Goal: Task Accomplishment & Management: Use online tool/utility

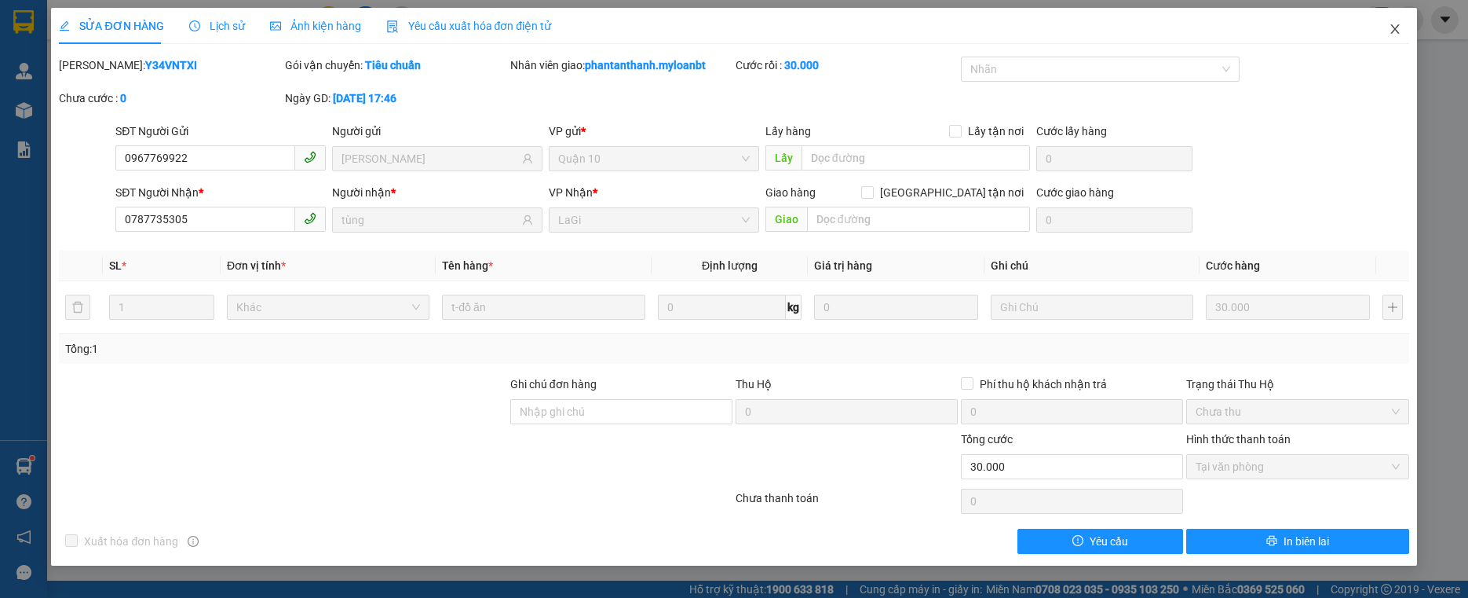
click at [1406, 31] on span "Close" at bounding box center [1395, 30] width 44 height 44
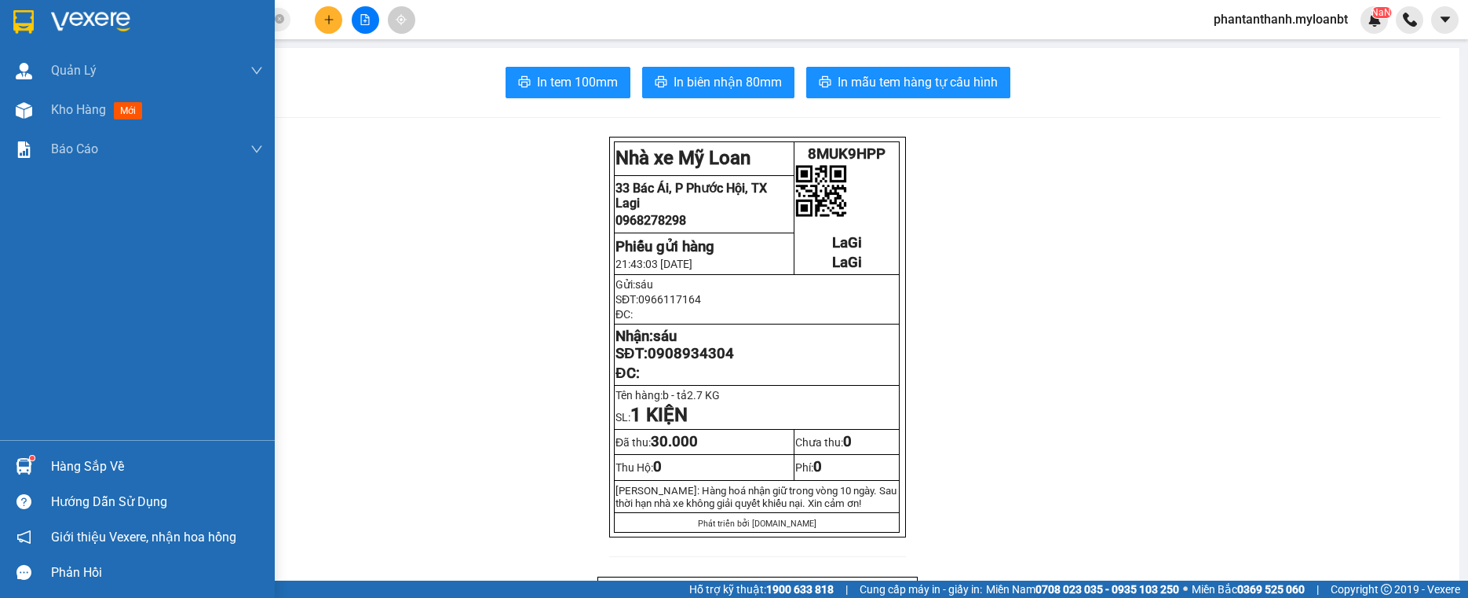
click at [31, 463] on img at bounding box center [24, 466] width 16 height 16
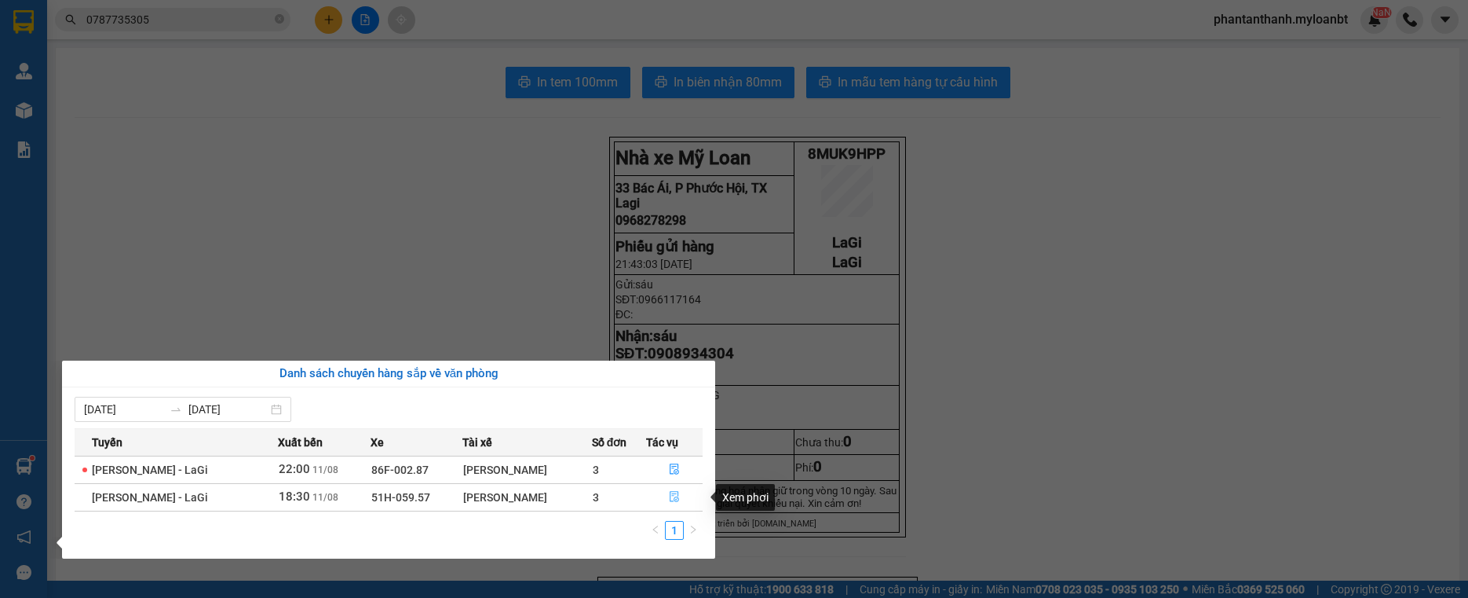
click at [679, 501] on icon "file-done" at bounding box center [674, 496] width 11 height 11
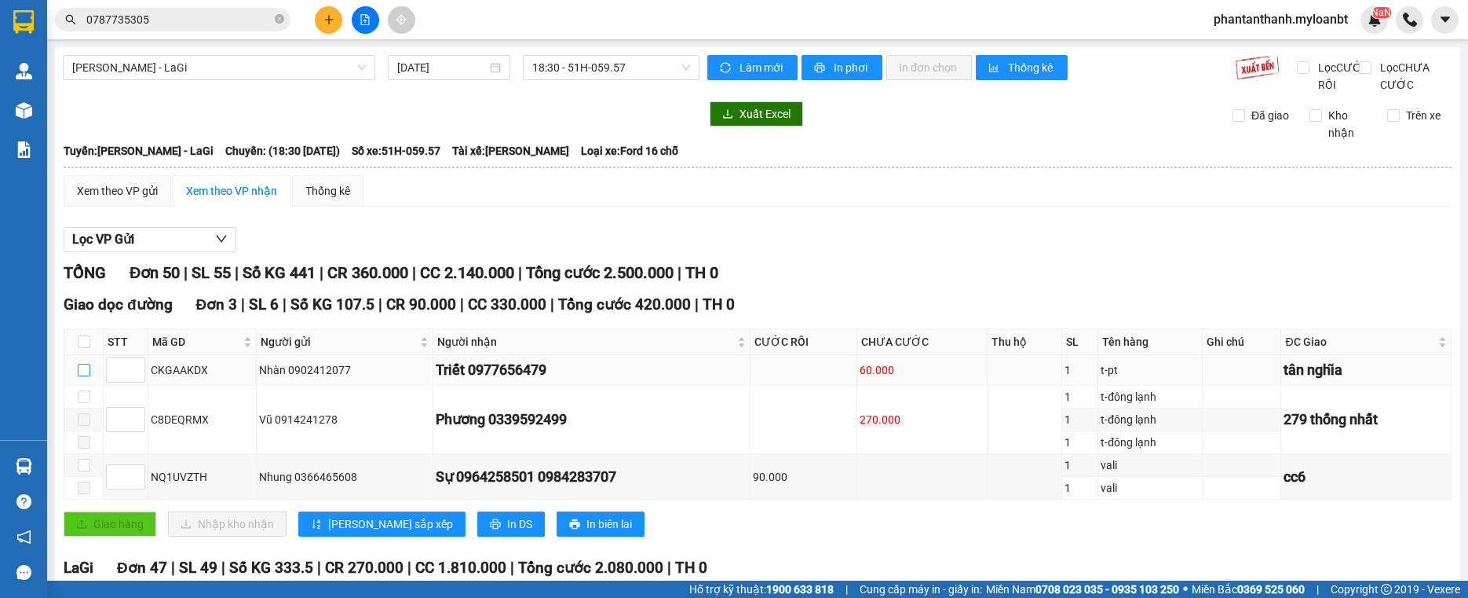
click at [82, 376] on input "checkbox" at bounding box center [84, 370] width 13 height 13
checkbox input "true"
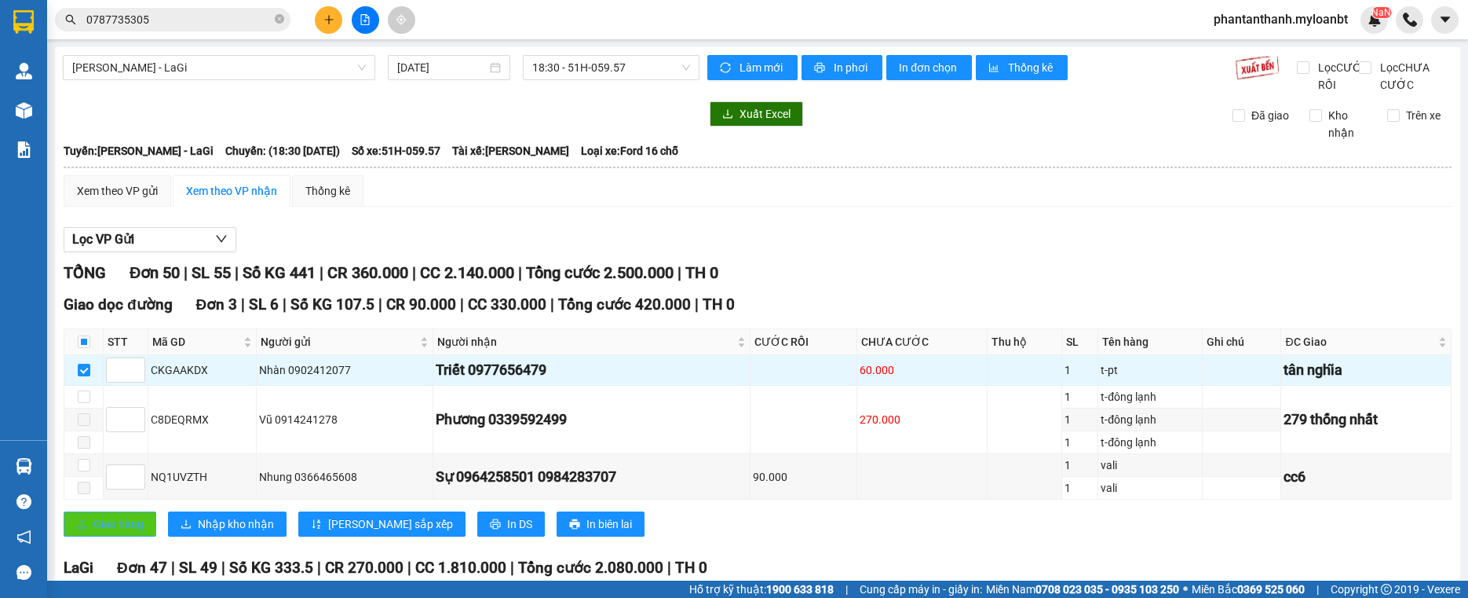
click at [113, 532] on span "Giao hàng" at bounding box center [118, 523] width 50 height 17
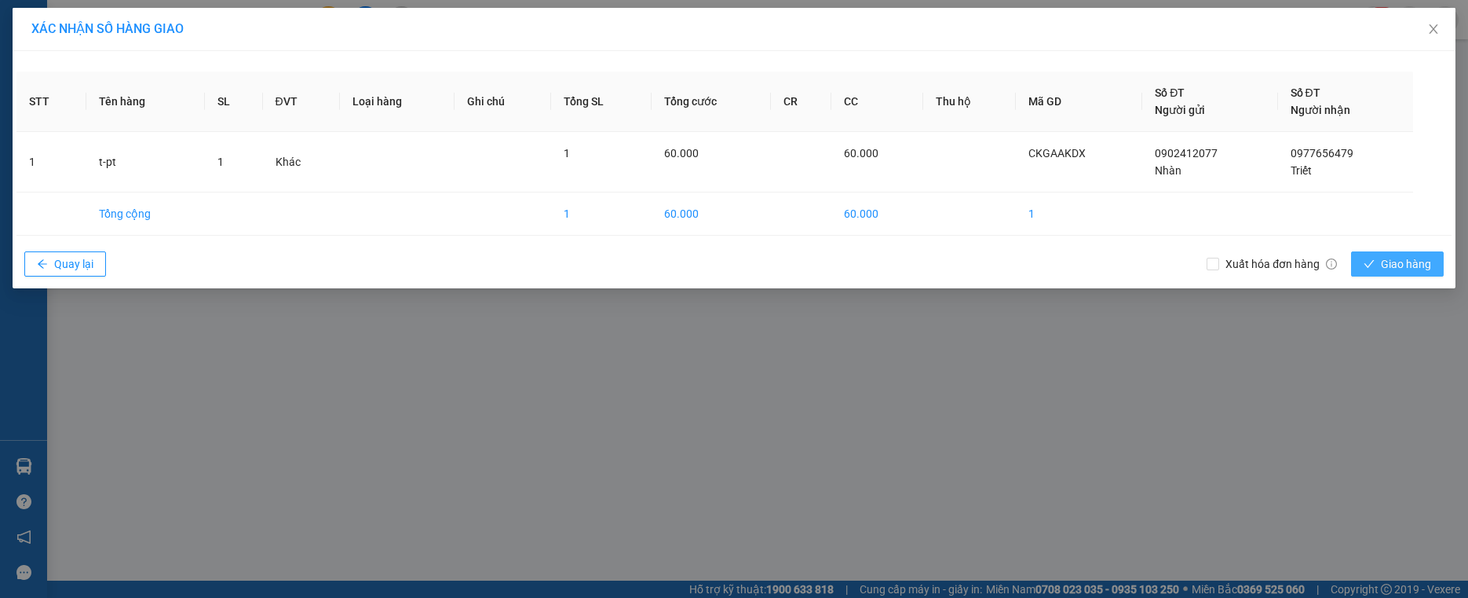
click at [1357, 251] on button "Giao hàng" at bounding box center [1397, 263] width 93 height 25
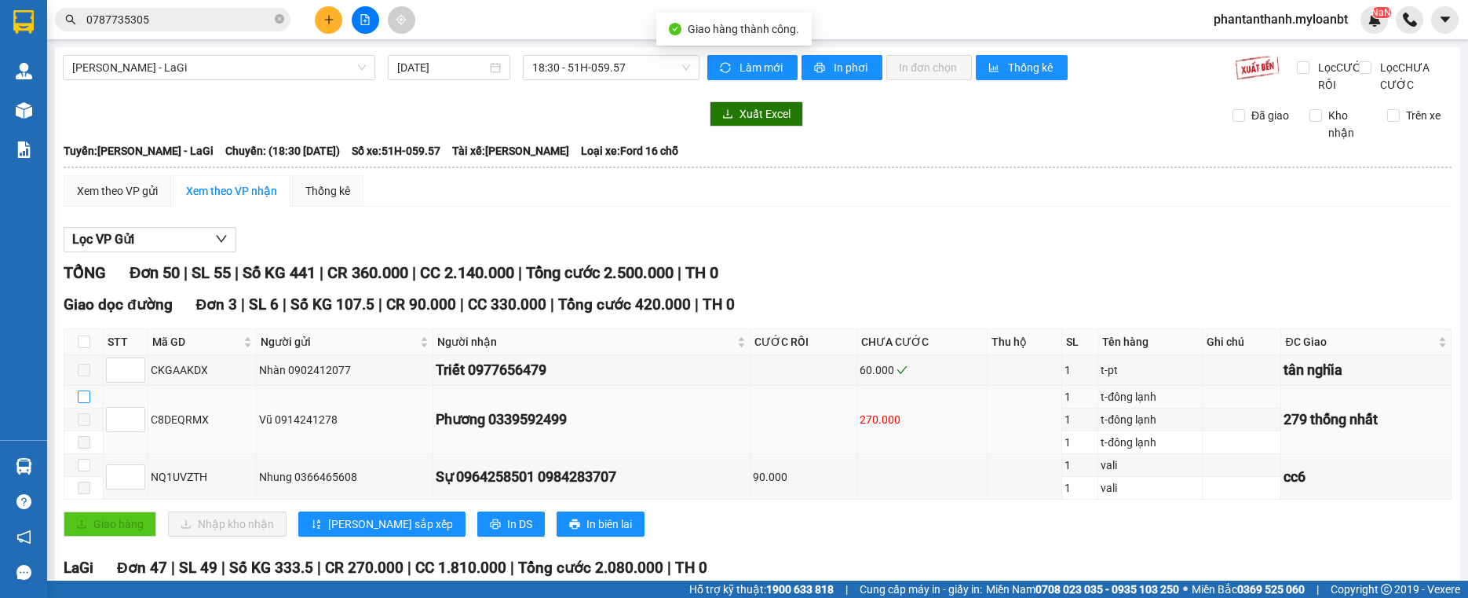
click at [84, 403] on input "checkbox" at bounding box center [84, 396] width 13 height 13
checkbox input "true"
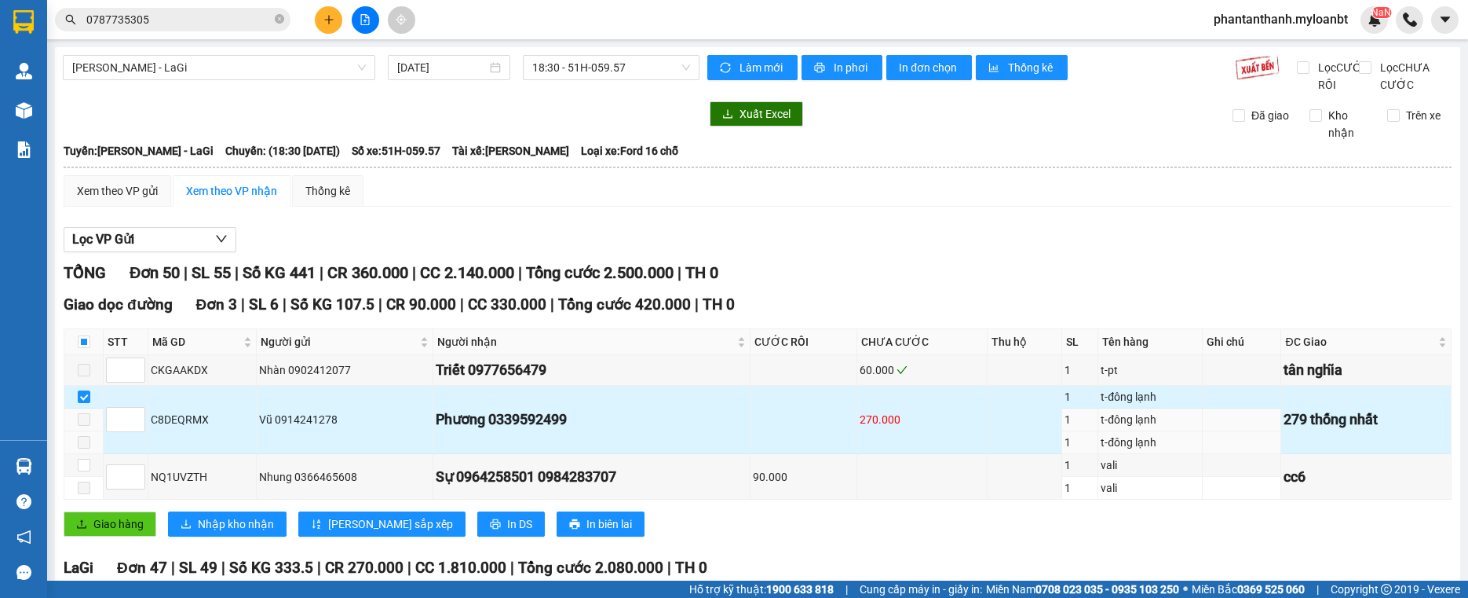
click at [184, 428] on div "C8DEQRMX" at bounding box center [202, 419] width 103 height 17
copy div "C8DEQRMX"
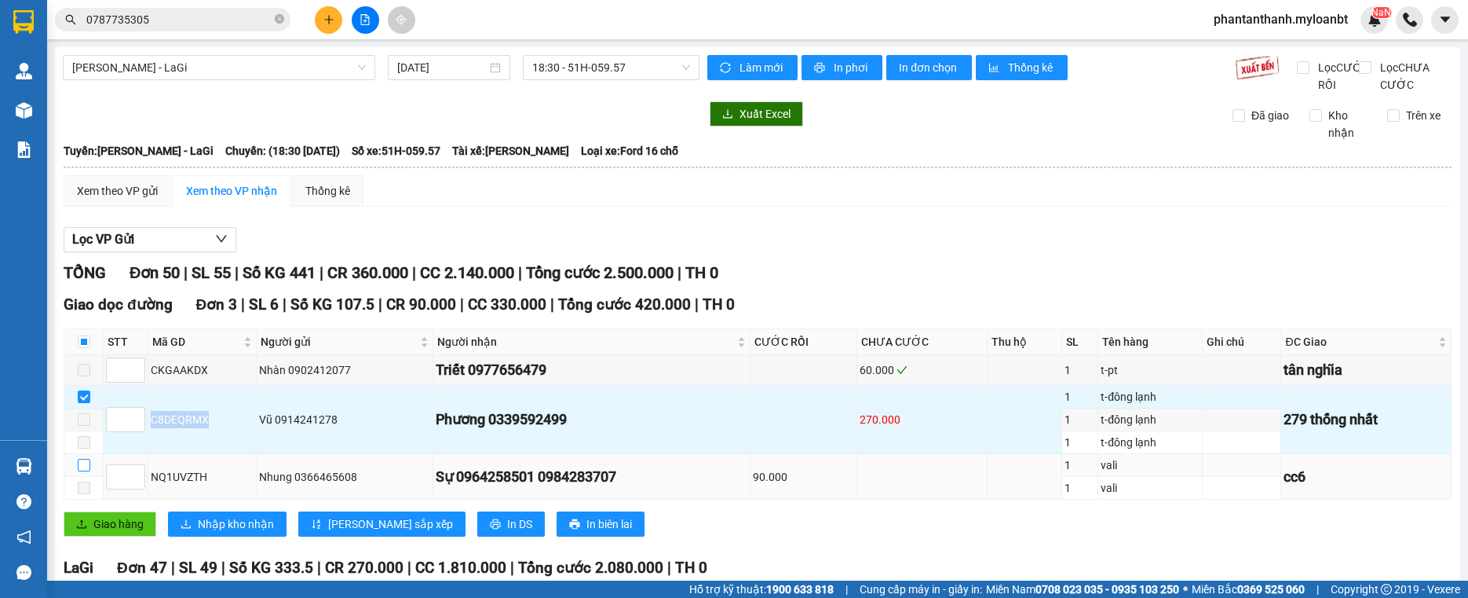
click at [84, 471] on input "checkbox" at bounding box center [84, 465] width 13 height 13
checkbox input "true"
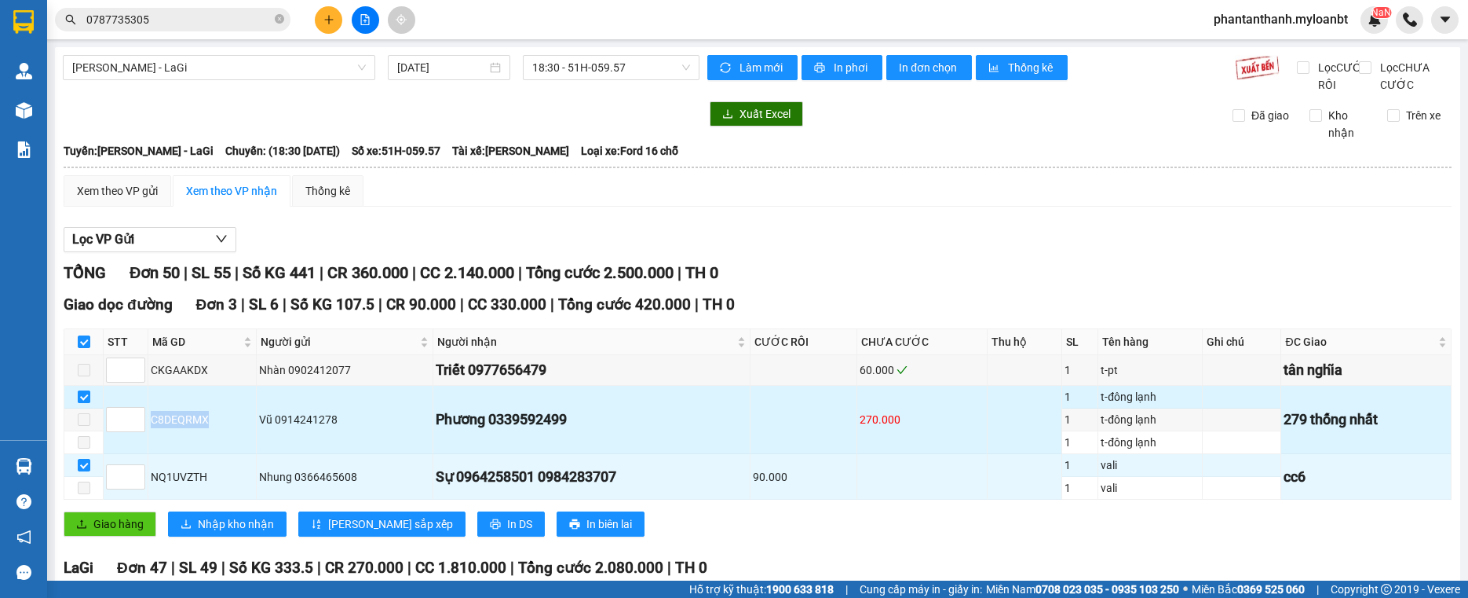
click at [86, 403] on input "checkbox" at bounding box center [84, 396] width 13 height 13
checkbox input "false"
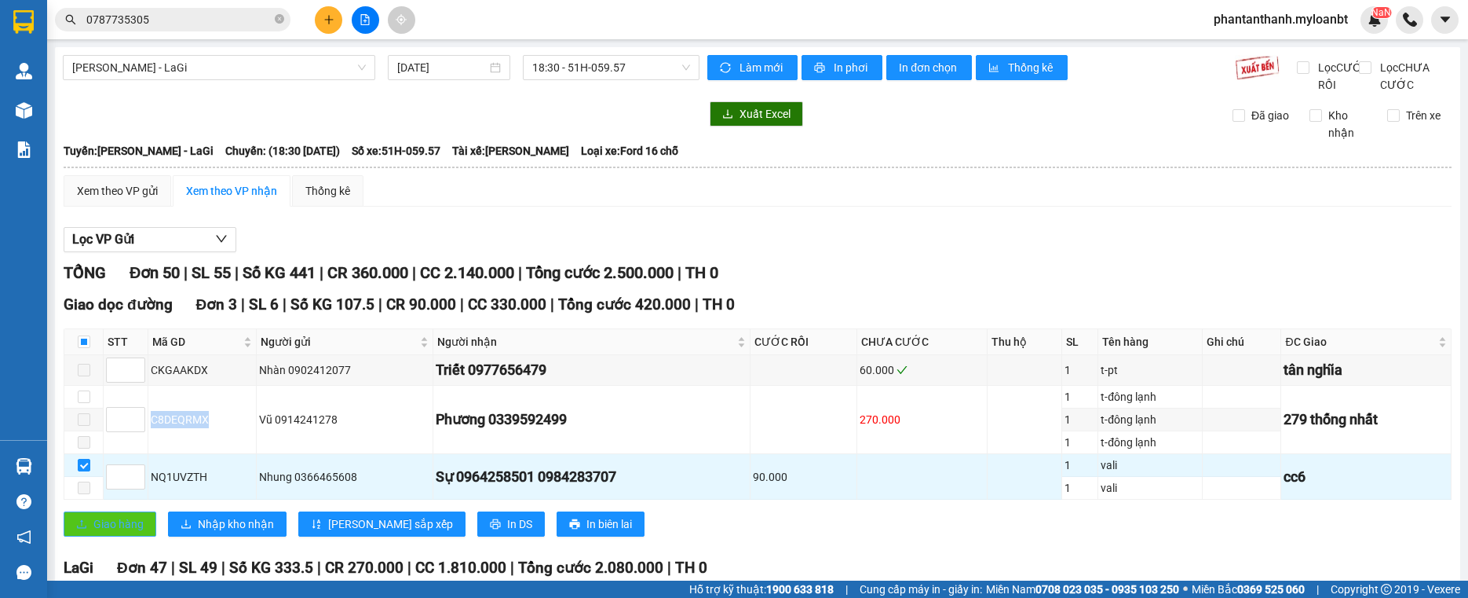
click at [97, 532] on span "Giao hàng" at bounding box center [118, 523] width 50 height 17
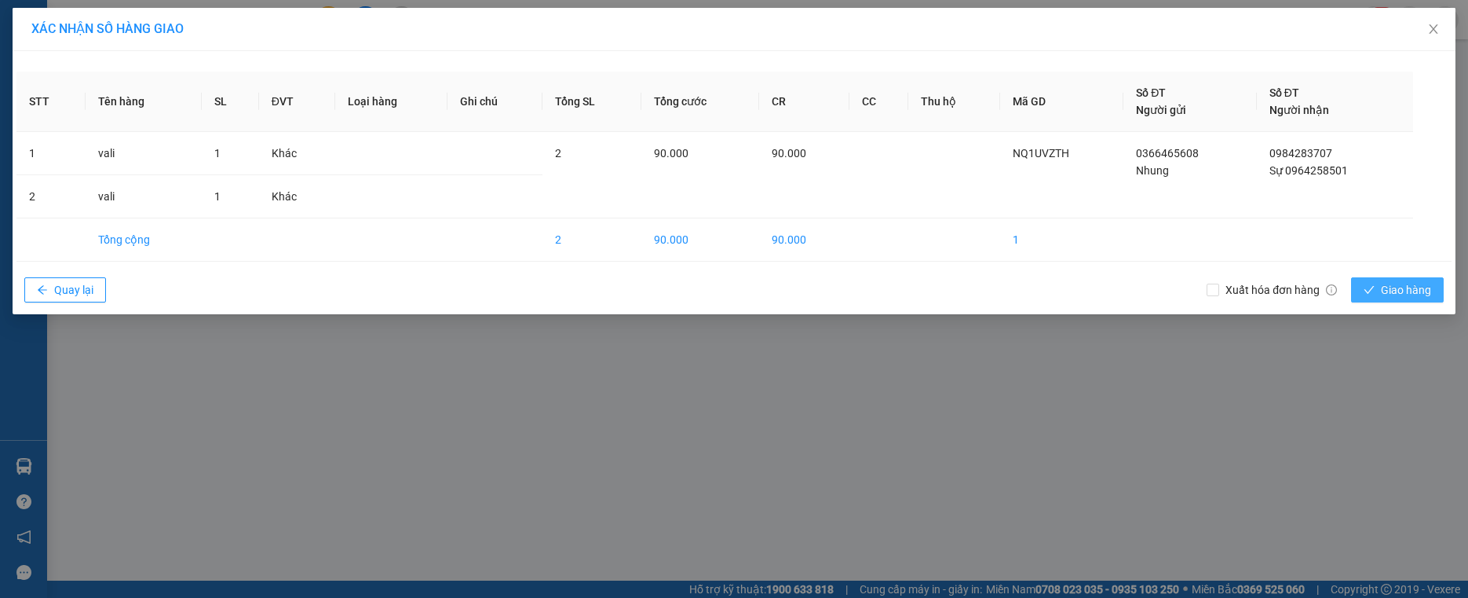
click at [1377, 290] on button "Giao hàng" at bounding box center [1397, 289] width 93 height 25
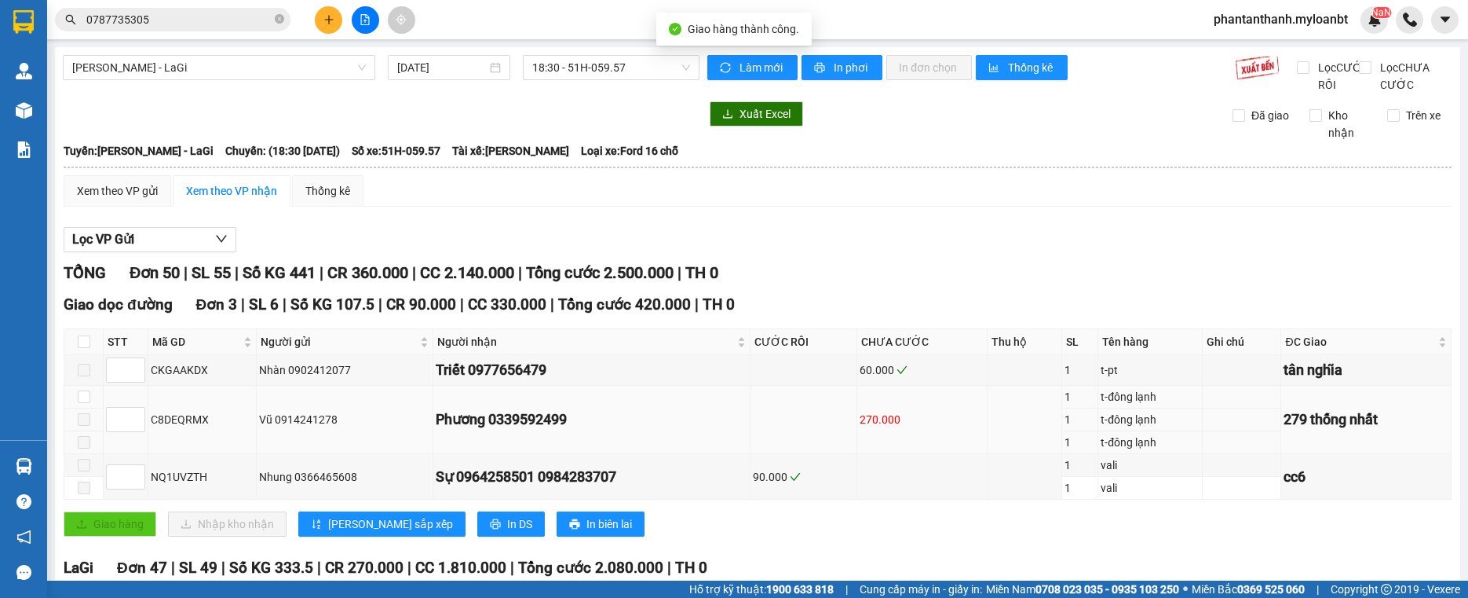
click at [174, 428] on div "C8DEQRMX" at bounding box center [202, 419] width 103 height 17
copy div "C8DEQRMX"
click at [88, 405] on label at bounding box center [84, 396] width 13 height 17
click at [88, 403] on input "checkbox" at bounding box center [84, 396] width 13 height 13
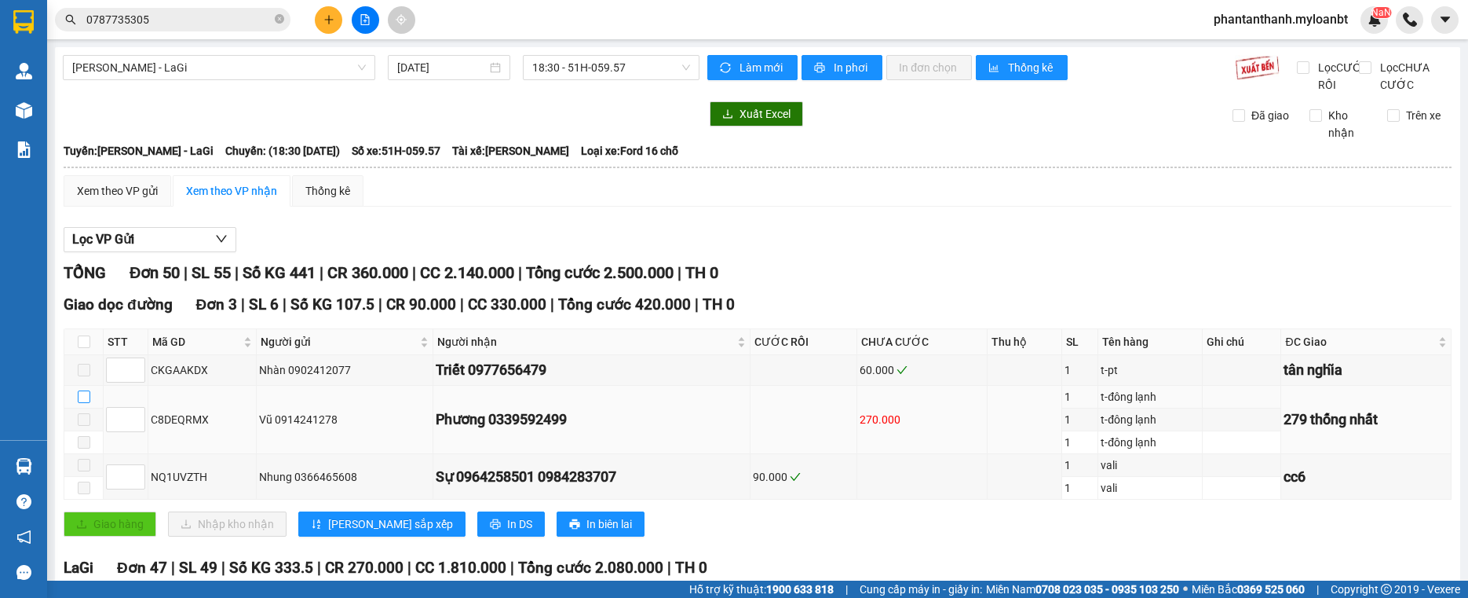
checkbox input "true"
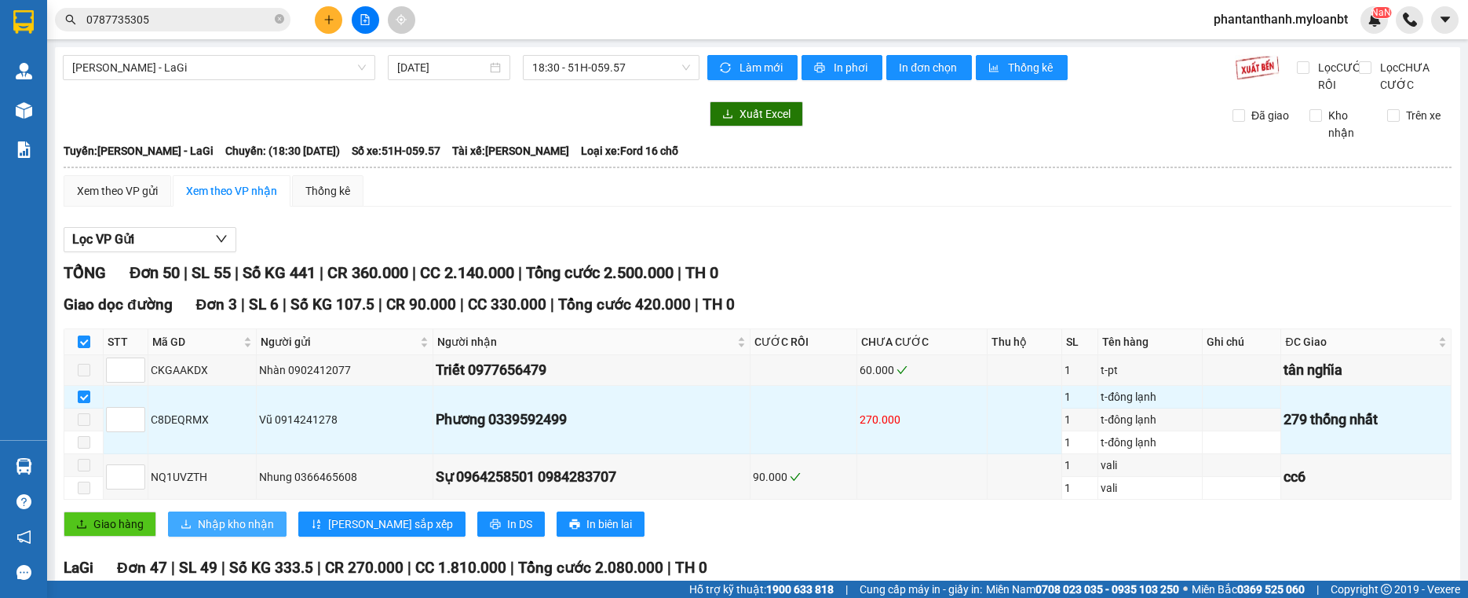
click at [211, 532] on span "Nhập kho nhận" at bounding box center [236, 523] width 76 height 17
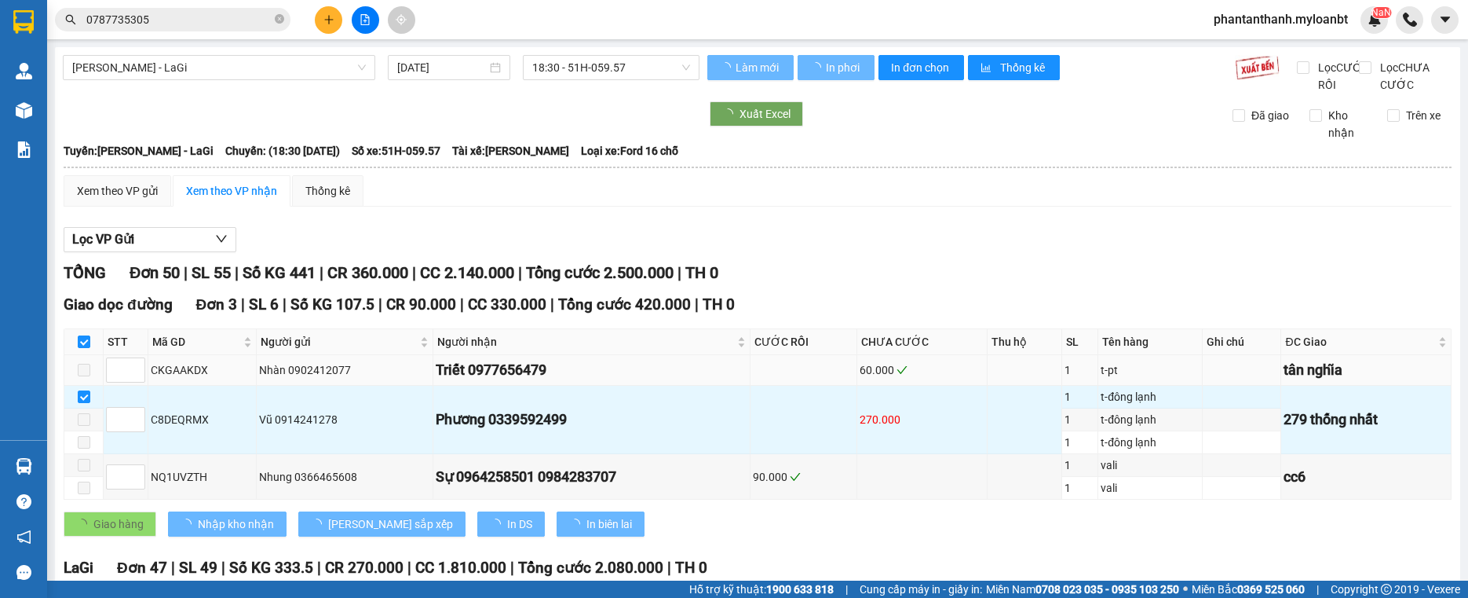
checkbox input "false"
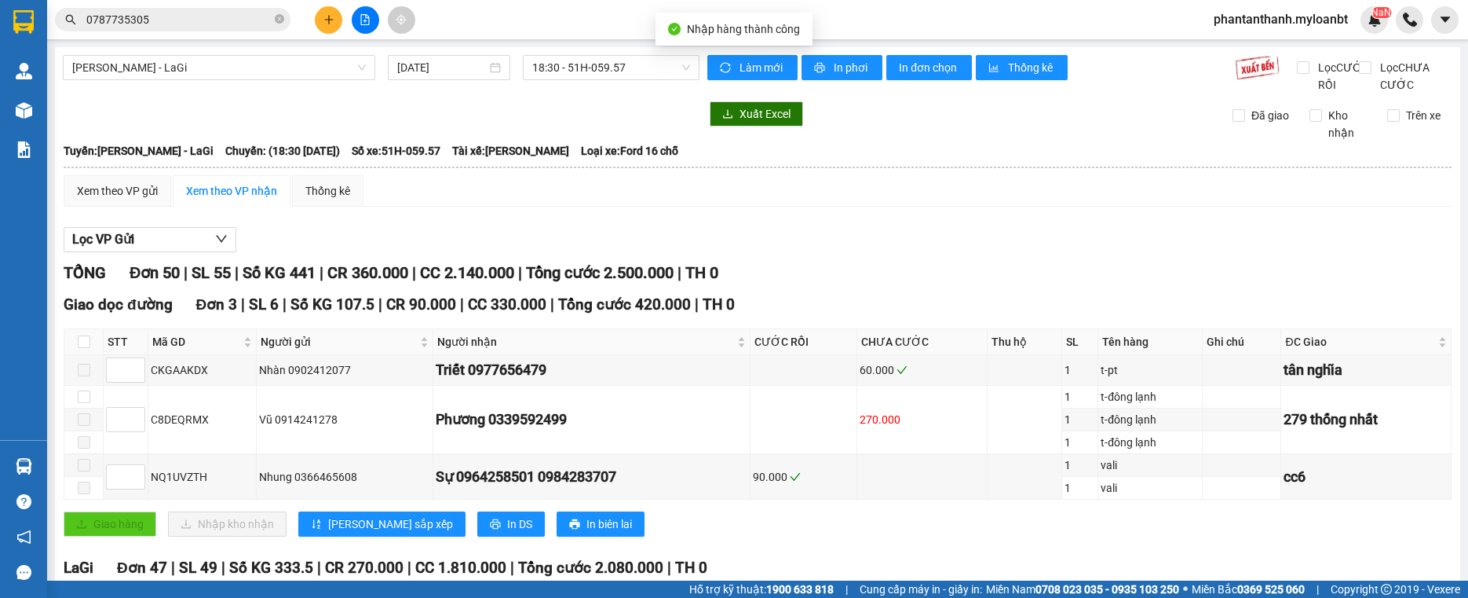
click at [210, 13] on input "0787735305" at bounding box center [178, 19] width 185 height 17
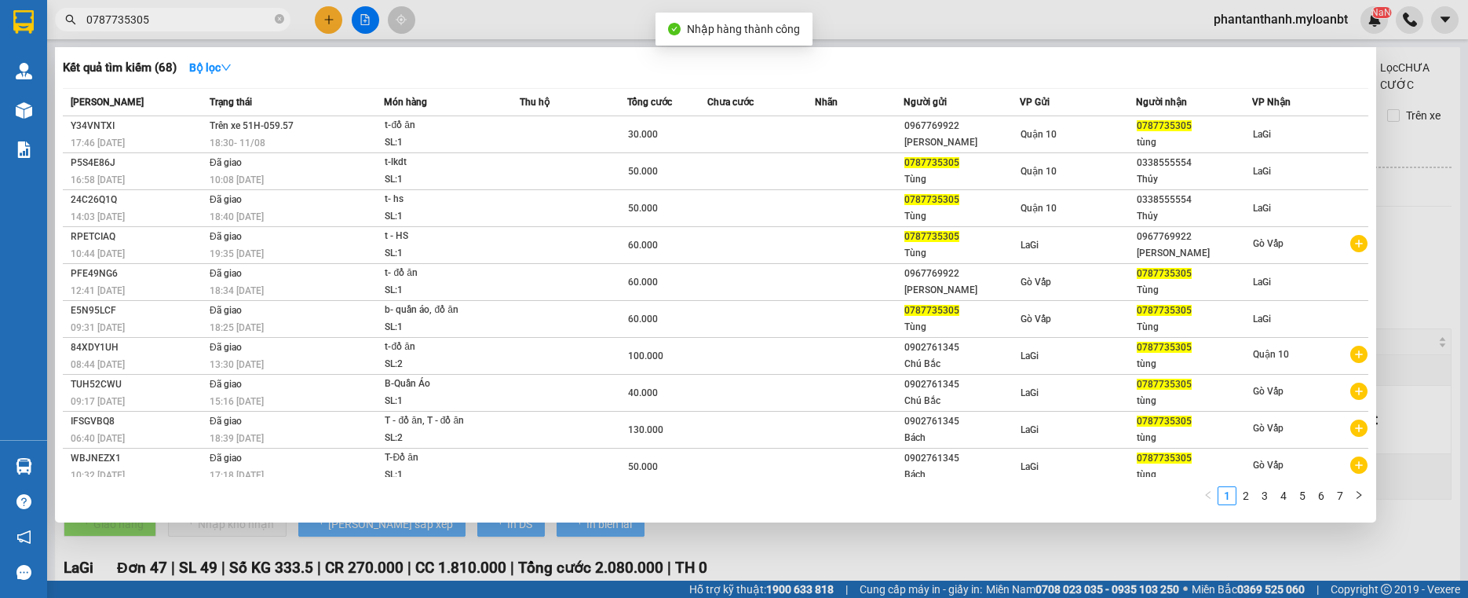
click at [185, 39] on div at bounding box center [734, 299] width 1468 height 598
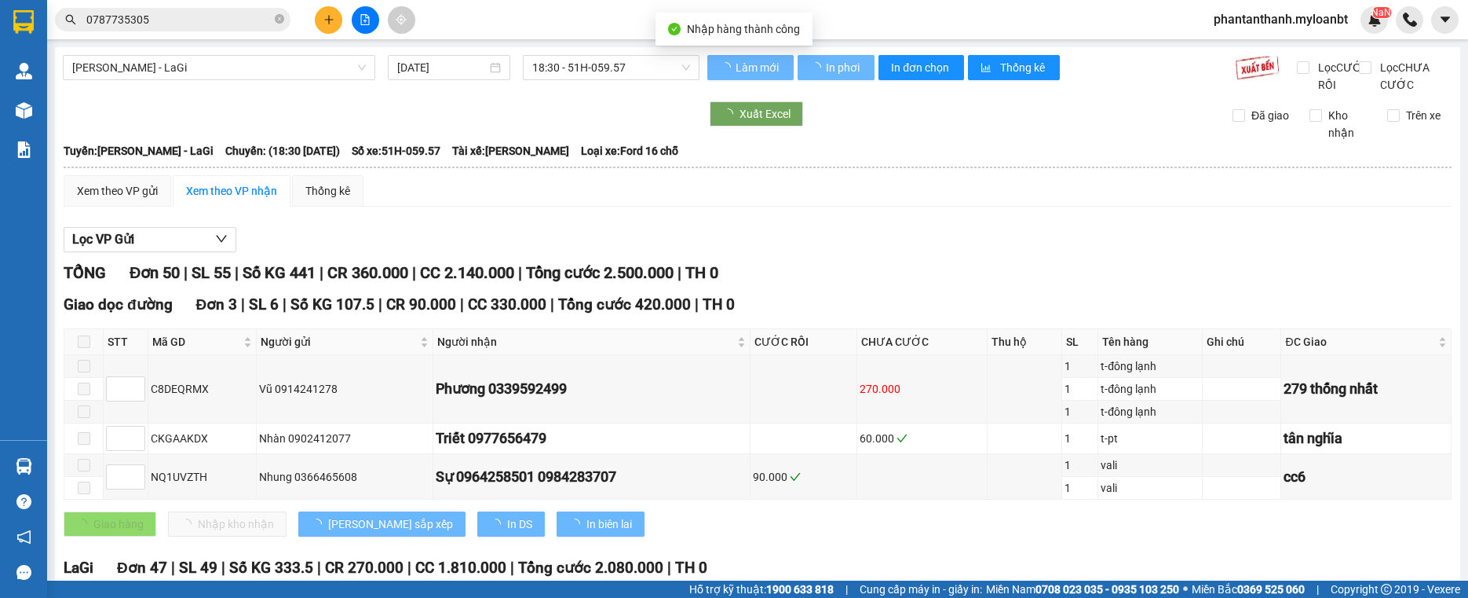
click at [195, 27] on input "0787735305" at bounding box center [178, 19] width 185 height 17
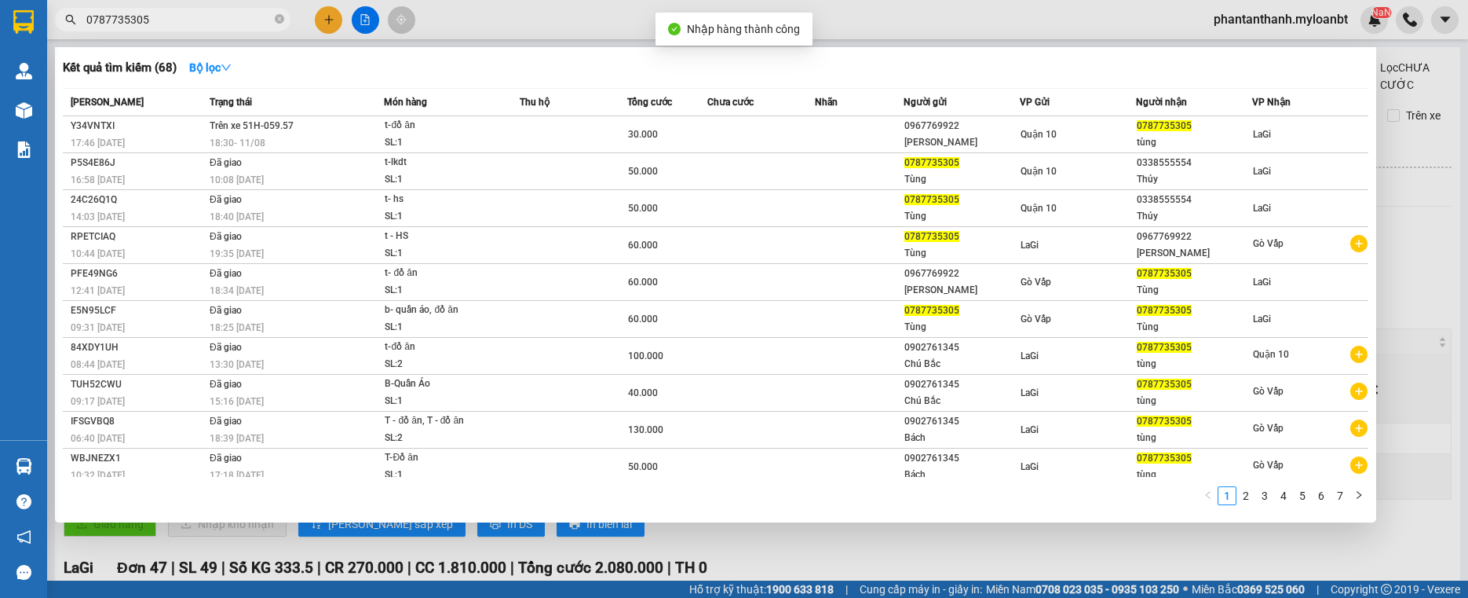
click at [195, 27] on input "0787735305" at bounding box center [178, 19] width 185 height 17
paste input "C8DEQRMX"
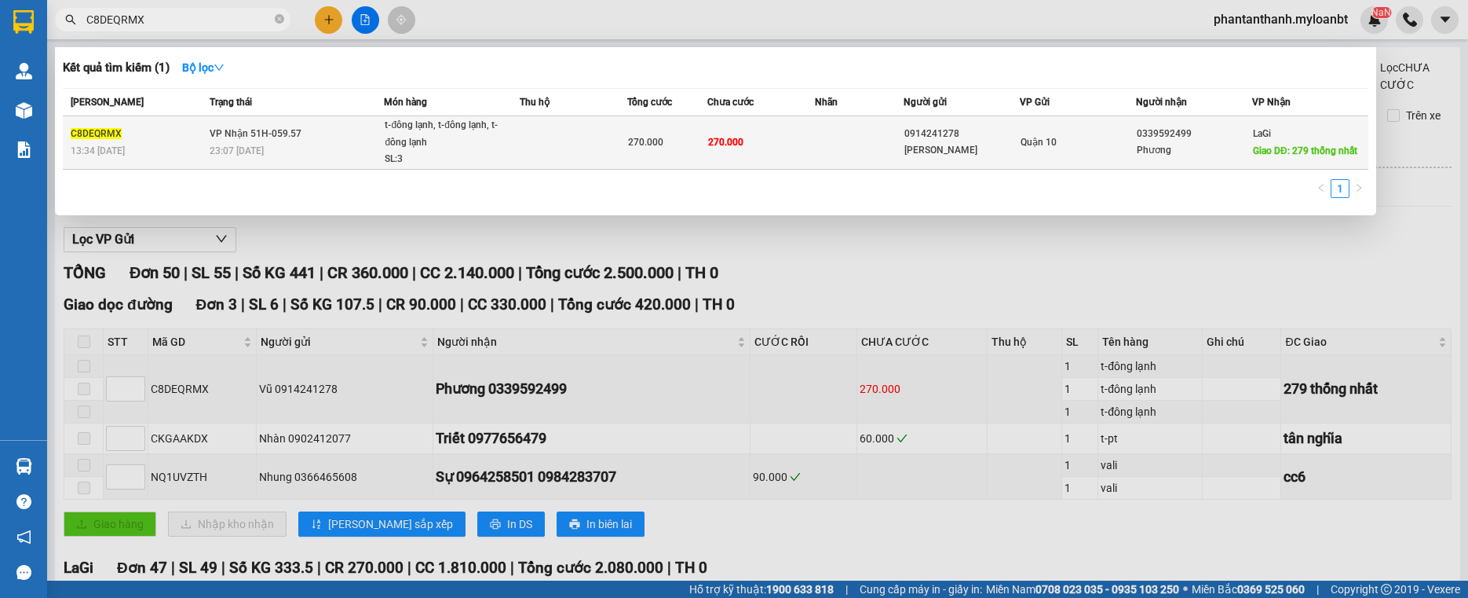
type input "C8DEQRMX"
click at [485, 121] on div "t-đông lạnh, t-đông lạnh, t-đông lạnh" at bounding box center [444, 134] width 118 height 34
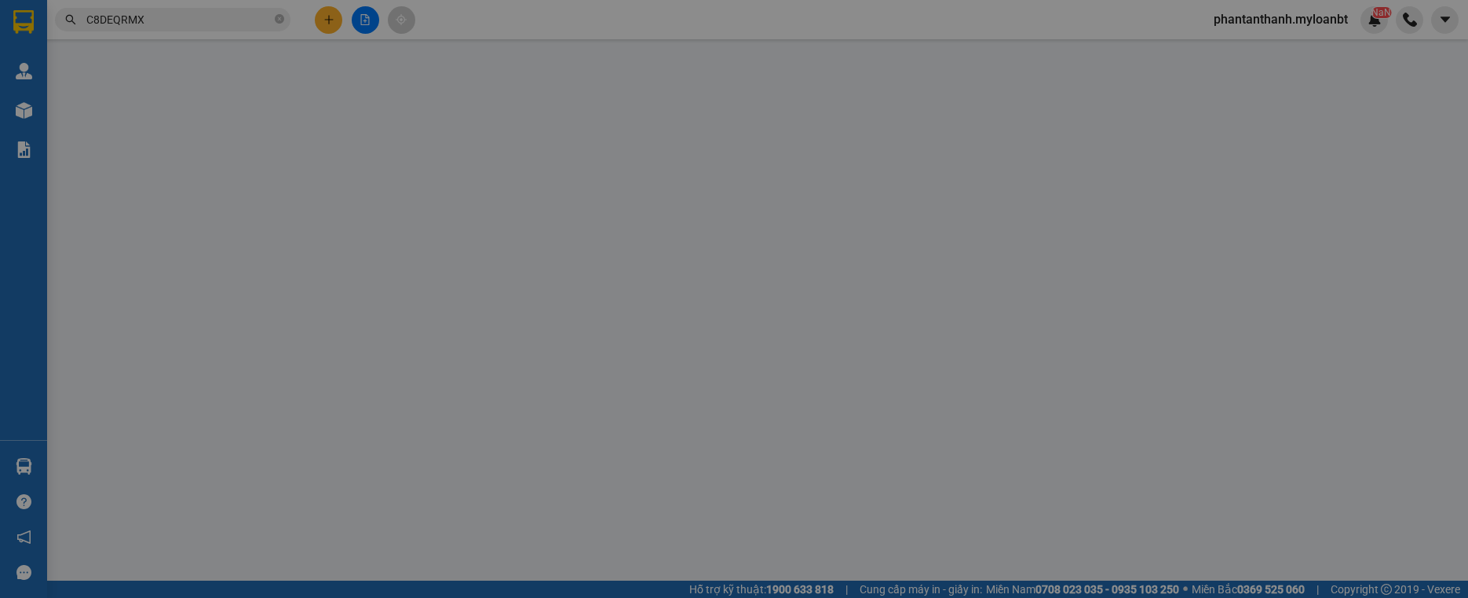
type input "0914241278"
type input "[PERSON_NAME]"
type input "0339592499"
type input "Phương"
type input "279 thống nhất"
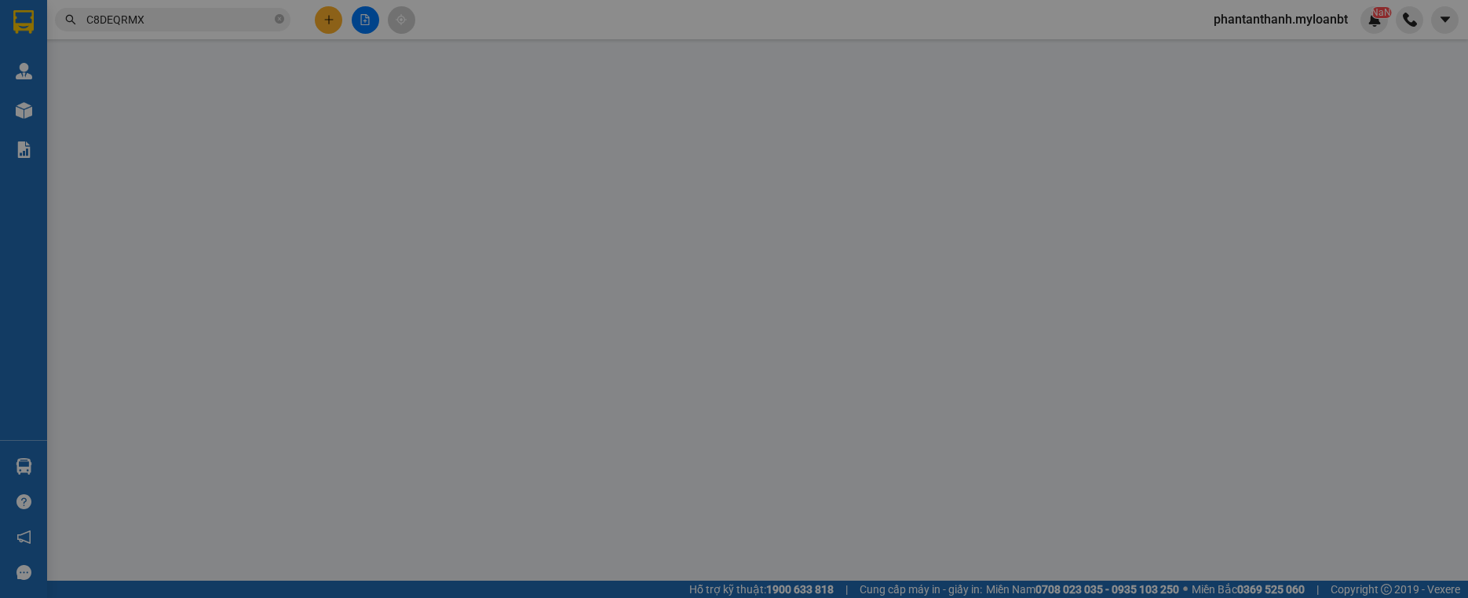
type input "270.000"
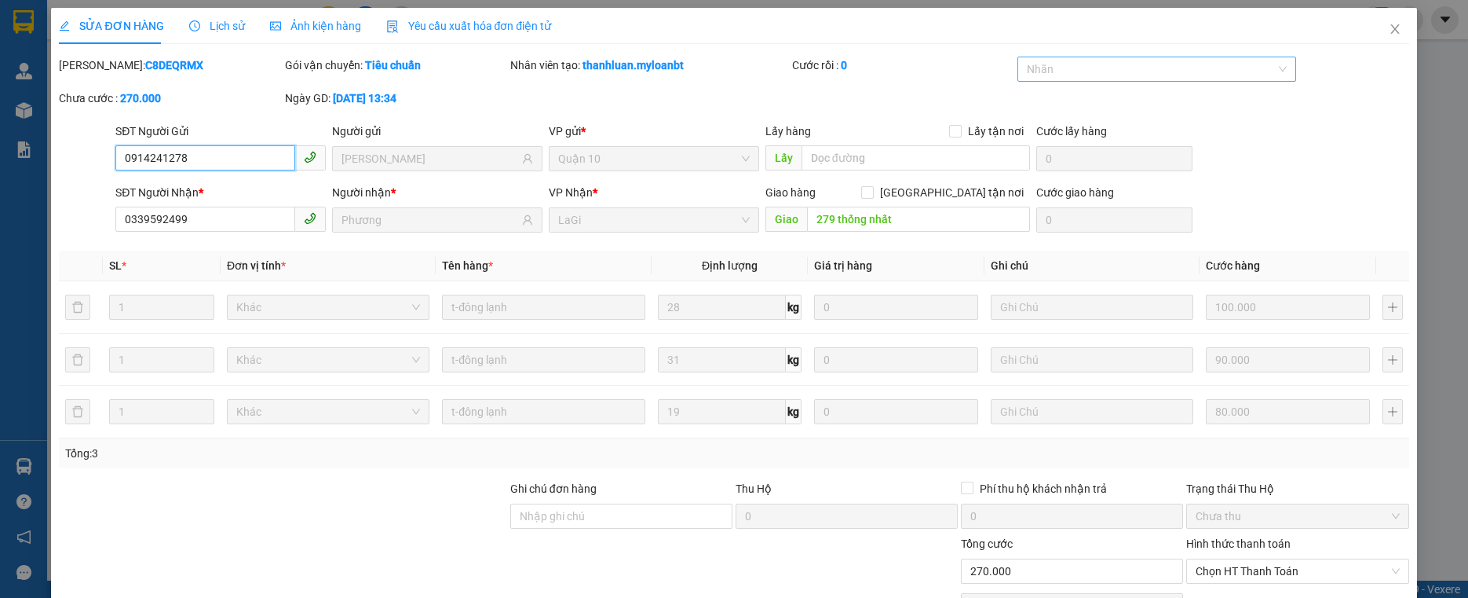
click at [1147, 68] on div at bounding box center [1149, 69] width 255 height 19
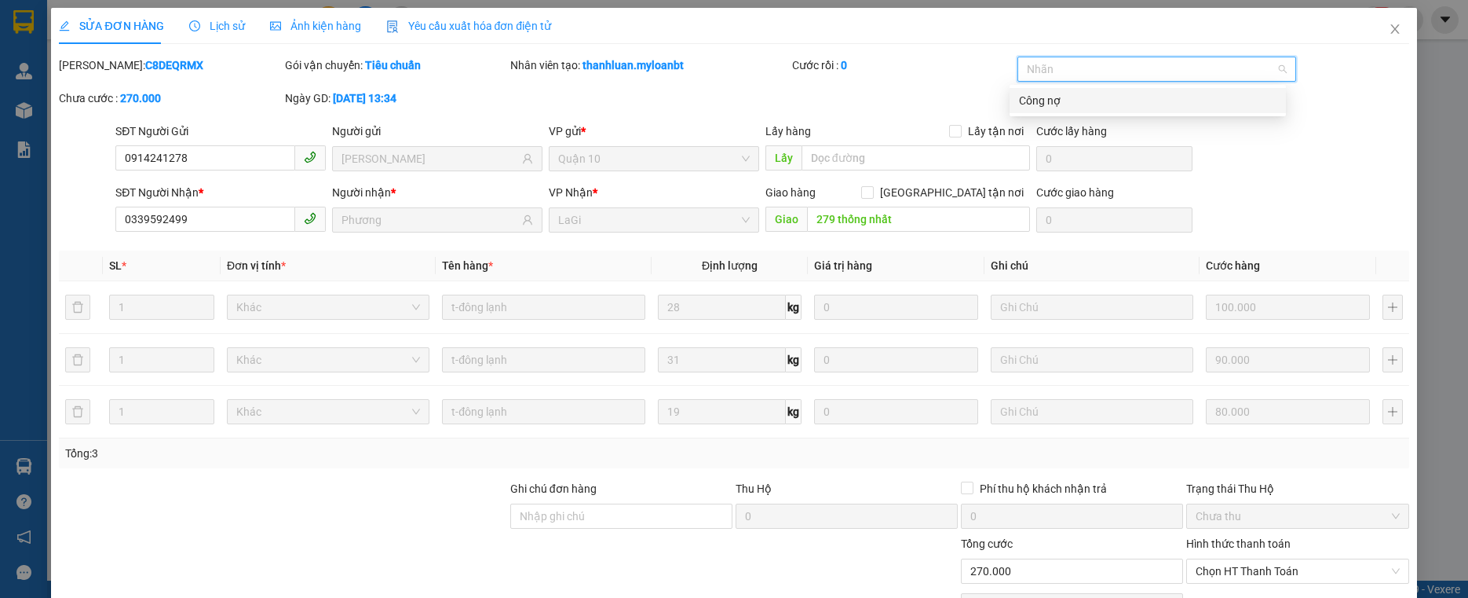
click at [1066, 107] on div "Công nợ" at bounding box center [1148, 100] width 258 height 17
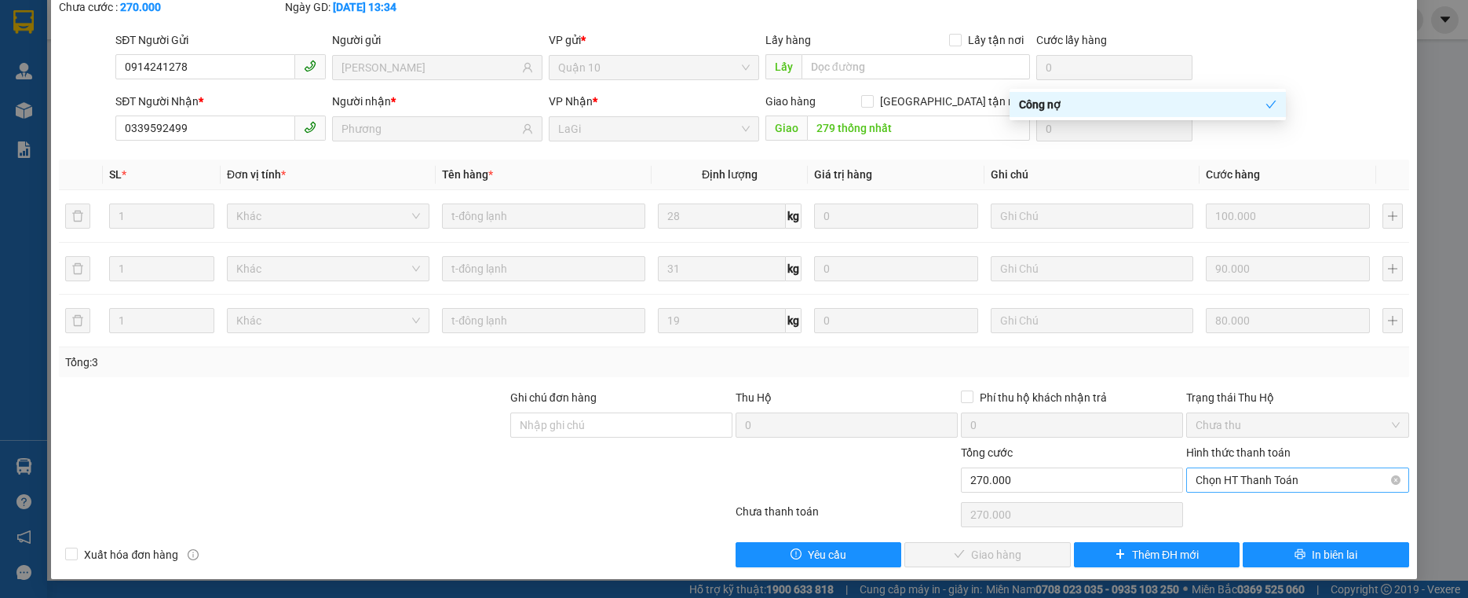
click at [1250, 486] on span "Chọn HT Thanh Toán" at bounding box center [1297, 480] width 203 height 24
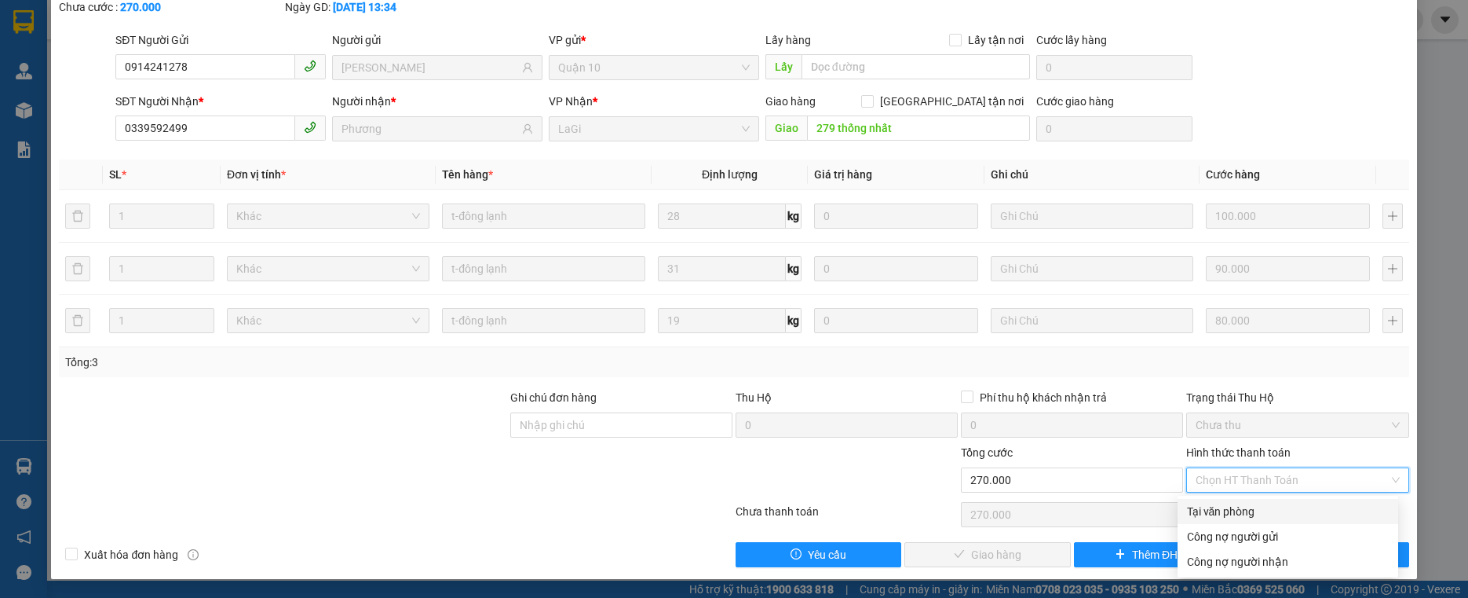
click at [1235, 507] on div "Tại văn phòng" at bounding box center [1288, 511] width 202 height 17
type input "0"
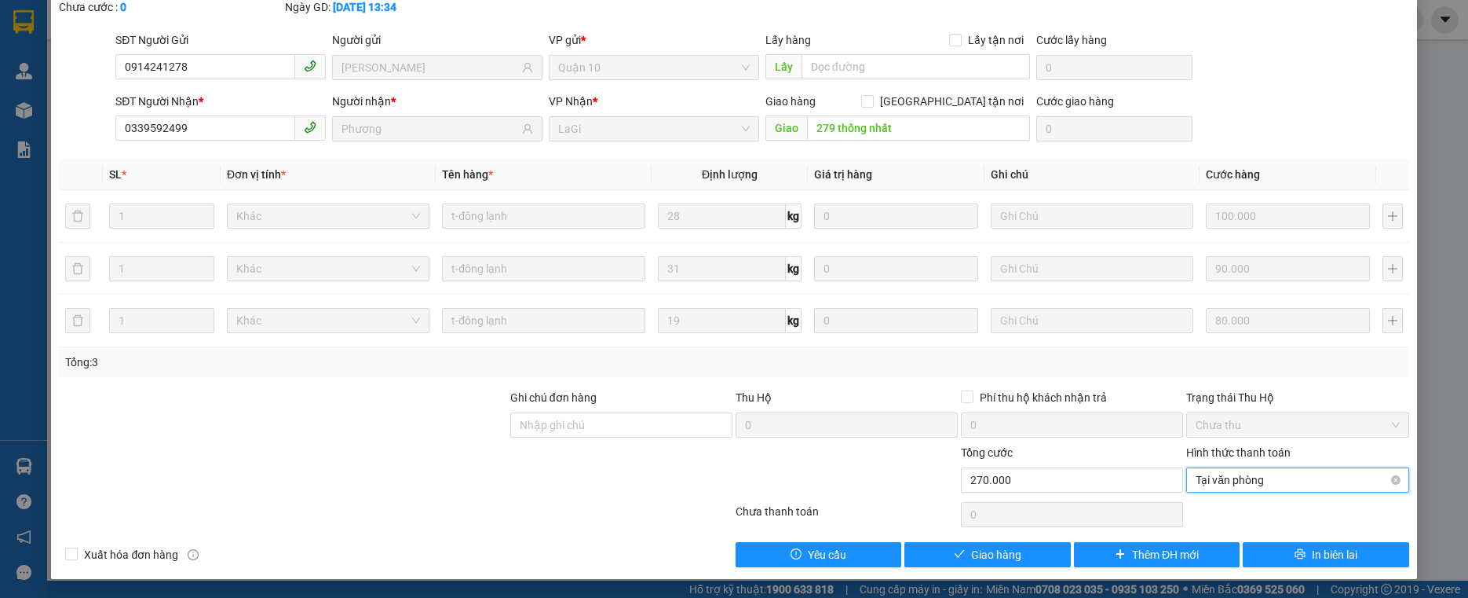
click at [1245, 477] on span "Tại văn phòng" at bounding box center [1297, 480] width 203 height 24
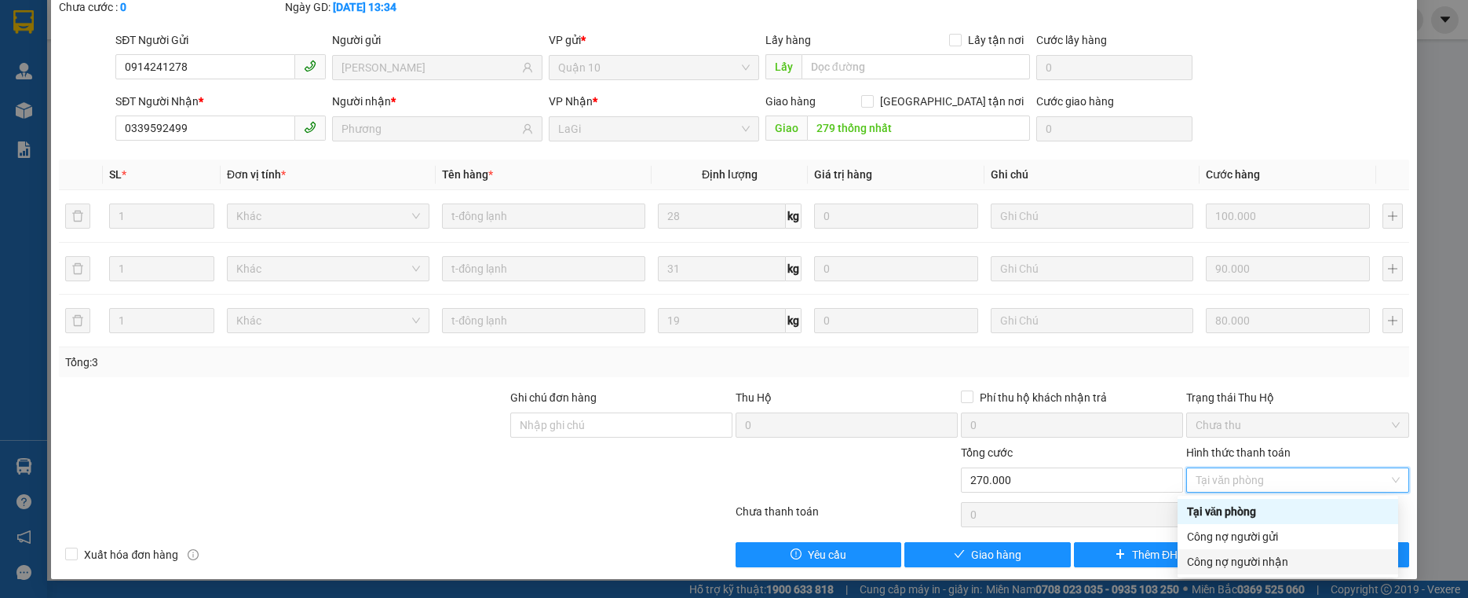
click at [1238, 565] on div "Công nợ người nhận" at bounding box center [1288, 561] width 202 height 17
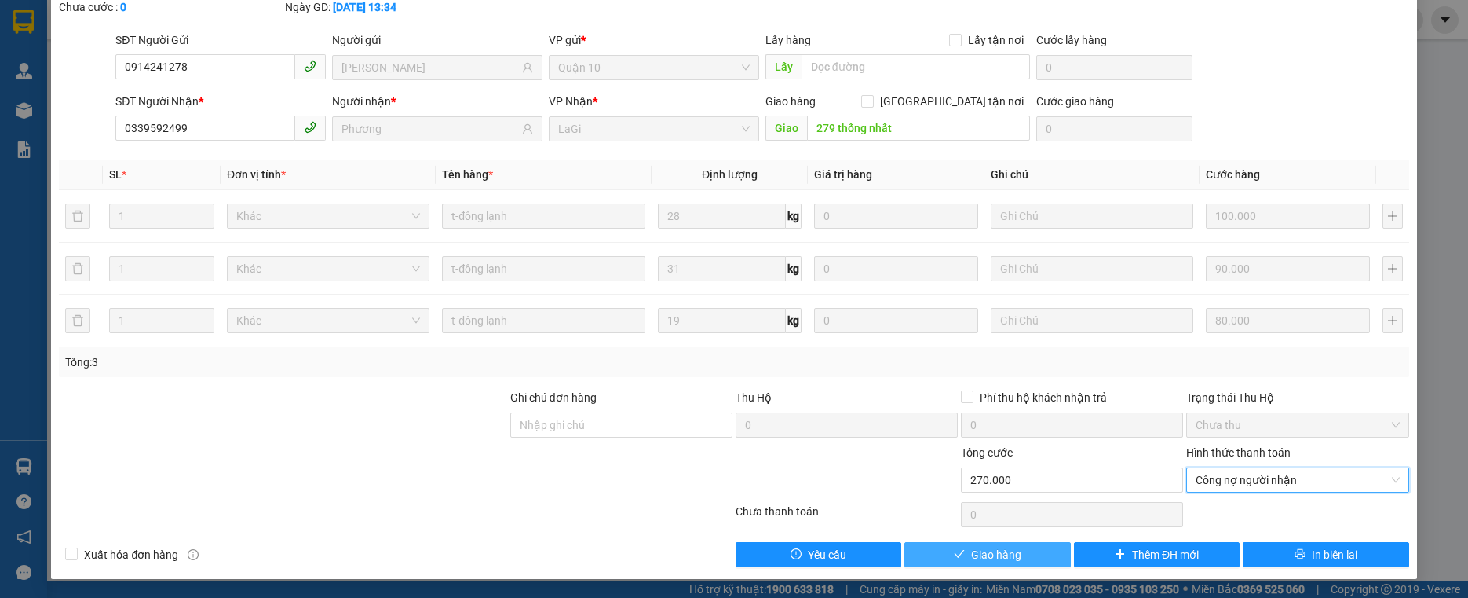
click at [978, 556] on span "Giao hàng" at bounding box center [996, 554] width 50 height 17
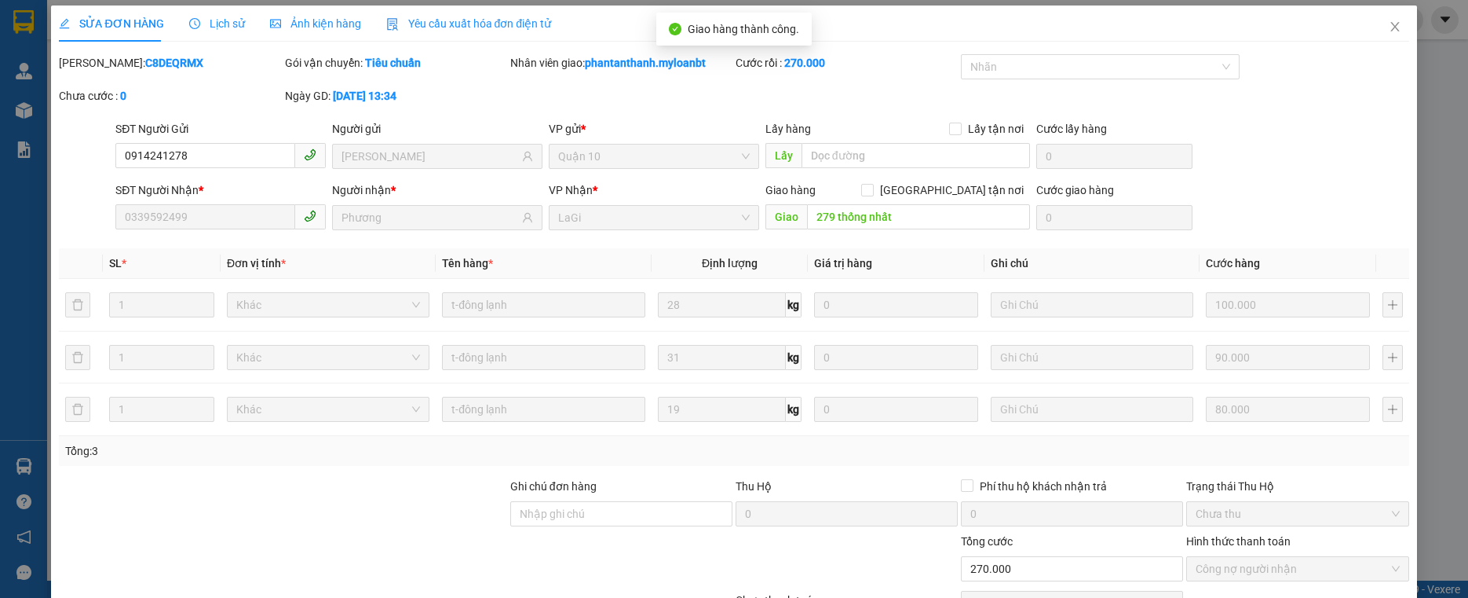
scroll to position [0, 0]
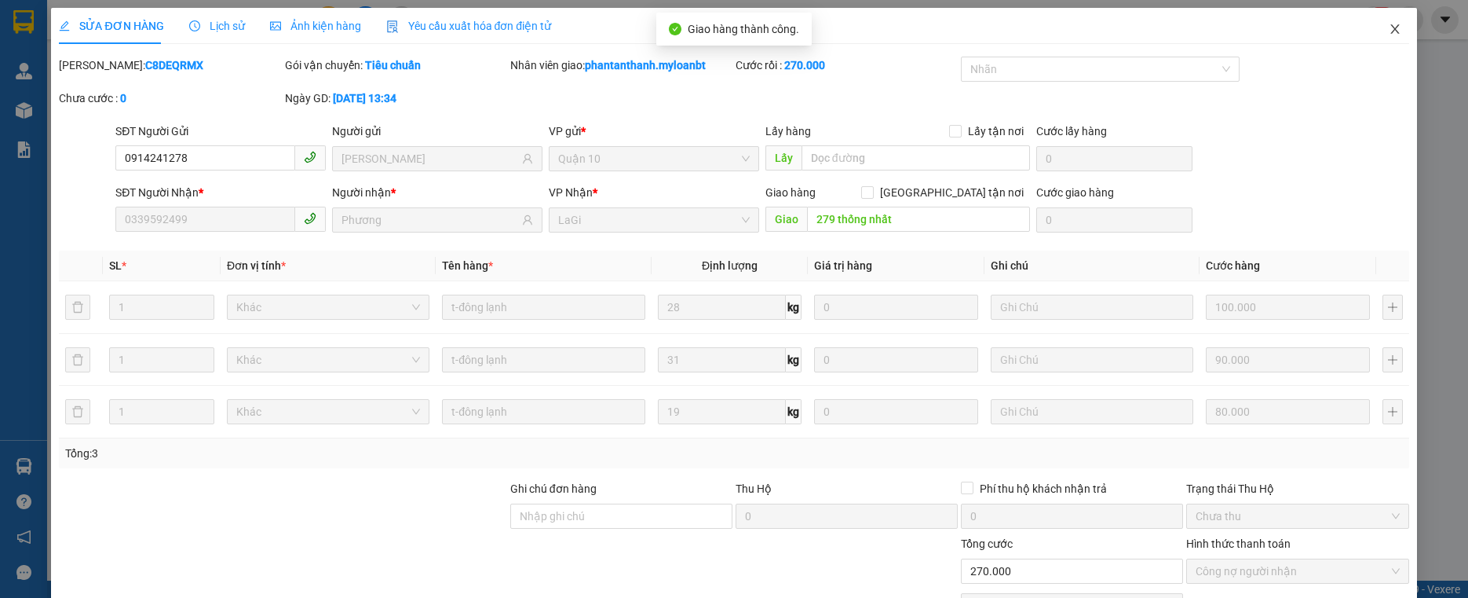
click at [1387, 39] on span "Close" at bounding box center [1395, 30] width 44 height 44
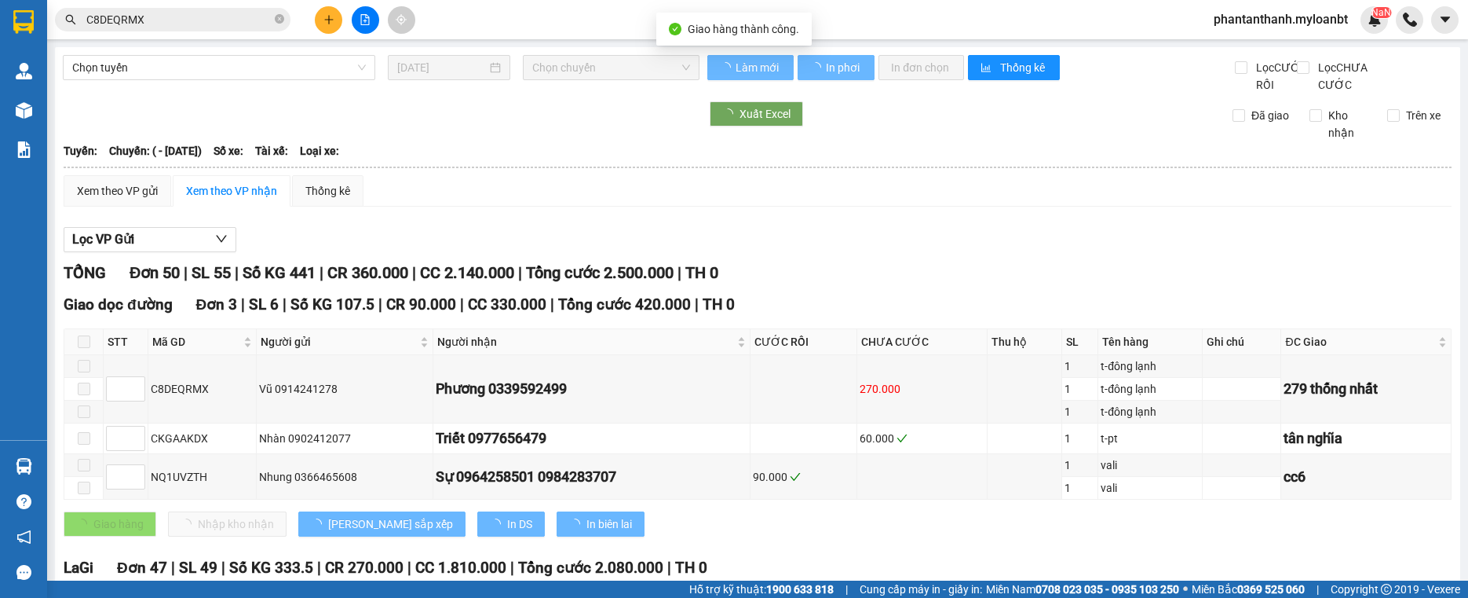
click at [185, 17] on input "C8DEQRMX" at bounding box center [178, 19] width 185 height 17
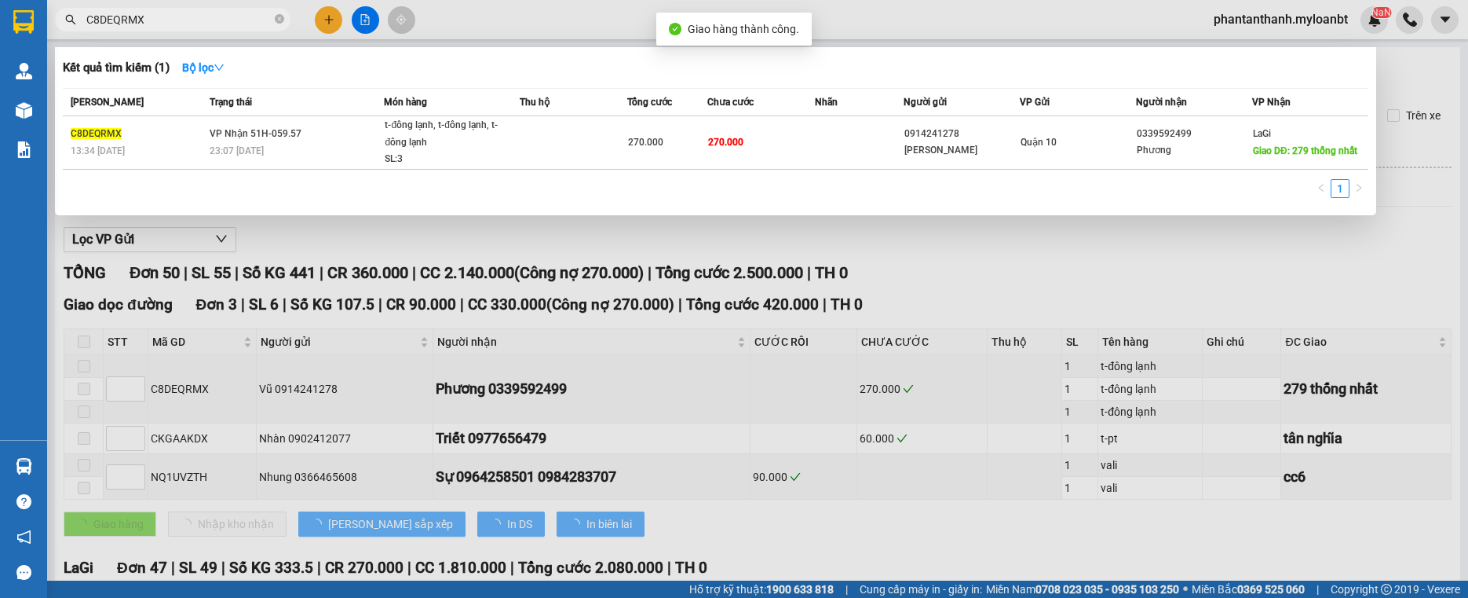
click at [185, 17] on input "C8DEQRMX" at bounding box center [178, 19] width 185 height 17
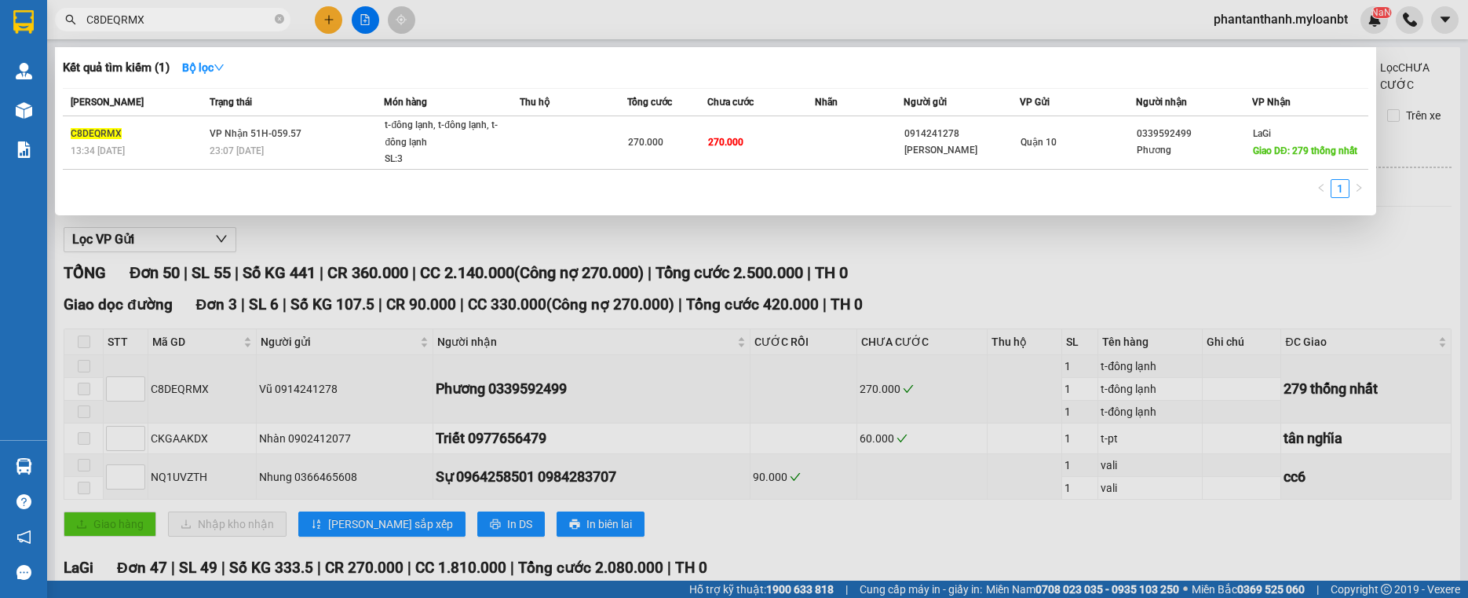
click at [185, 17] on input "C8DEQRMX" at bounding box center [178, 19] width 185 height 17
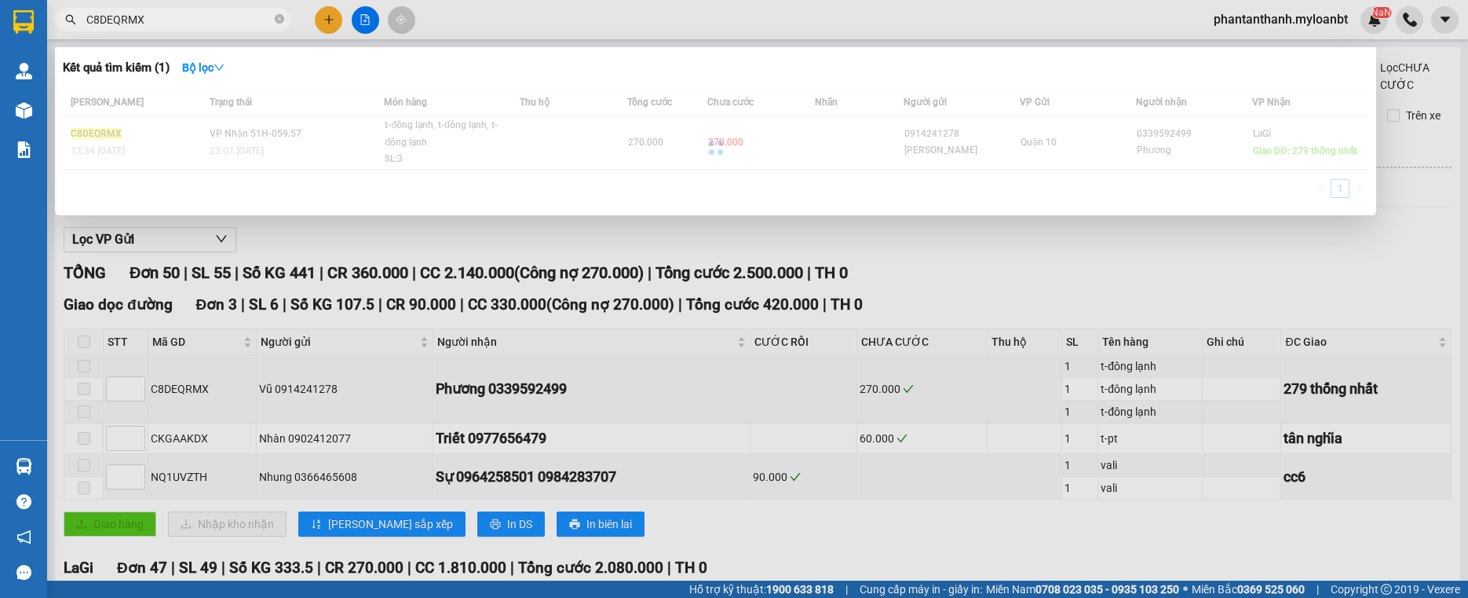
click at [185, 17] on input "C8DEQRMX" at bounding box center [178, 19] width 185 height 17
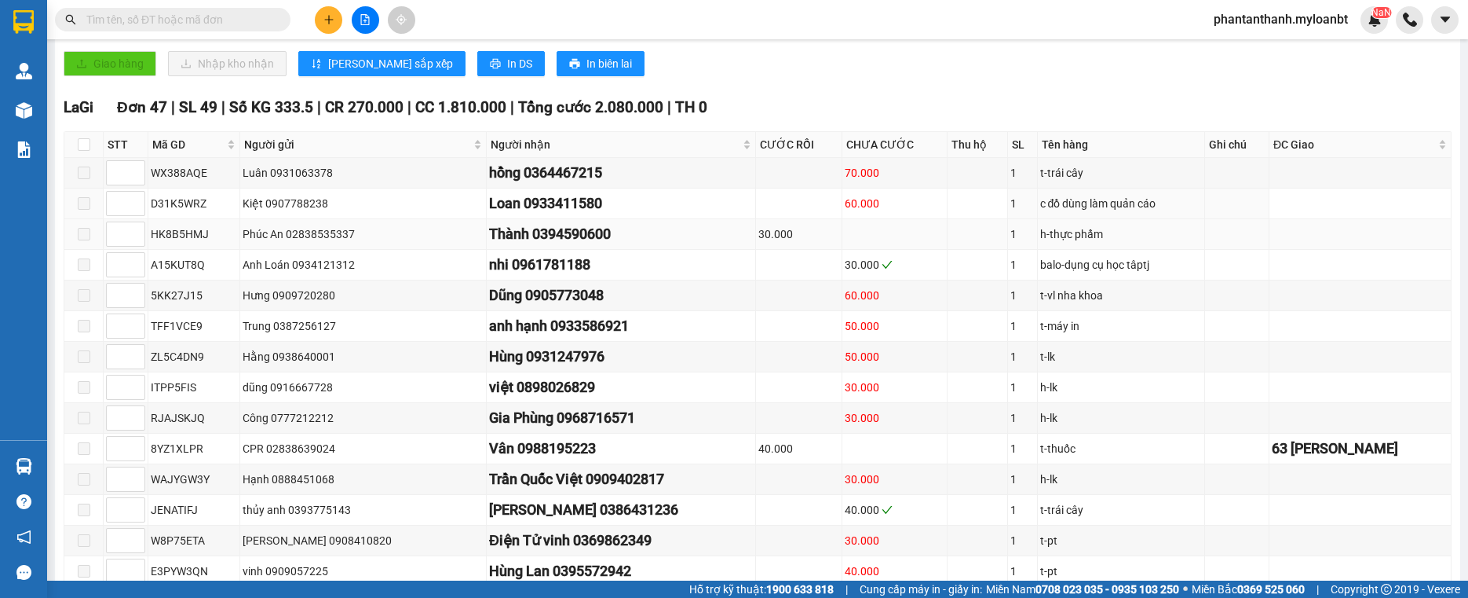
scroll to position [471, 0]
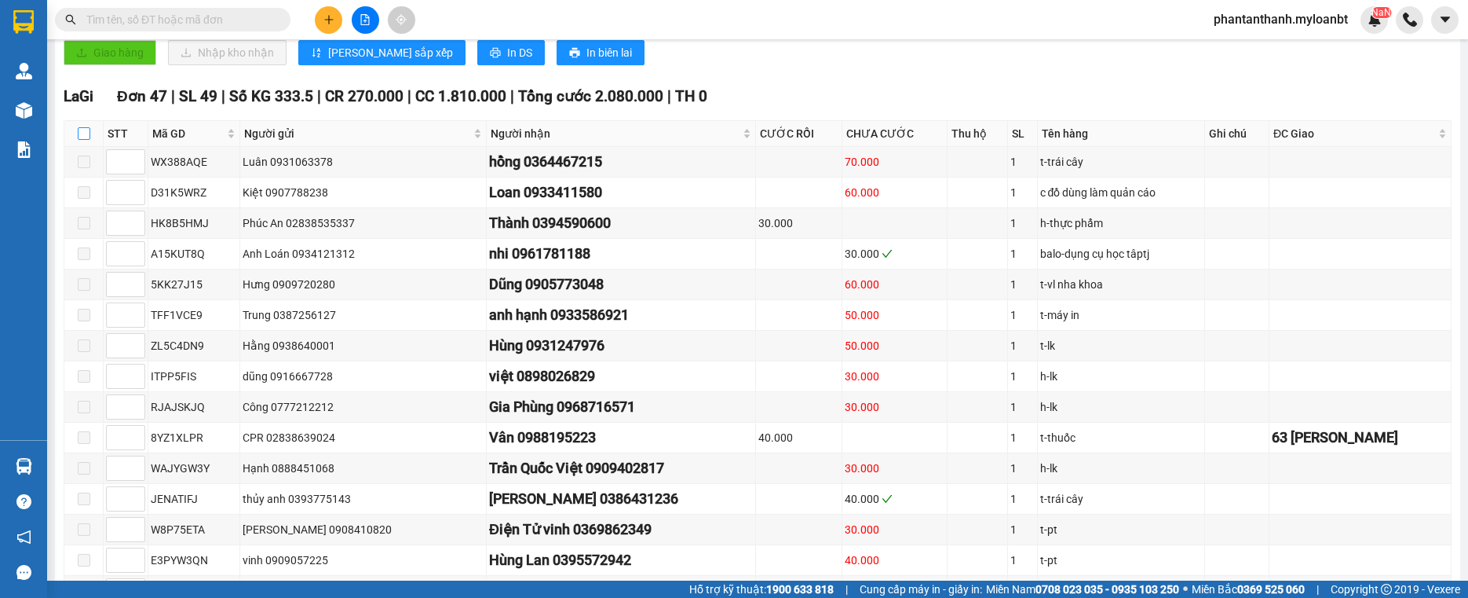
click at [82, 140] on input "checkbox" at bounding box center [84, 133] width 13 height 13
checkbox input "true"
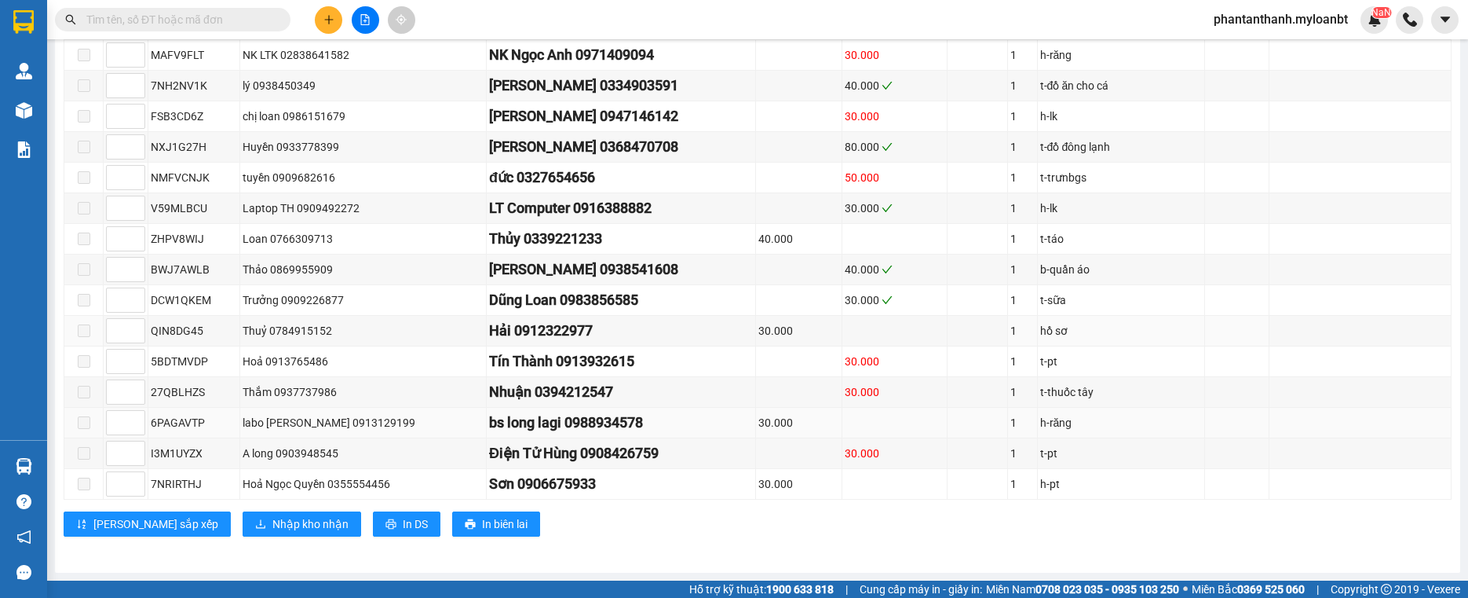
scroll to position [1590, 0]
click at [243, 512] on button "Nhập kho nhận" at bounding box center [302, 523] width 119 height 25
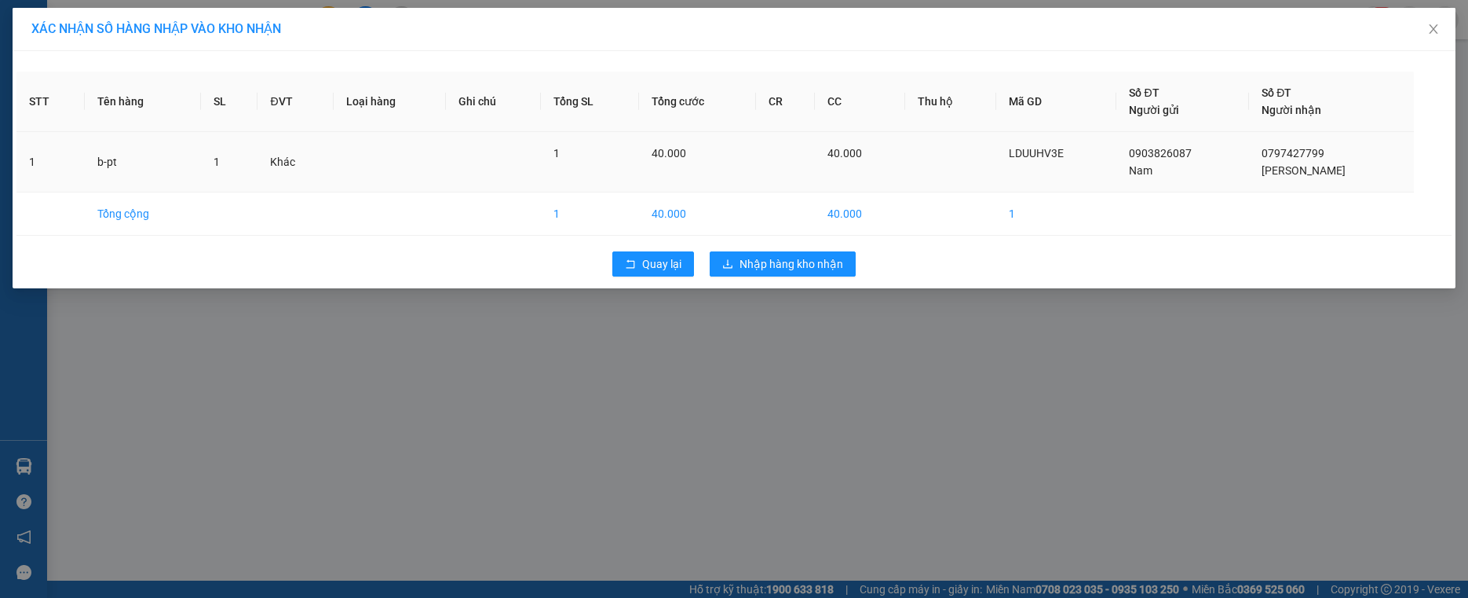
click at [1064, 156] on span "LDUUHV3E" at bounding box center [1036, 153] width 55 height 13
copy span "LDUUHV3E"
click at [821, 267] on span "Nhập hàng kho nhận" at bounding box center [792, 263] width 104 height 17
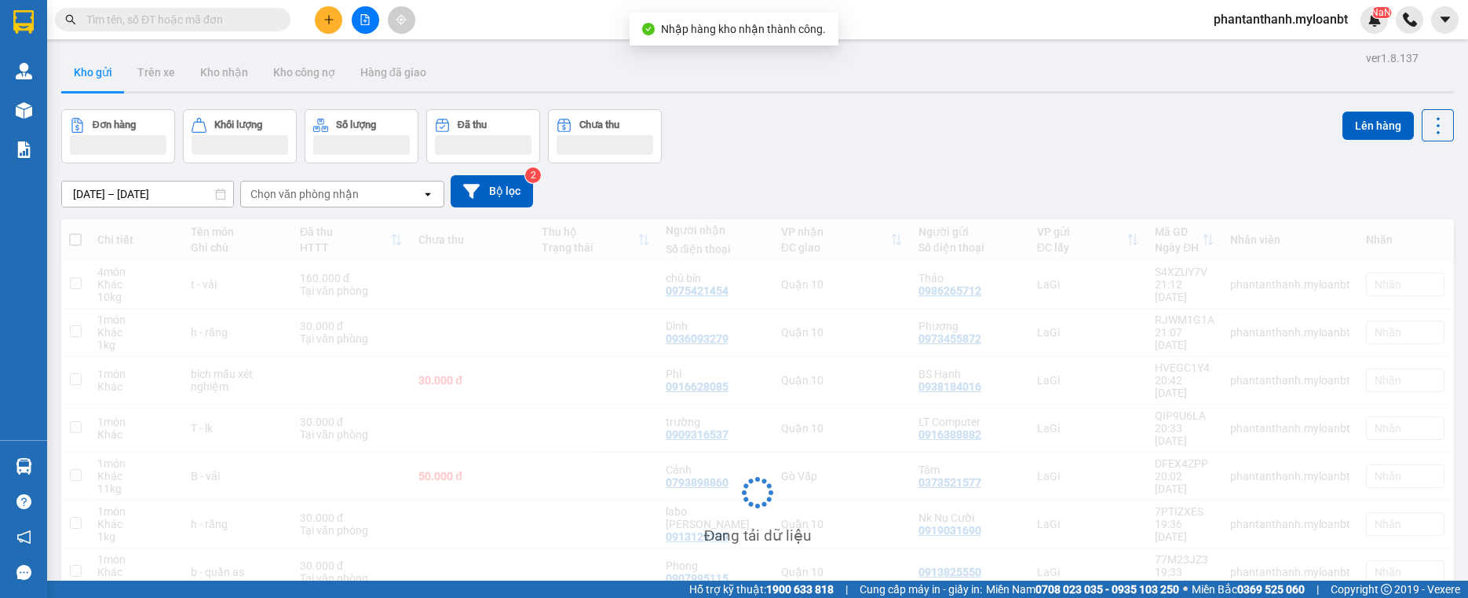
click at [179, 8] on span at bounding box center [173, 20] width 236 height 24
click at [168, 9] on span at bounding box center [173, 20] width 236 height 24
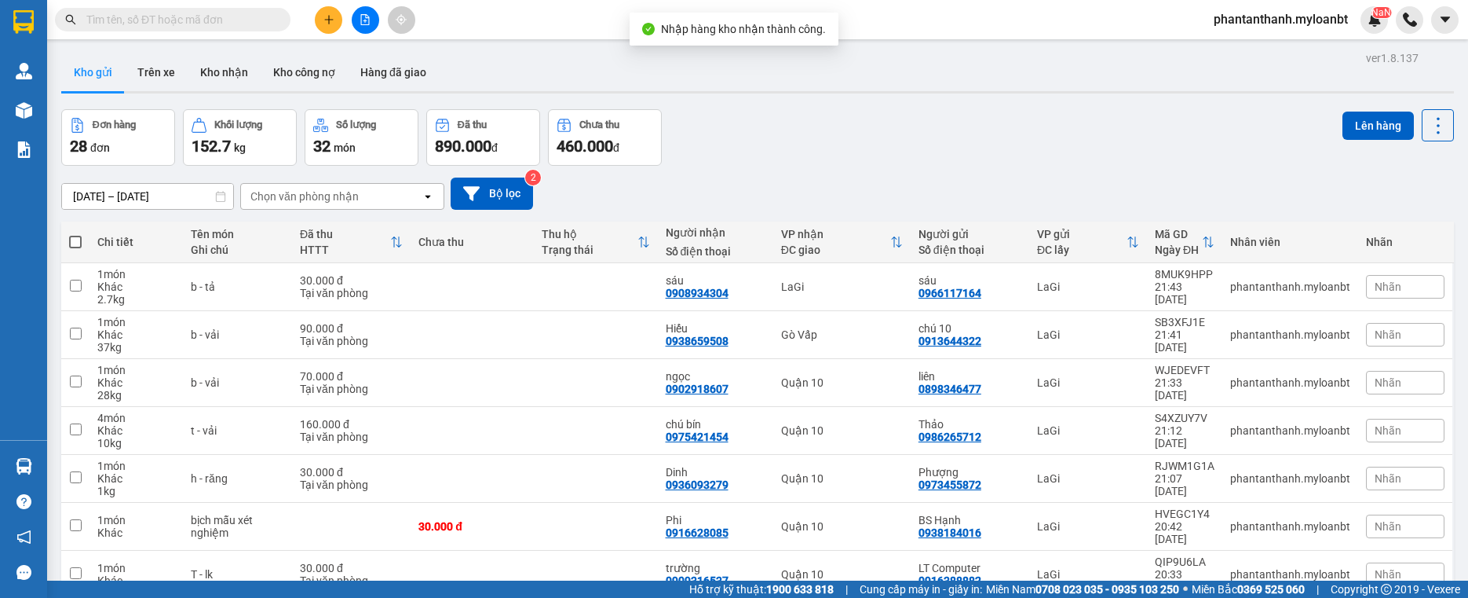
click at [154, 19] on input "text" at bounding box center [178, 19] width 185 height 17
paste input "LDUUHV3E"
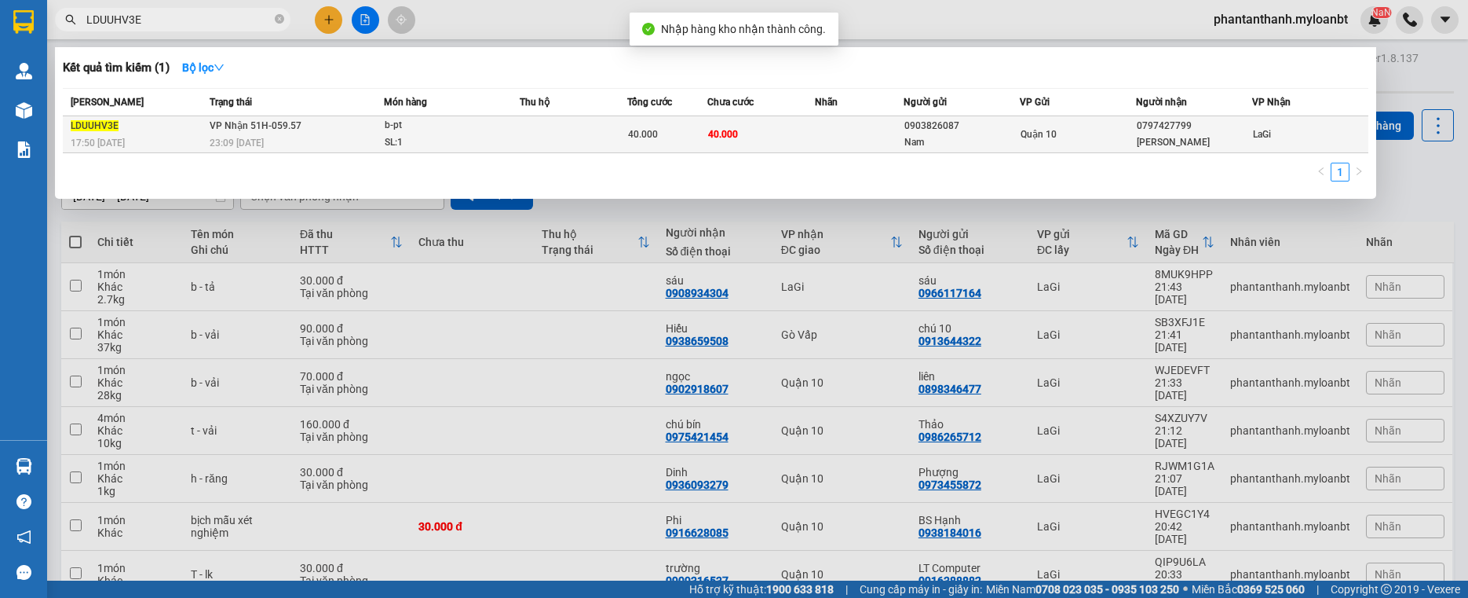
type input "LDUUHV3E"
click at [598, 140] on td at bounding box center [573, 134] width 107 height 37
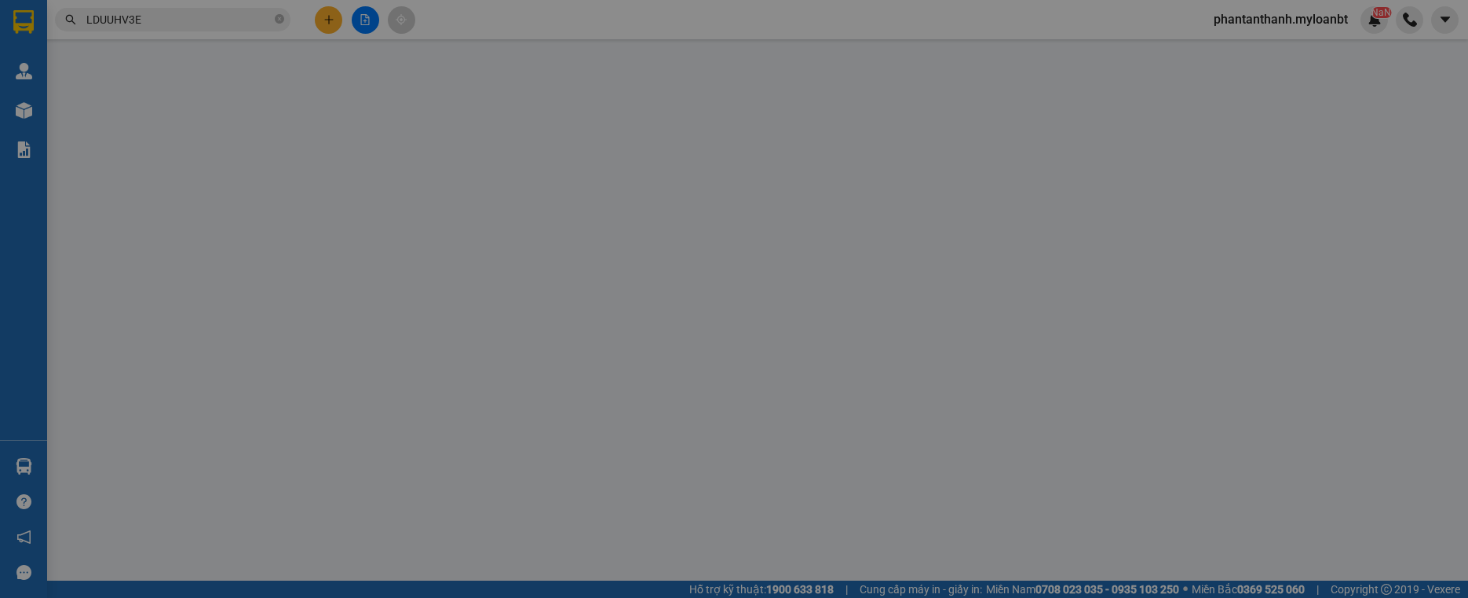
type input "0903826087"
type input "Nam"
type input "0797427799"
type input "[PERSON_NAME]"
type input "40.000"
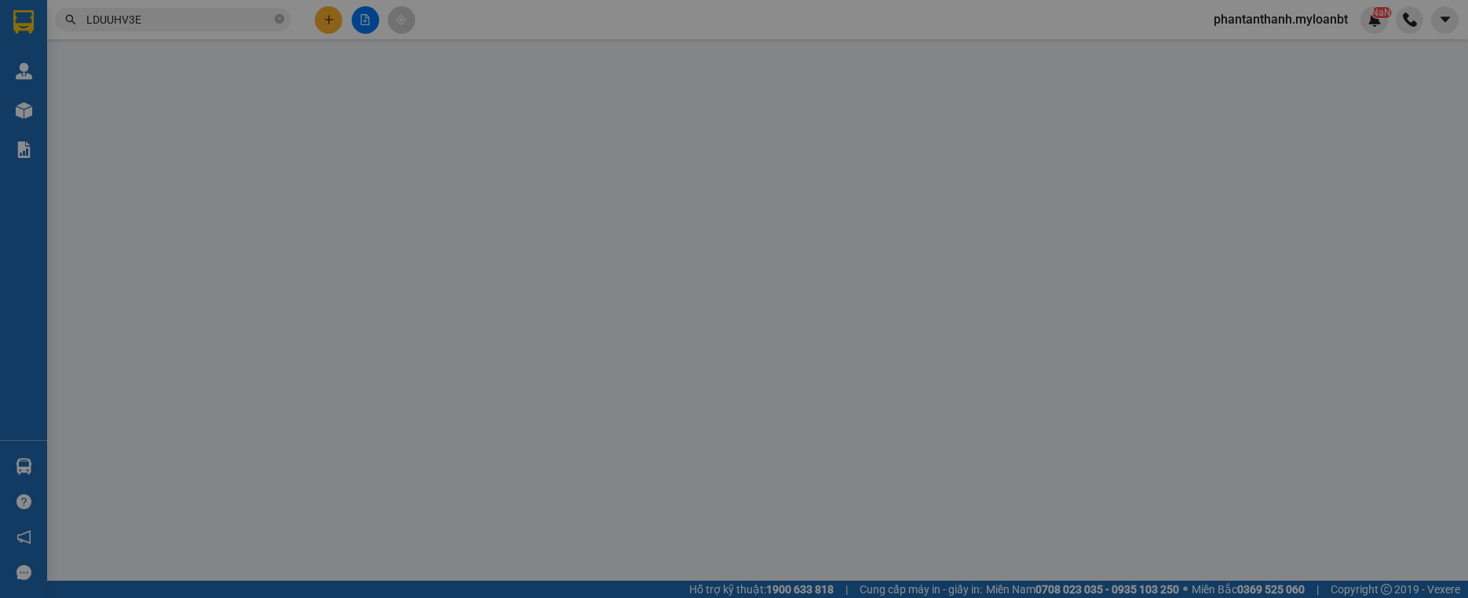
type input "40.000"
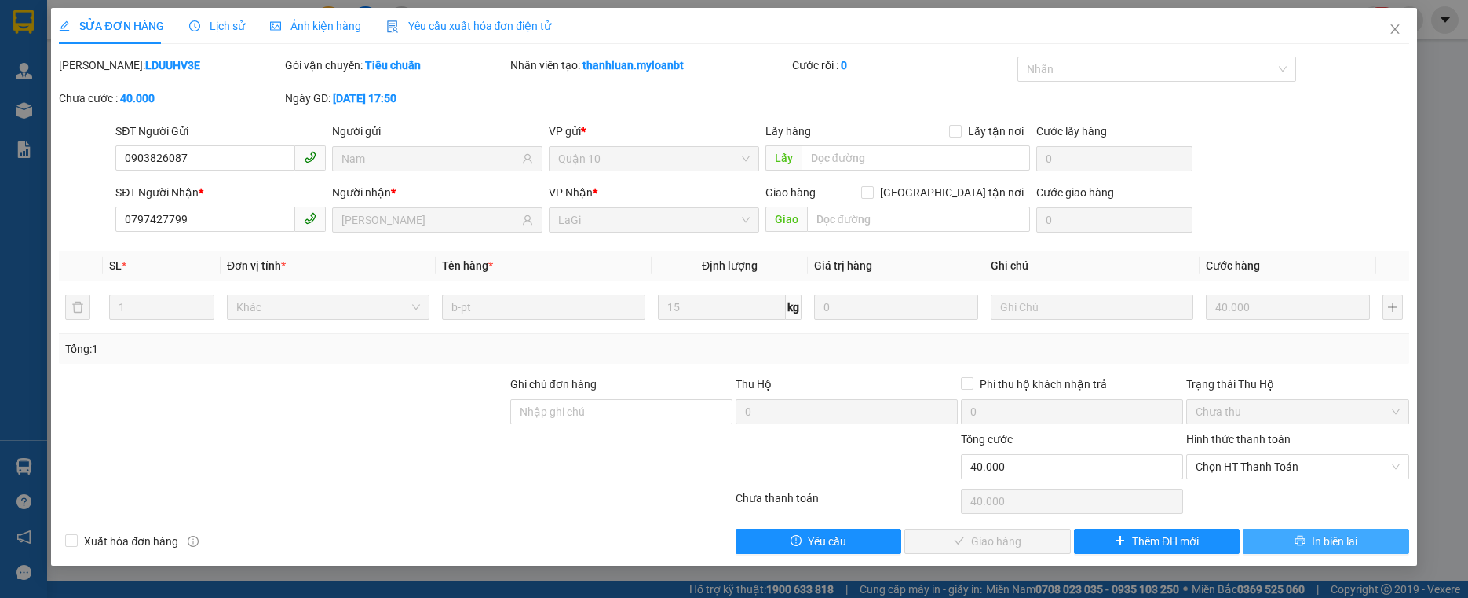
click at [1293, 536] on button "In biên lai" at bounding box center [1326, 540] width 166 height 25
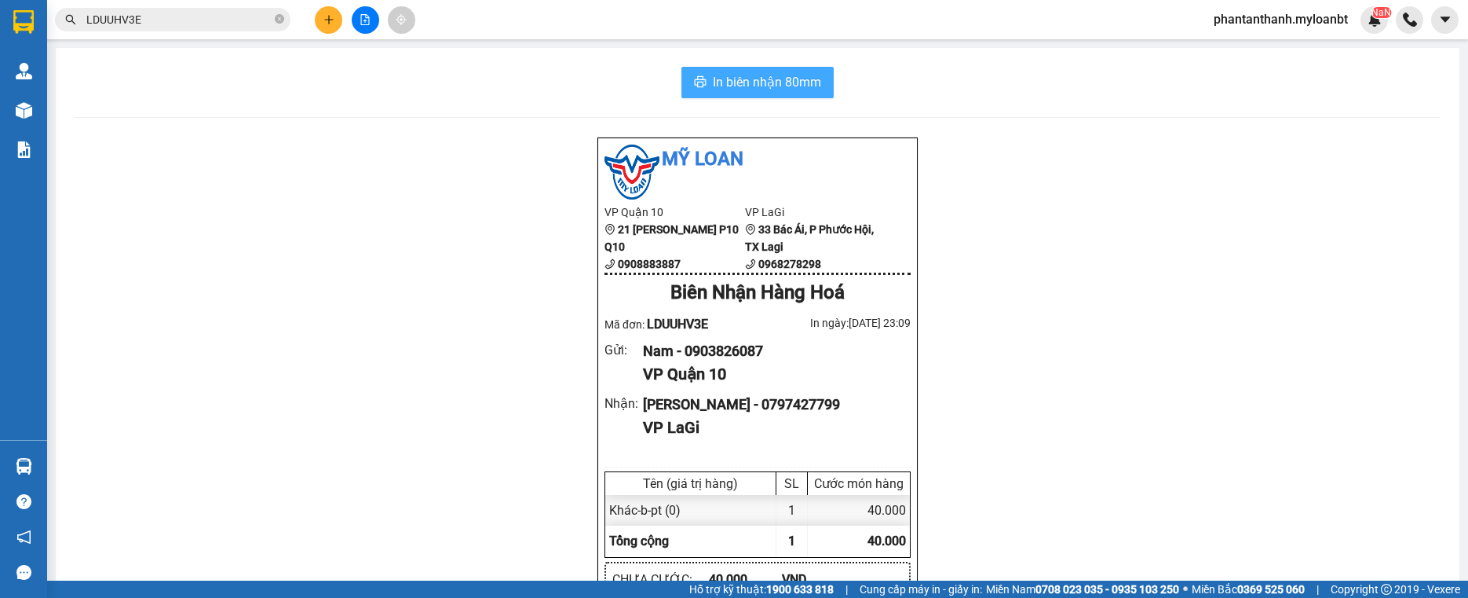
click at [728, 93] on button "In biên nhận 80mm" at bounding box center [758, 82] width 152 height 31
click at [138, 8] on span "LDUUHV3E" at bounding box center [173, 20] width 236 height 24
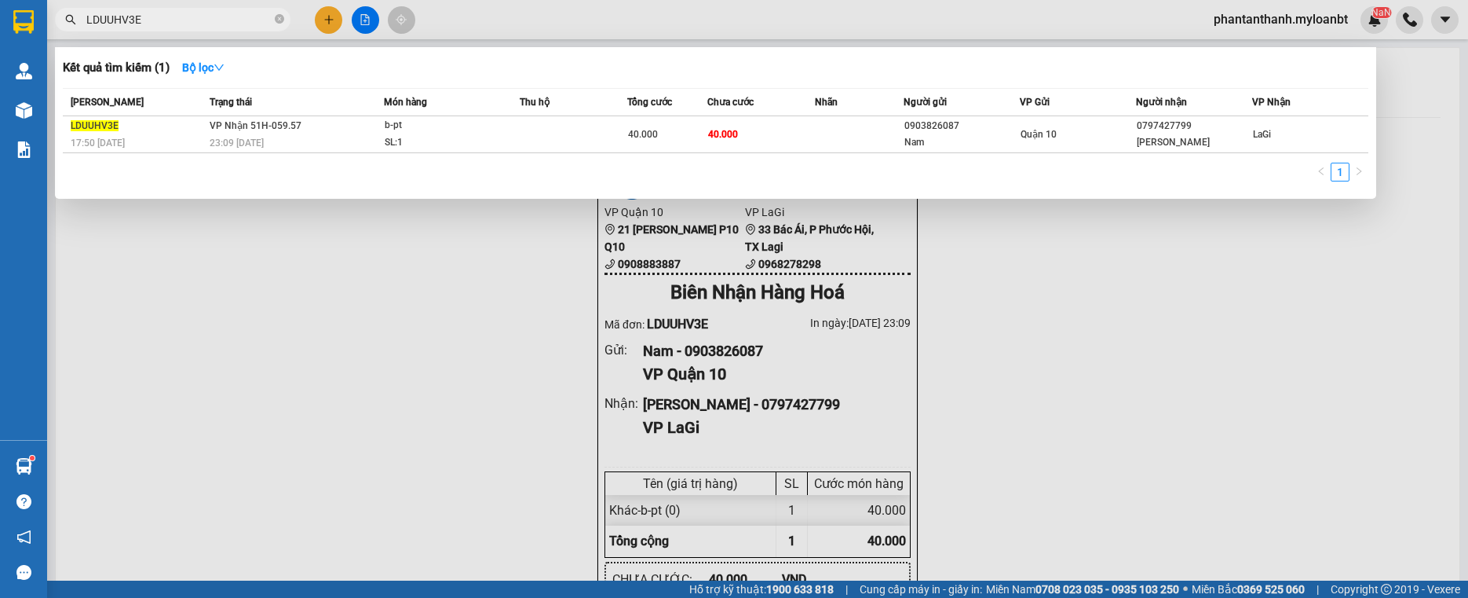
click at [138, 8] on span "LDUUHV3E" at bounding box center [173, 20] width 236 height 24
click at [139, 13] on input "LDUUHV3E" at bounding box center [178, 19] width 185 height 17
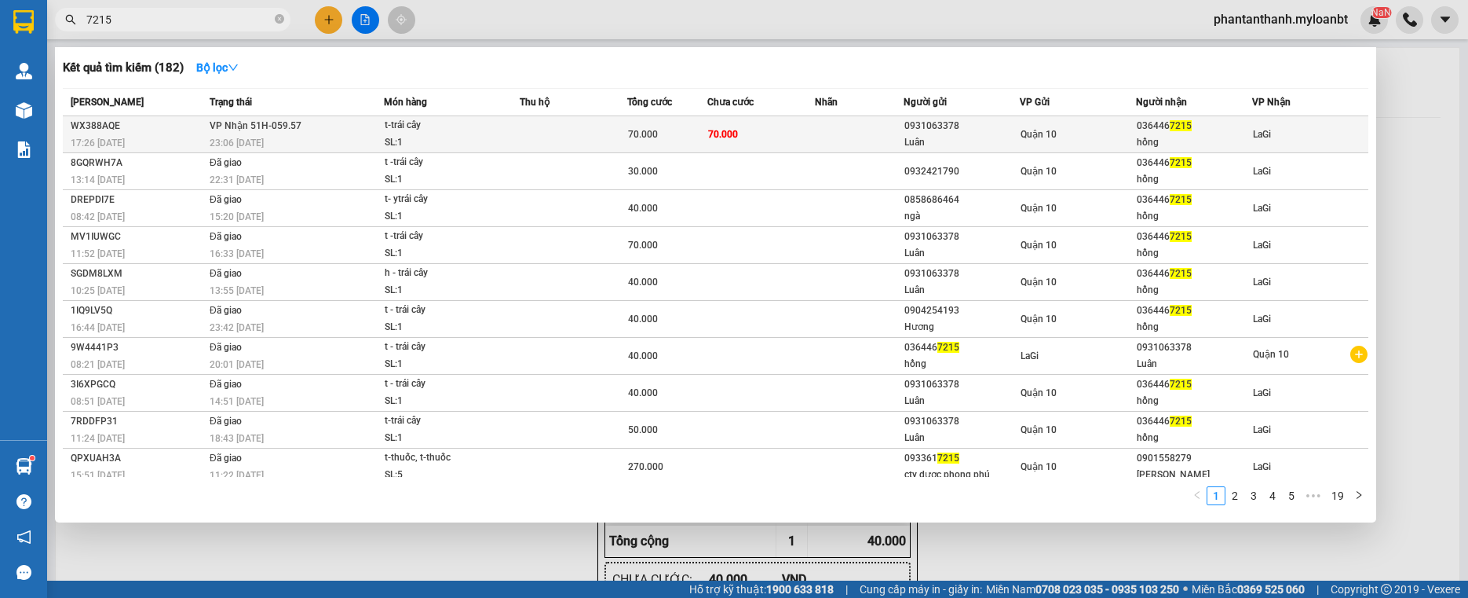
type input "7215"
click at [550, 133] on td at bounding box center [573, 134] width 107 height 37
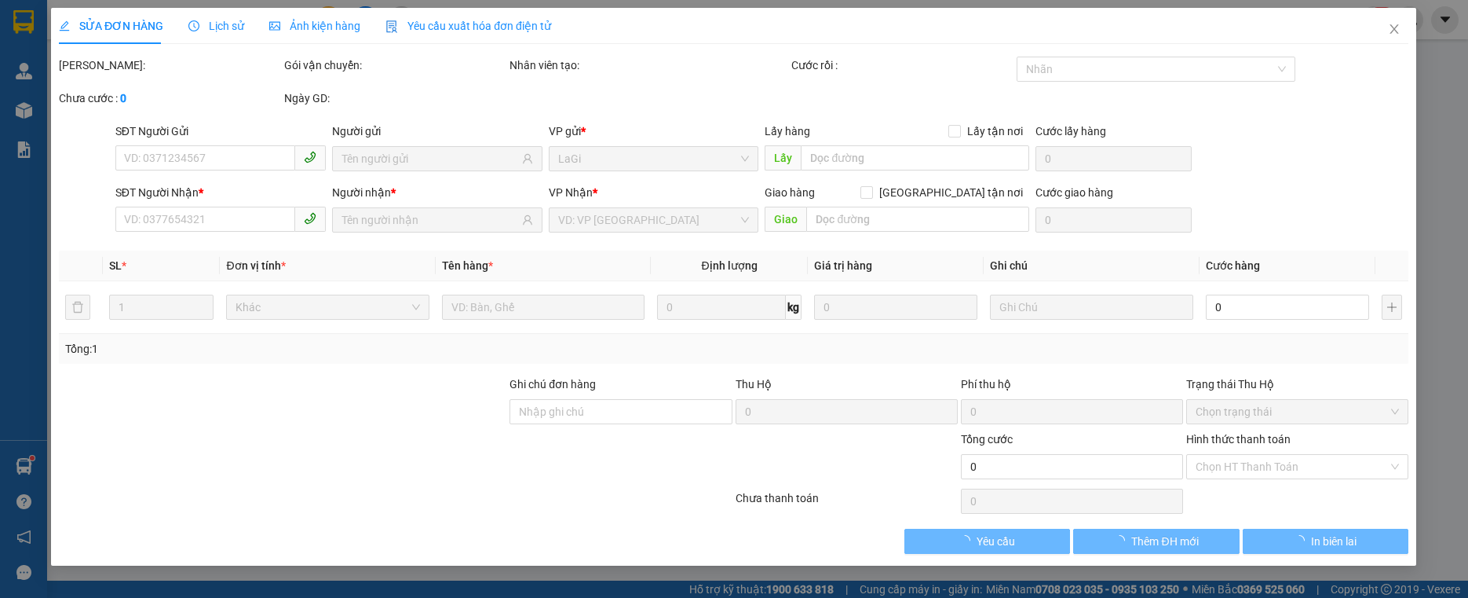
type input "0931063378"
type input "Luân"
type input "0364467215"
type input "hồng"
type input "70.000"
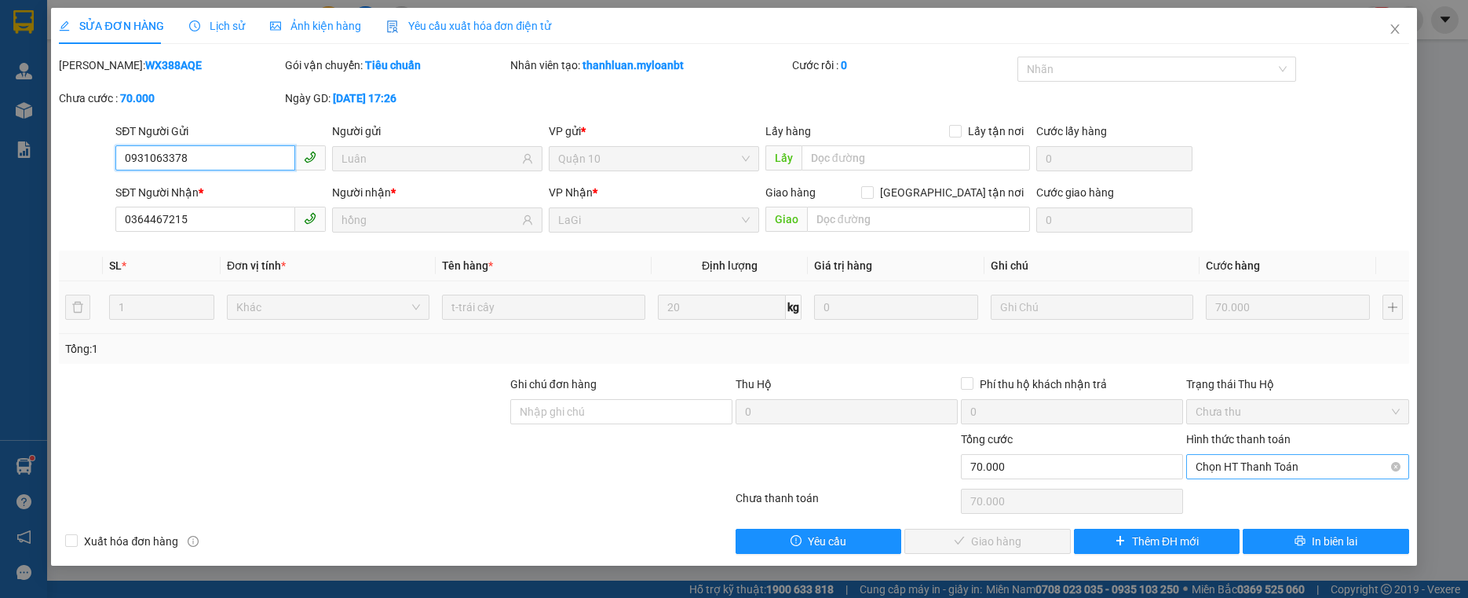
click at [1266, 467] on span "Chọn HT Thanh Toán" at bounding box center [1297, 467] width 203 height 24
click at [1240, 494] on div "Tại văn phòng" at bounding box center [1297, 497] width 203 height 17
type input "0"
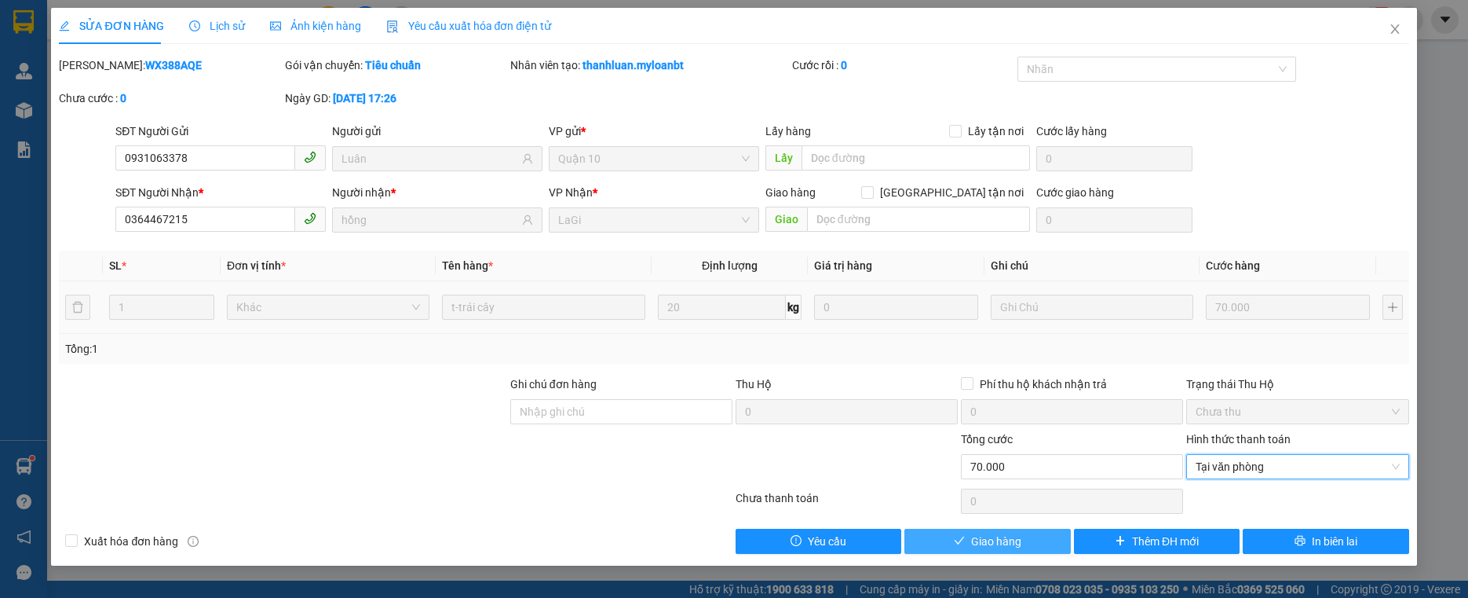
click at [1038, 538] on button "Giao hàng" at bounding box center [988, 540] width 166 height 25
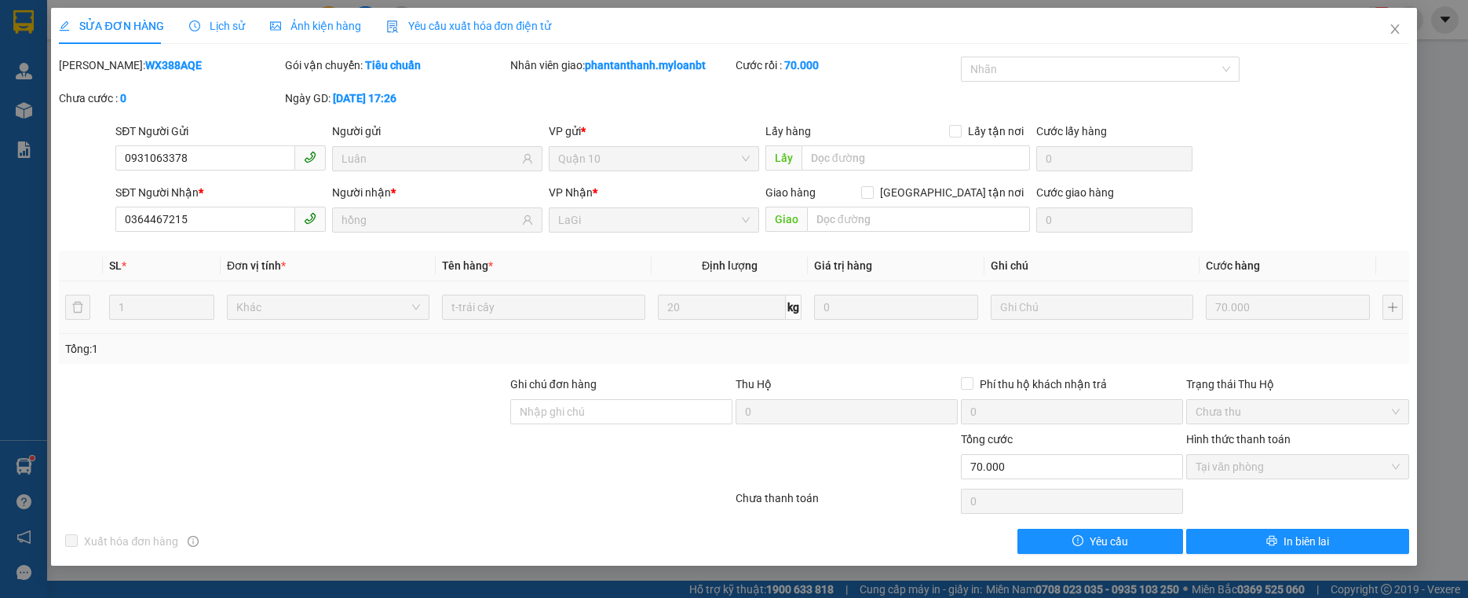
click at [1372, 25] on div "SỬA ĐƠN HÀNG Lịch sử Ảnh kiện hàng Yêu cầu xuất hóa đơn điện tử" at bounding box center [734, 26] width 1350 height 36
click at [1389, 24] on icon "close" at bounding box center [1395, 29] width 13 height 13
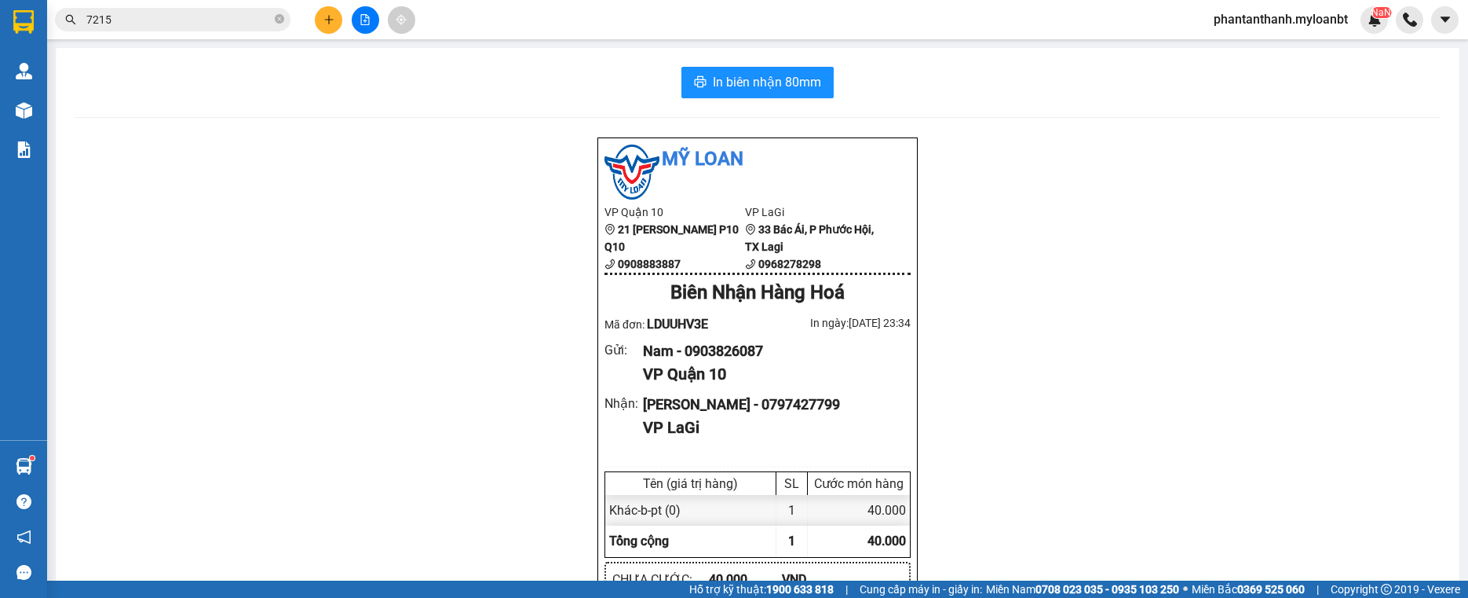
click at [247, 24] on input "7215" at bounding box center [178, 19] width 185 height 17
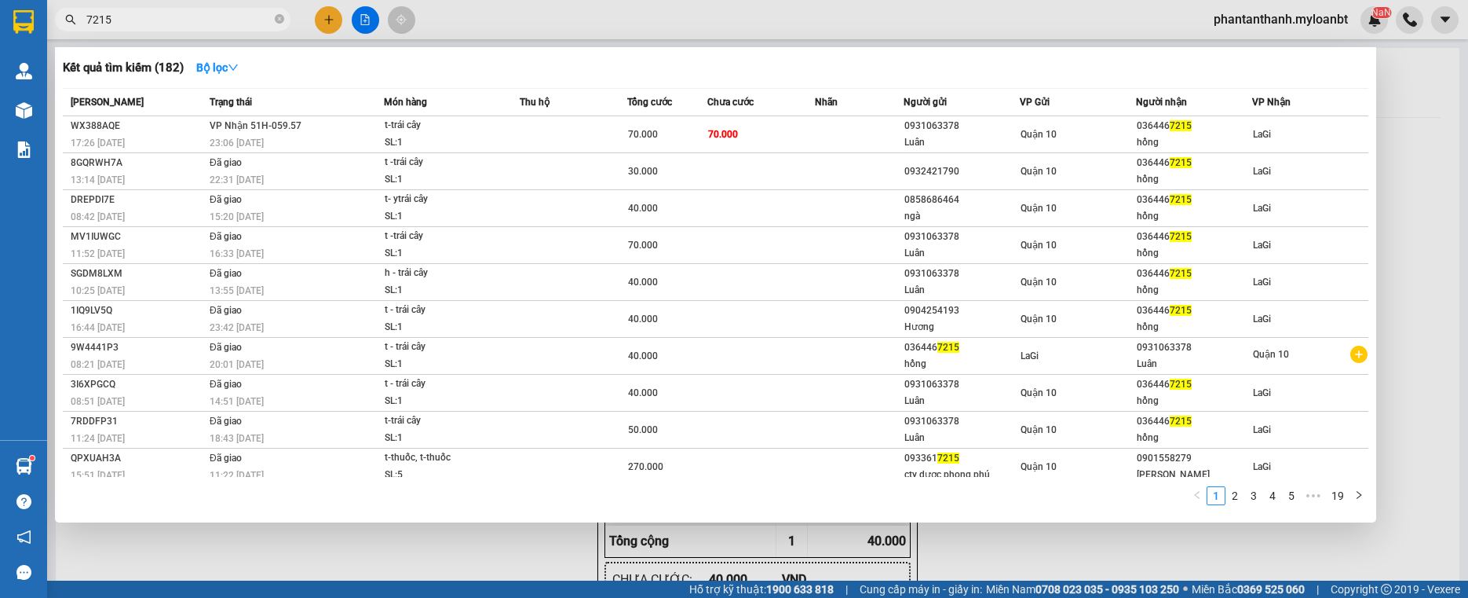
click at [247, 24] on input "7215" at bounding box center [178, 19] width 185 height 17
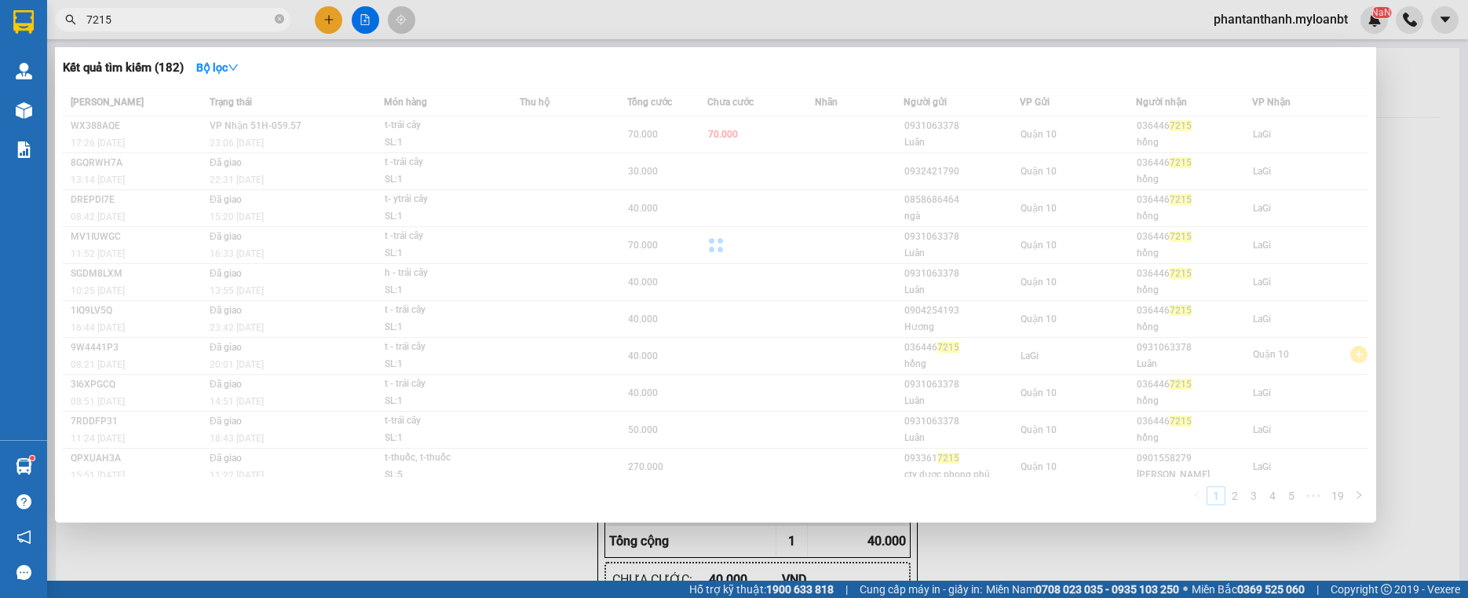
click at [247, 24] on input "7215" at bounding box center [178, 19] width 185 height 17
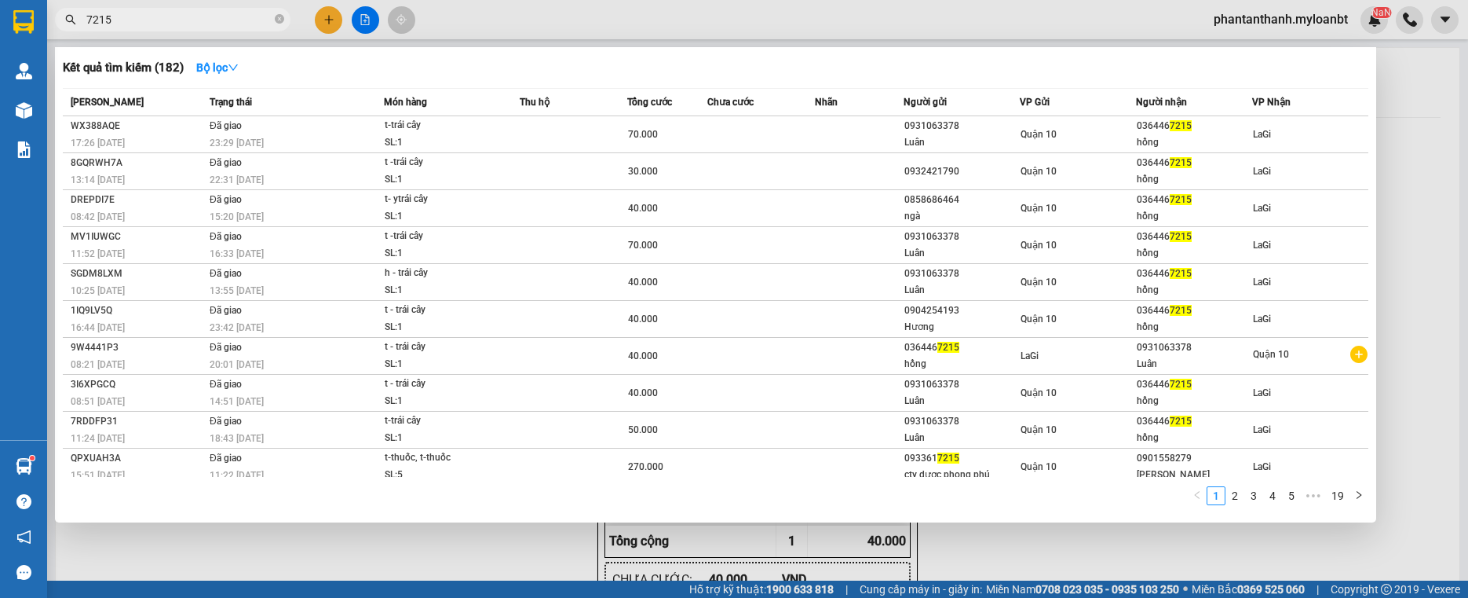
click at [247, 24] on input "7215" at bounding box center [178, 19] width 185 height 17
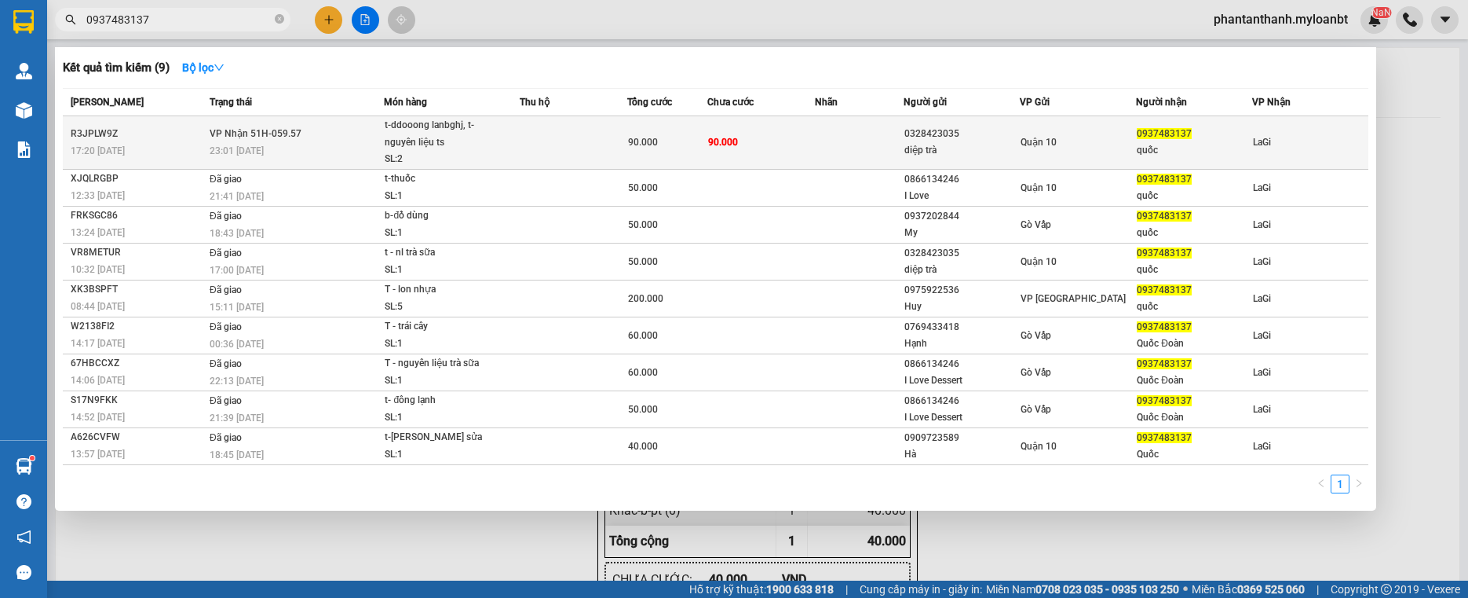
type input "0937483137"
click at [543, 136] on td at bounding box center [573, 142] width 107 height 53
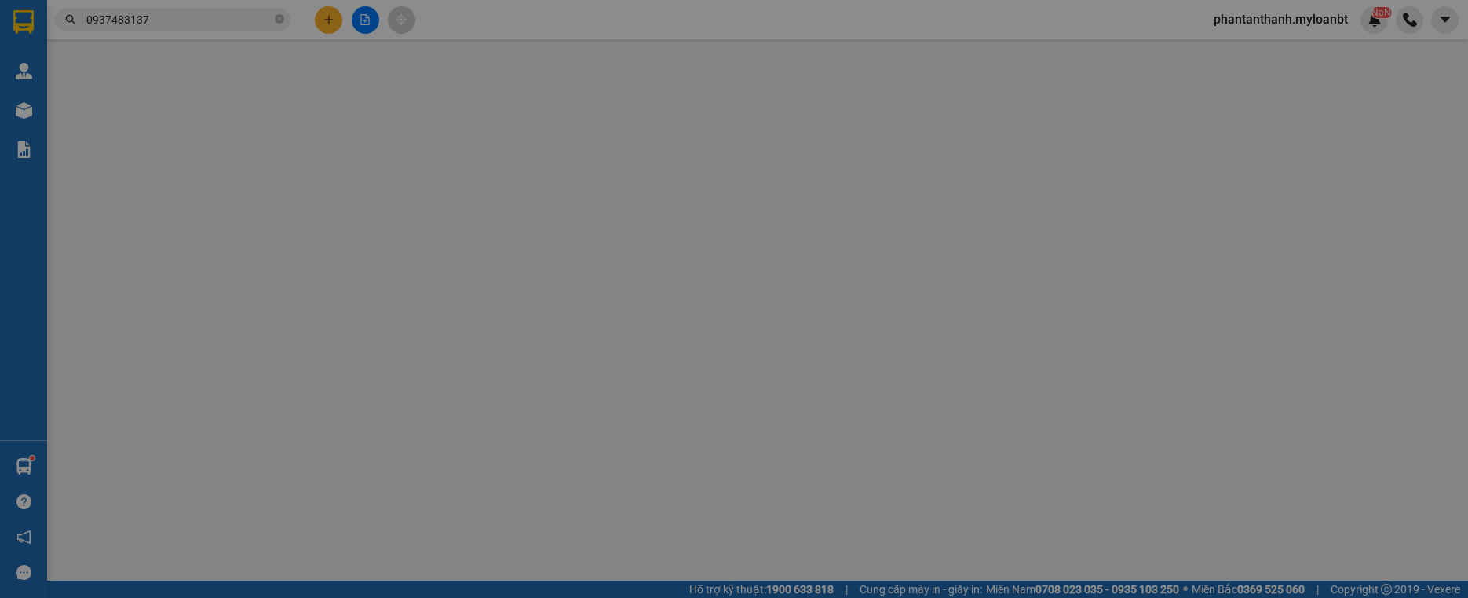
type input "0328423035"
type input "diệp trà"
type input "0937483137"
type input "quốc"
type input "90.000"
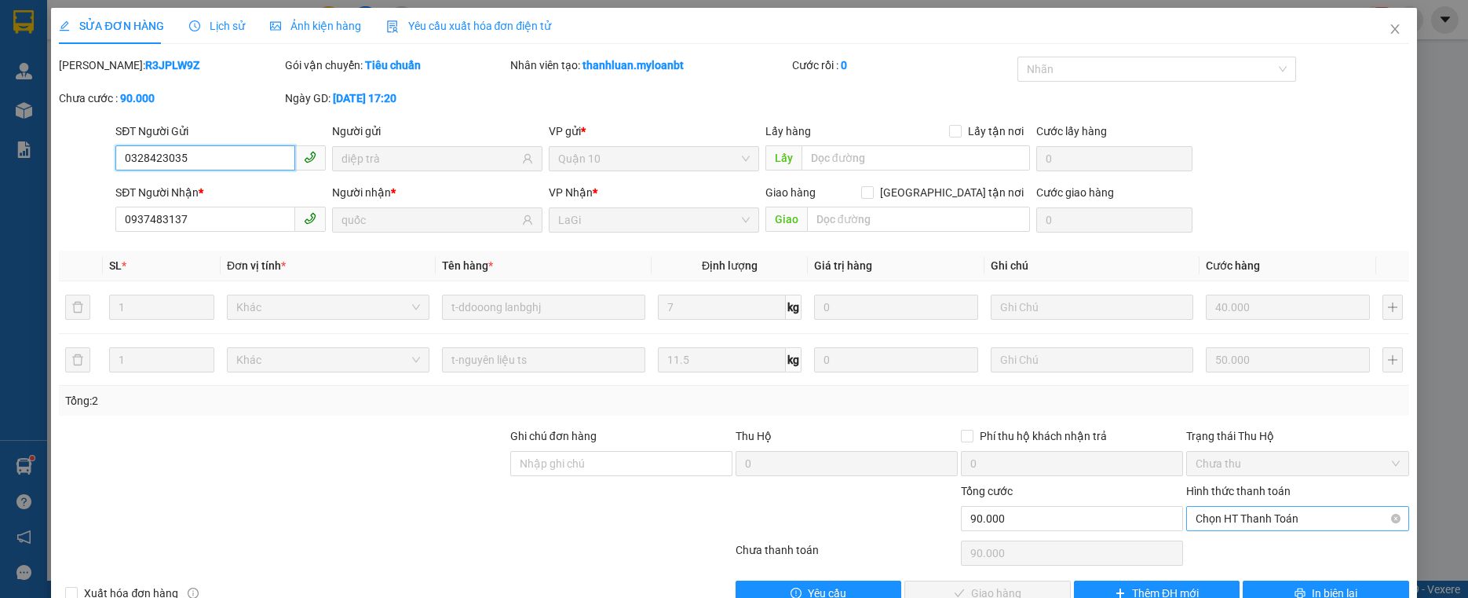
click at [1247, 527] on span "Chọn HT Thanh Toán" at bounding box center [1297, 519] width 203 height 24
click at [1265, 443] on div "Tại văn phòng" at bounding box center [1288, 436] width 202 height 17
type input "0"
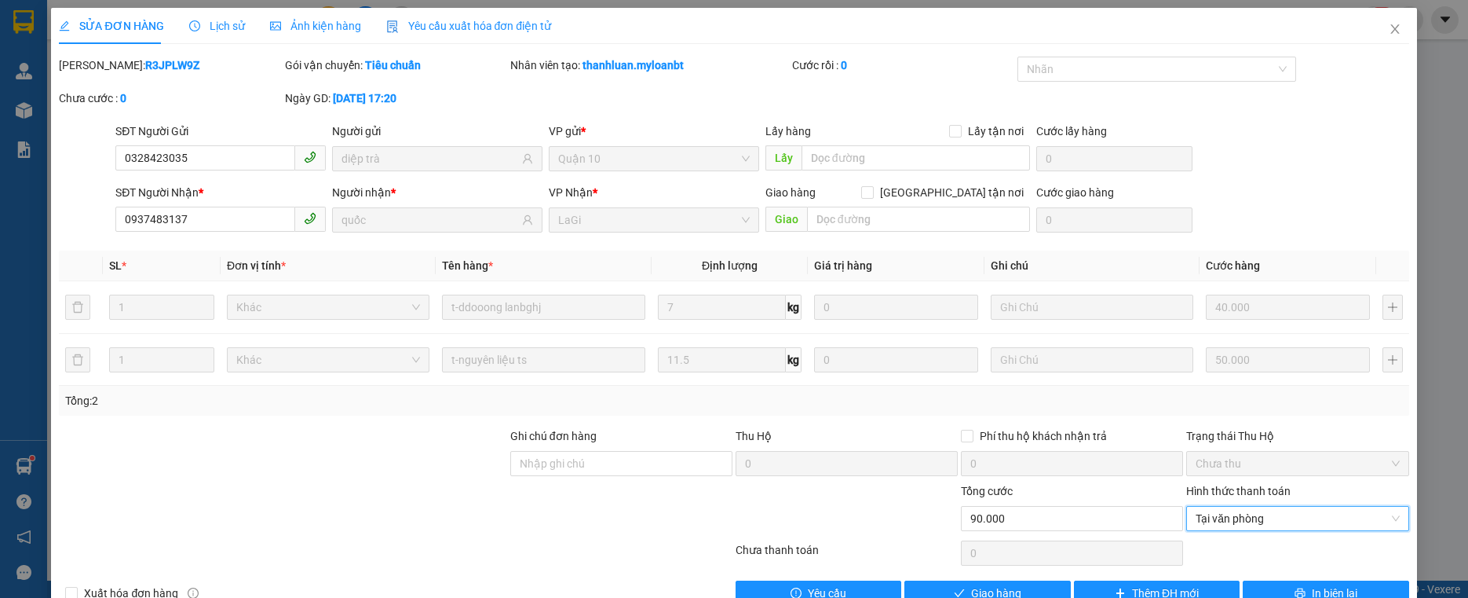
click at [986, 579] on div "Total Paid Fee 0 Total UnPaid Fee 90.000 Cash Collection Total Fee Mã ĐH: R3JPL…" at bounding box center [734, 331] width 1350 height 549
click at [994, 587] on span "Giao hàng" at bounding box center [996, 592] width 50 height 17
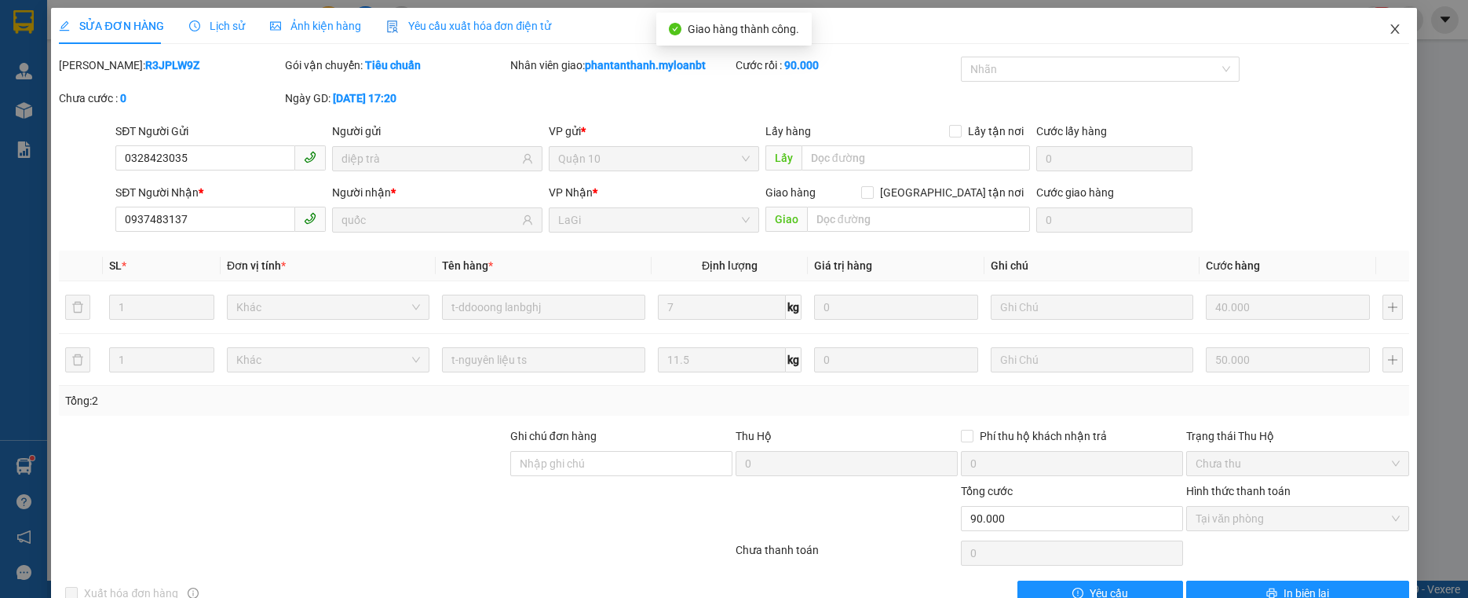
click at [1389, 33] on icon "close" at bounding box center [1395, 29] width 13 height 13
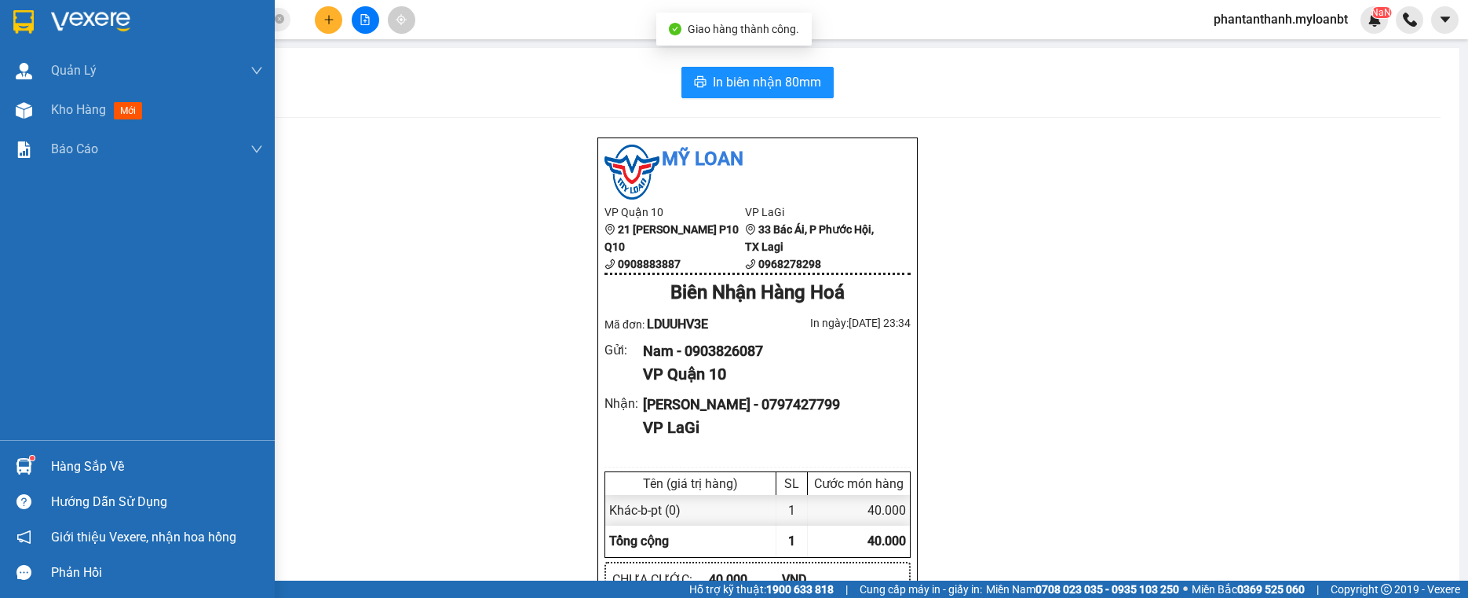
click at [38, 463] on div "Hàng sắp về" at bounding box center [137, 465] width 275 height 35
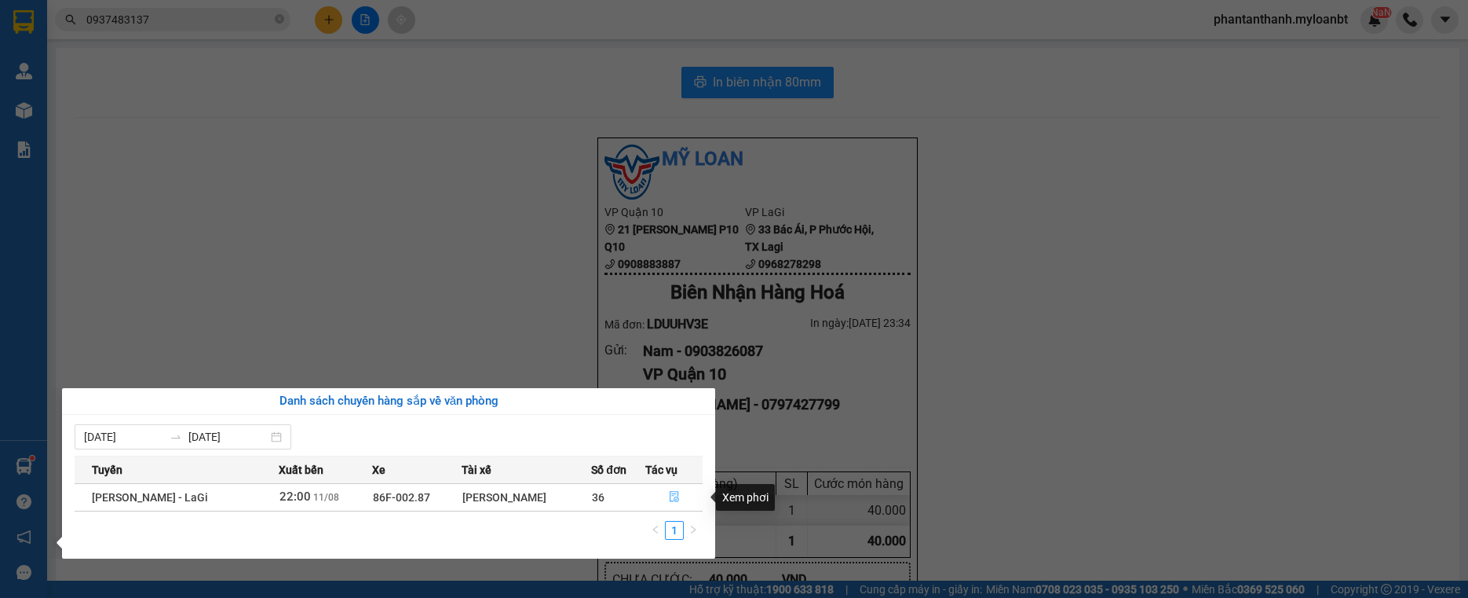
click at [678, 495] on icon "file-done" at bounding box center [674, 496] width 11 height 11
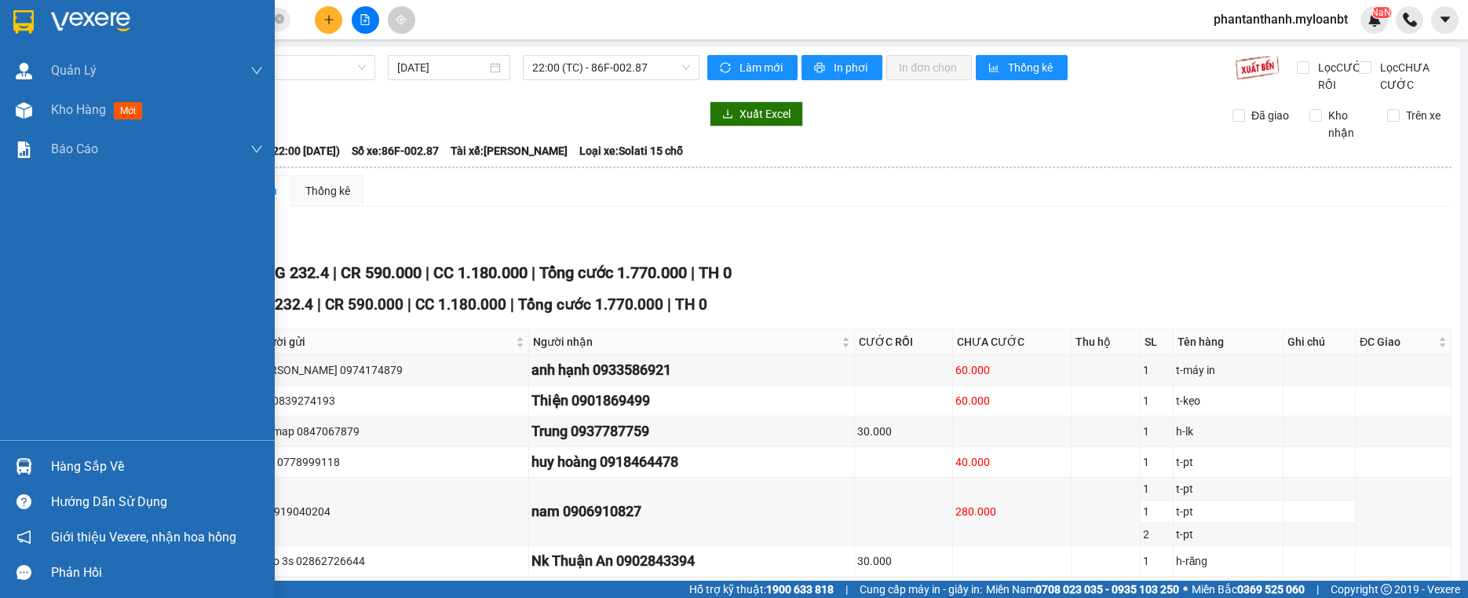
click at [28, 120] on div at bounding box center [23, 110] width 27 height 27
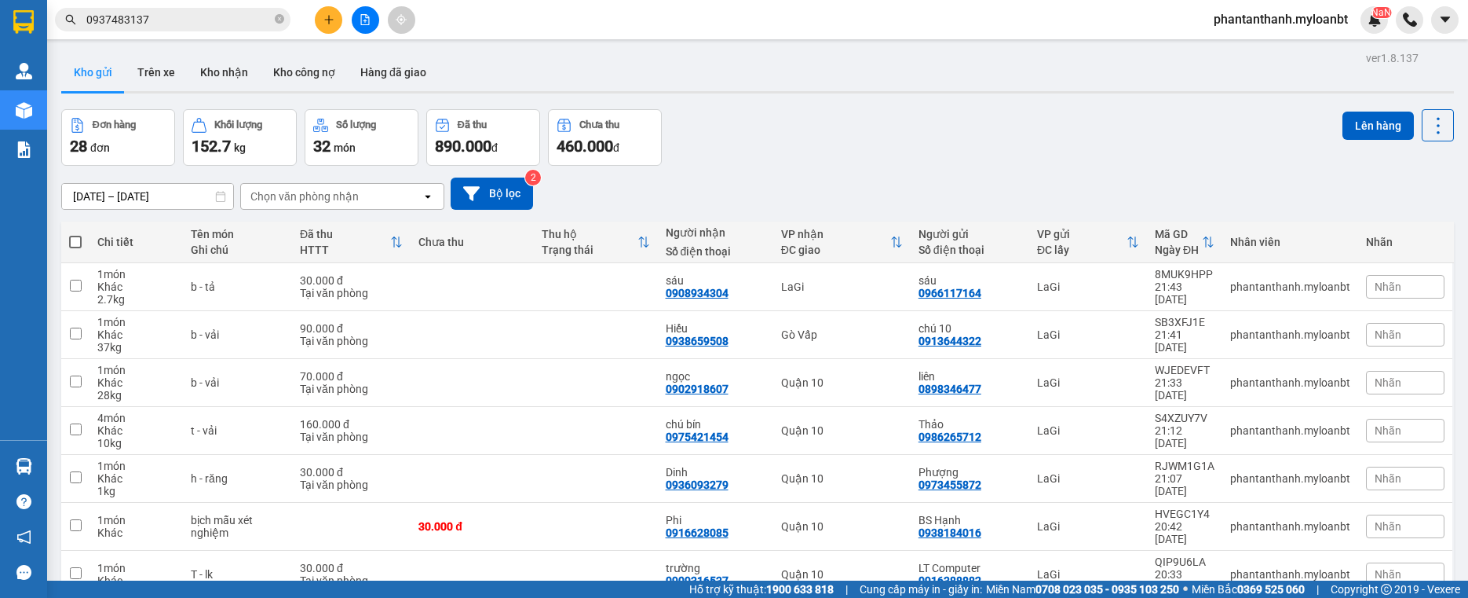
click at [77, 238] on span at bounding box center [75, 242] width 13 height 13
click at [75, 234] on input "checkbox" at bounding box center [75, 234] width 0 height 0
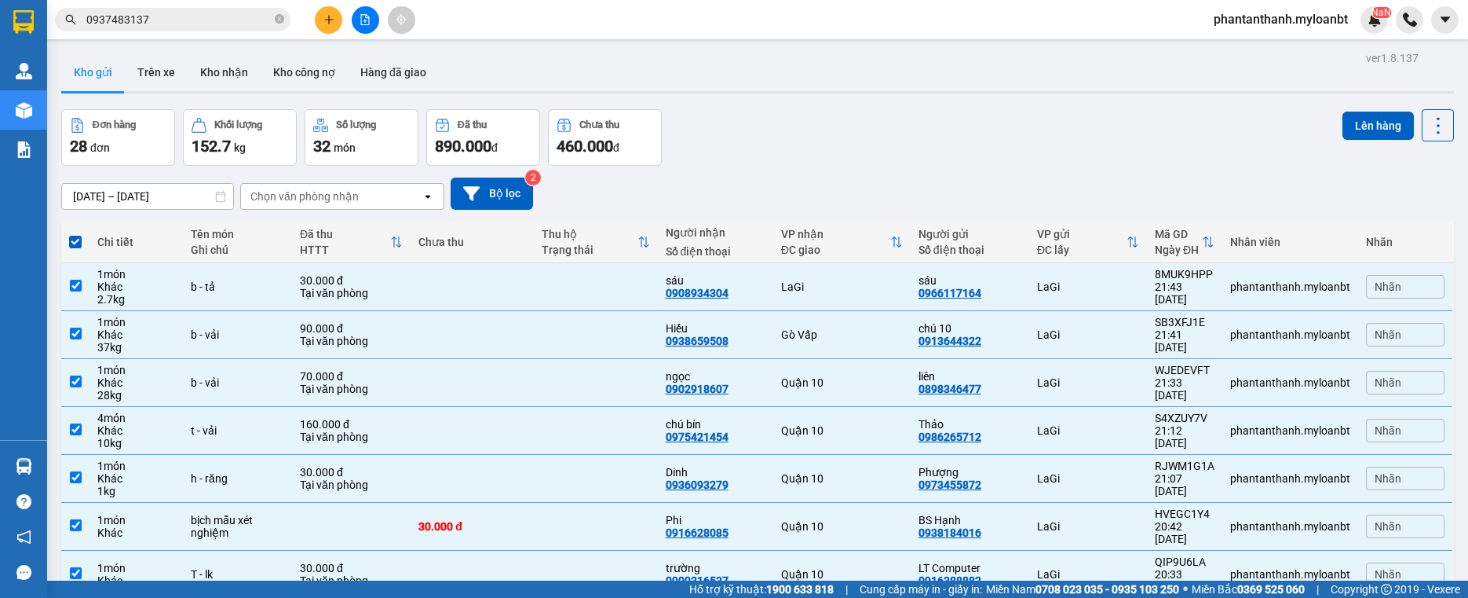
drag, startPoint x: 1453, startPoint y: 240, endPoint x: 1458, endPoint y: 426, distance: 186.2
click at [1458, 424] on main "ver 1.8.137 Kho gửi Trên xe Kho nhận Kho công nợ Hàng đã giao Đơn hàng 28 đơn K…" at bounding box center [734, 290] width 1468 height 580
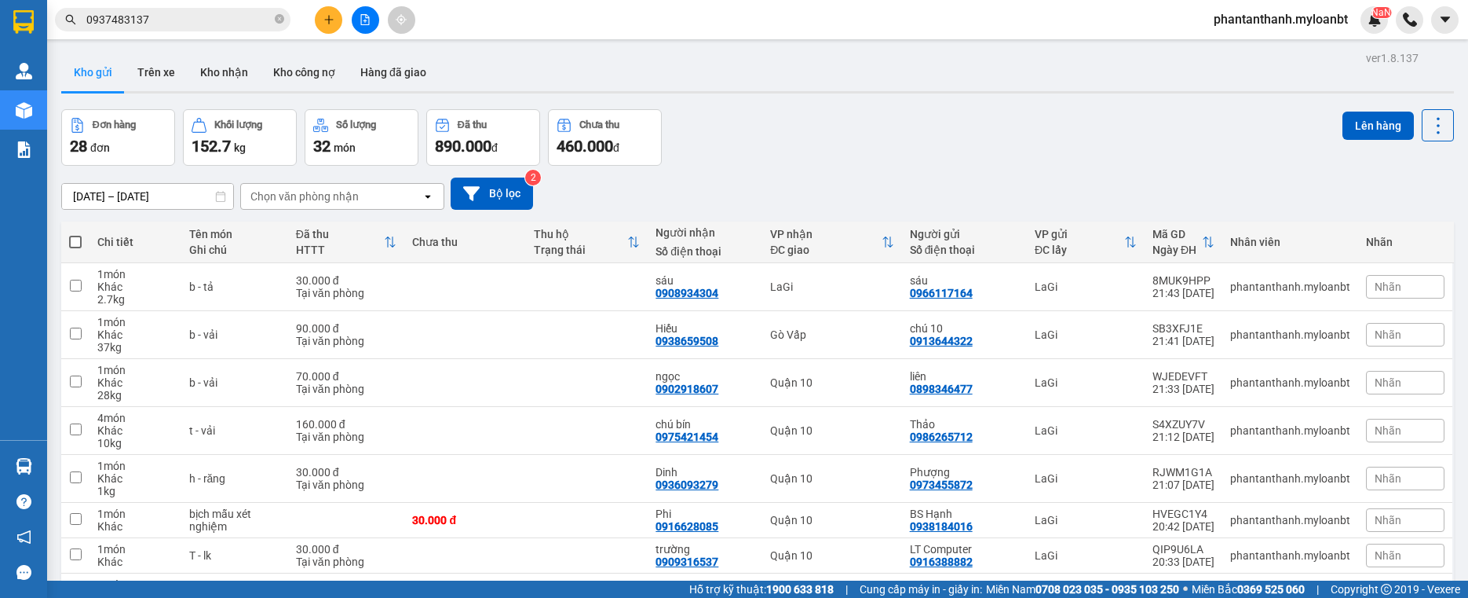
click at [79, 245] on span at bounding box center [75, 242] width 13 height 13
click at [75, 234] on input "checkbox" at bounding box center [75, 234] width 0 height 0
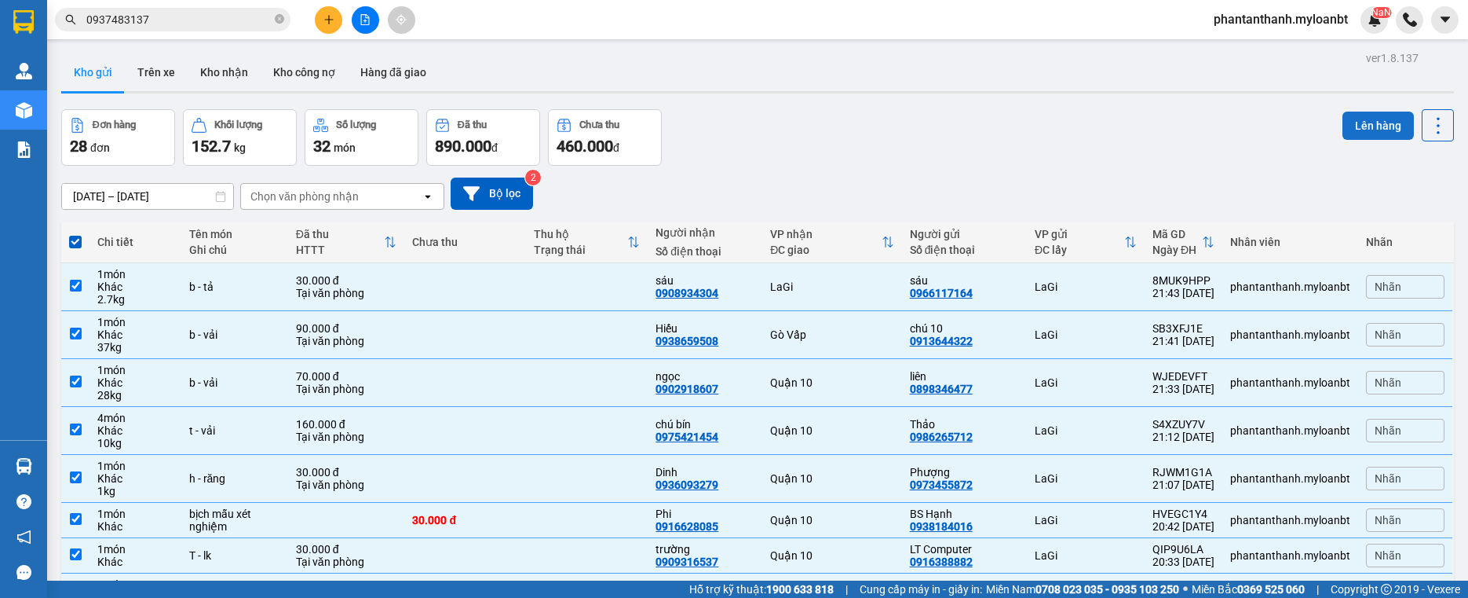
click at [1362, 131] on button "Lên hàng" at bounding box center [1378, 126] width 71 height 28
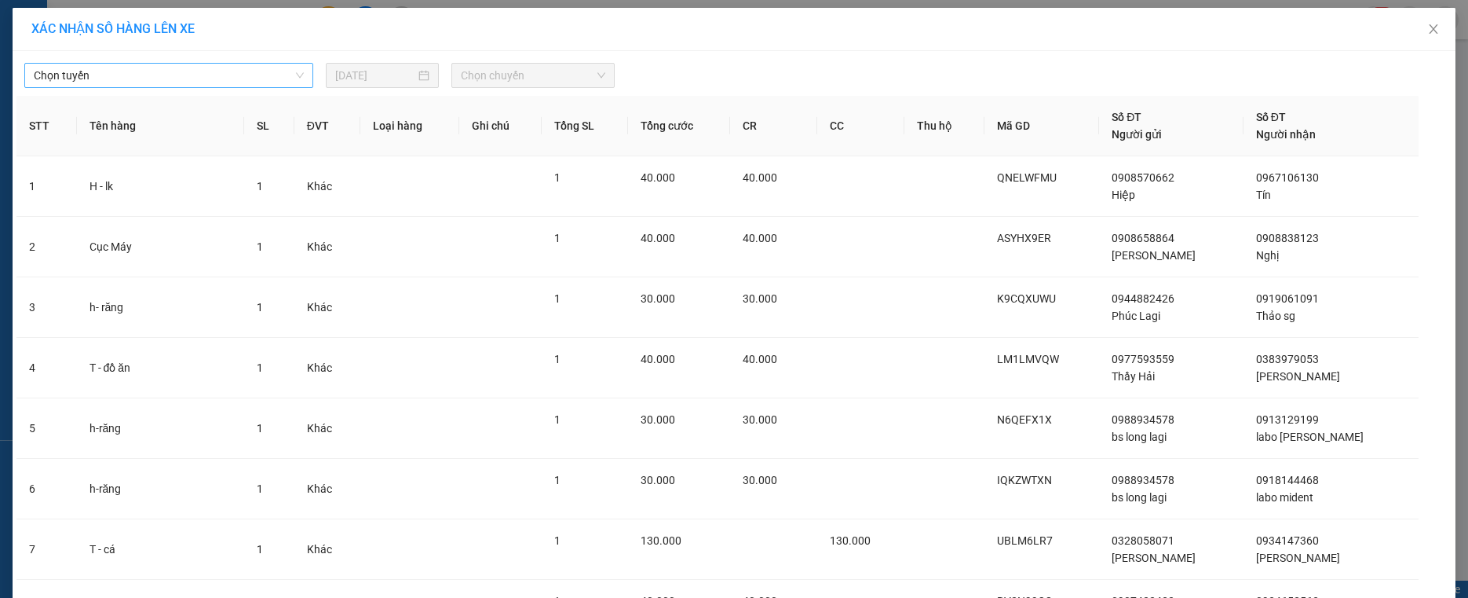
click at [165, 84] on span "Chọn tuyến" at bounding box center [169, 76] width 270 height 24
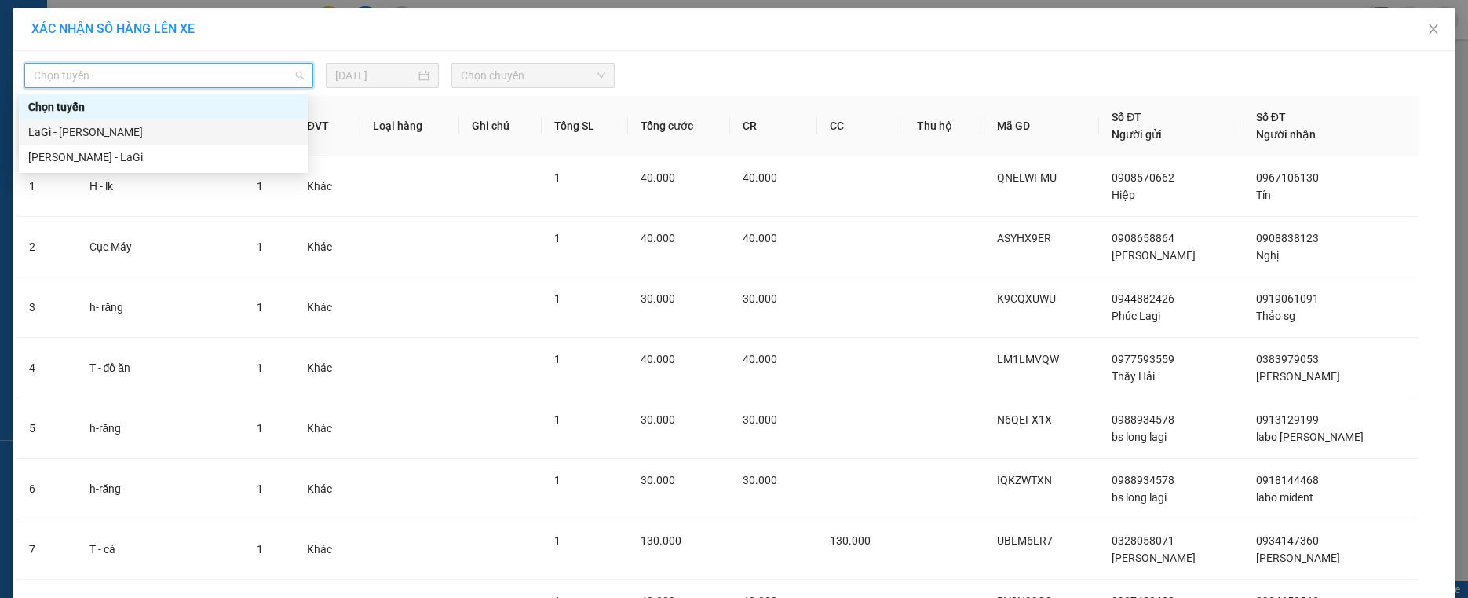
click at [124, 132] on div "LaGi - [PERSON_NAME]" at bounding box center [163, 131] width 270 height 17
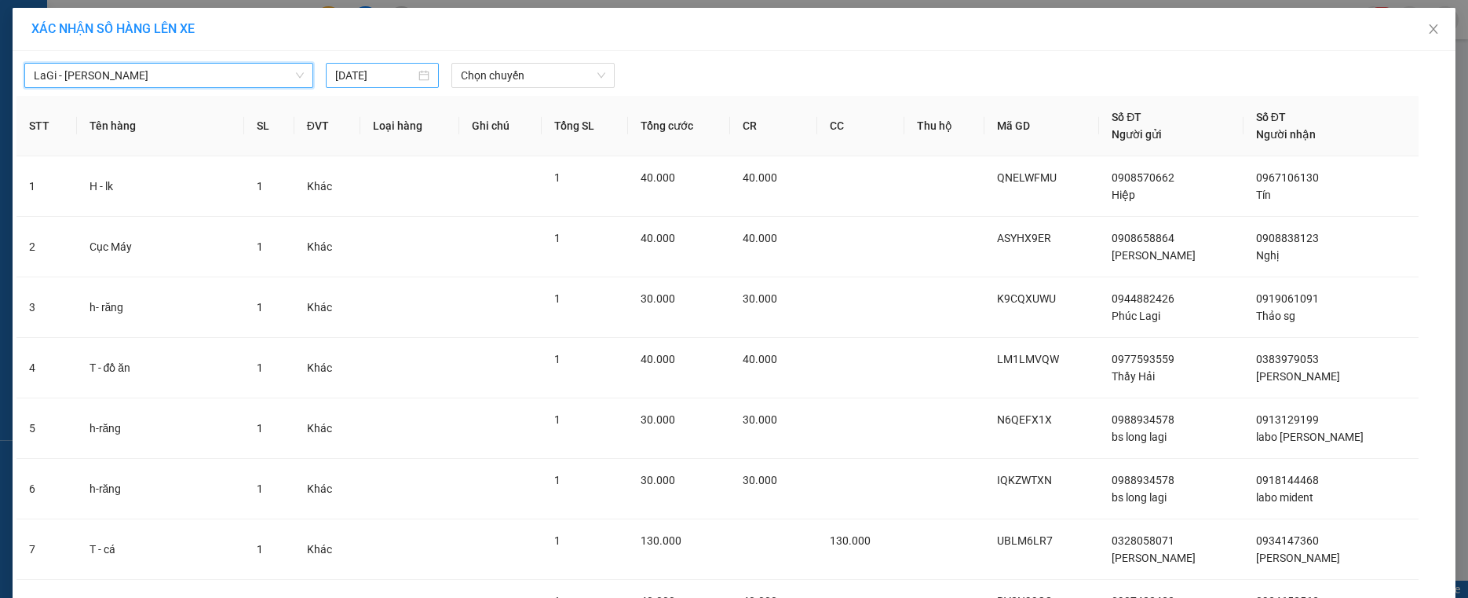
click at [371, 74] on input "[DATE]" at bounding box center [375, 75] width 80 height 17
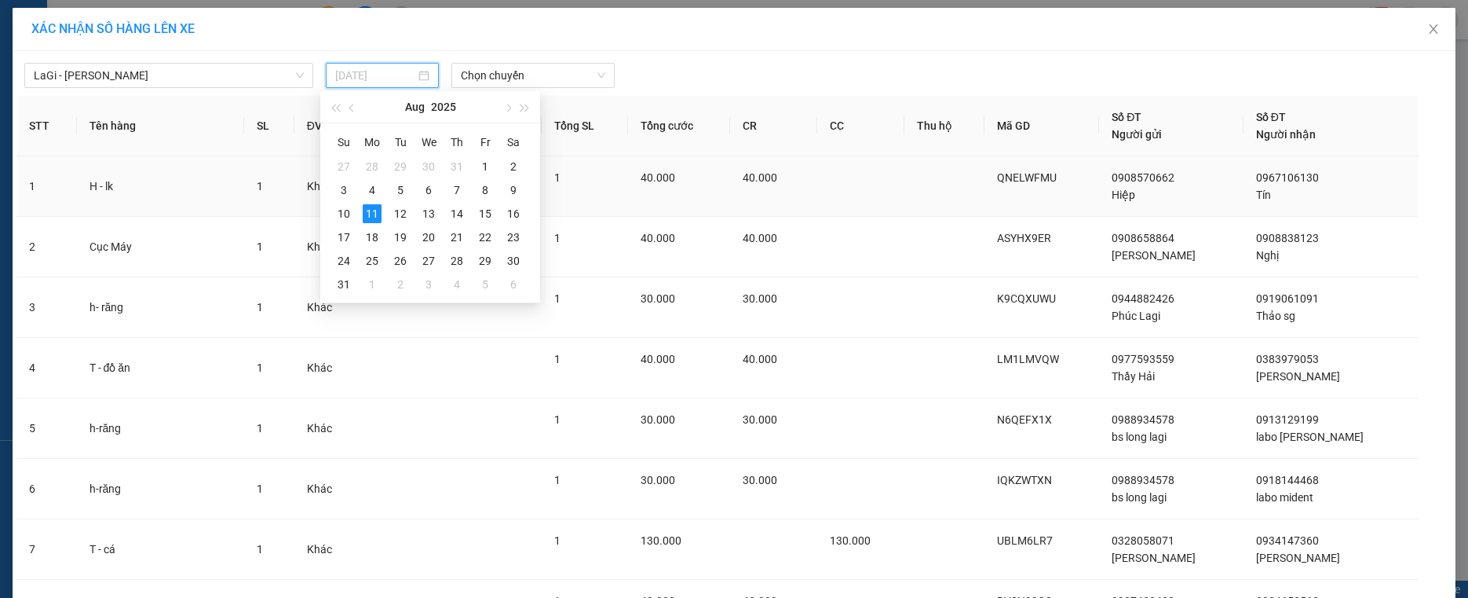
click at [398, 210] on div "12" at bounding box center [400, 213] width 19 height 19
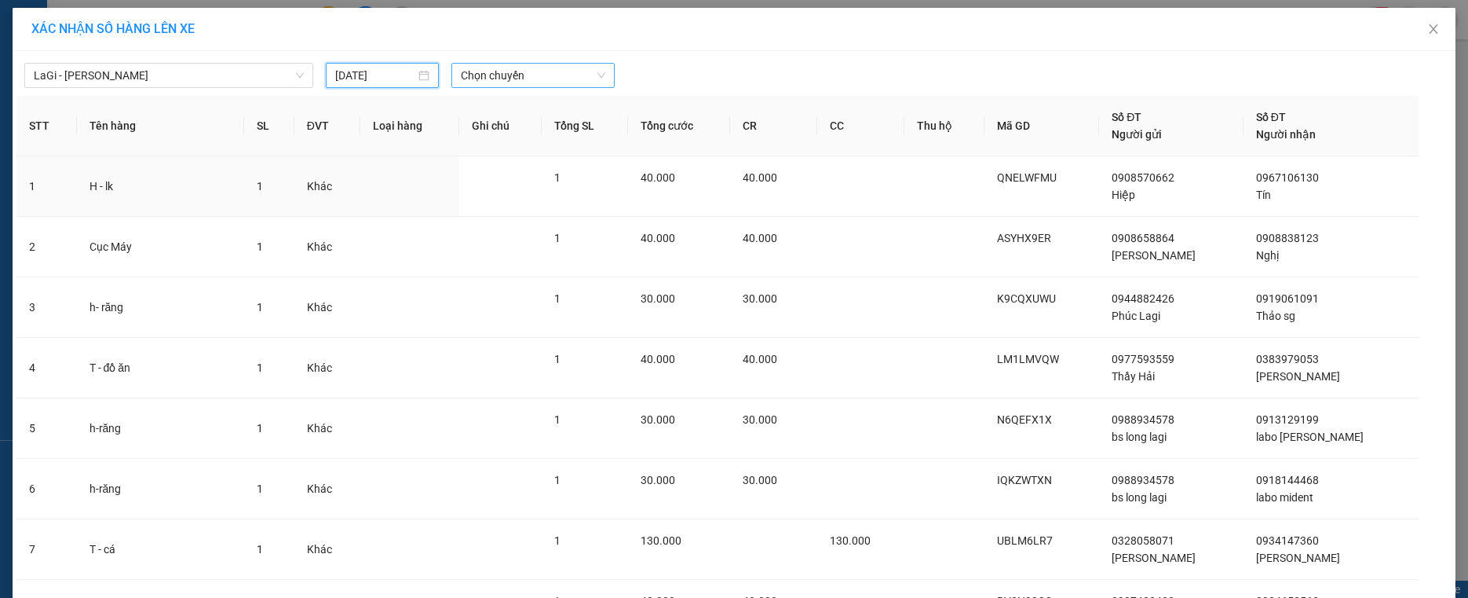
click at [521, 82] on span "Chọn chuyến" at bounding box center [533, 76] width 144 height 24
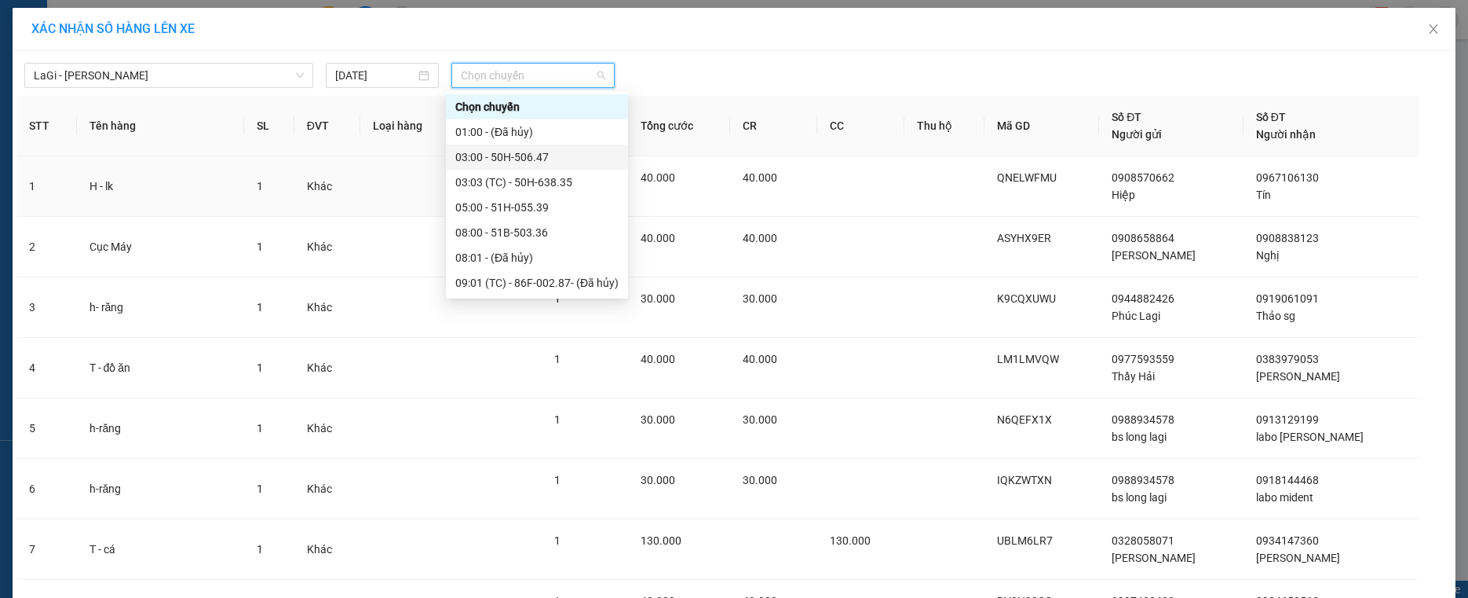
click at [499, 163] on div "03:00 - 50H-506.47" at bounding box center [536, 156] width 163 height 17
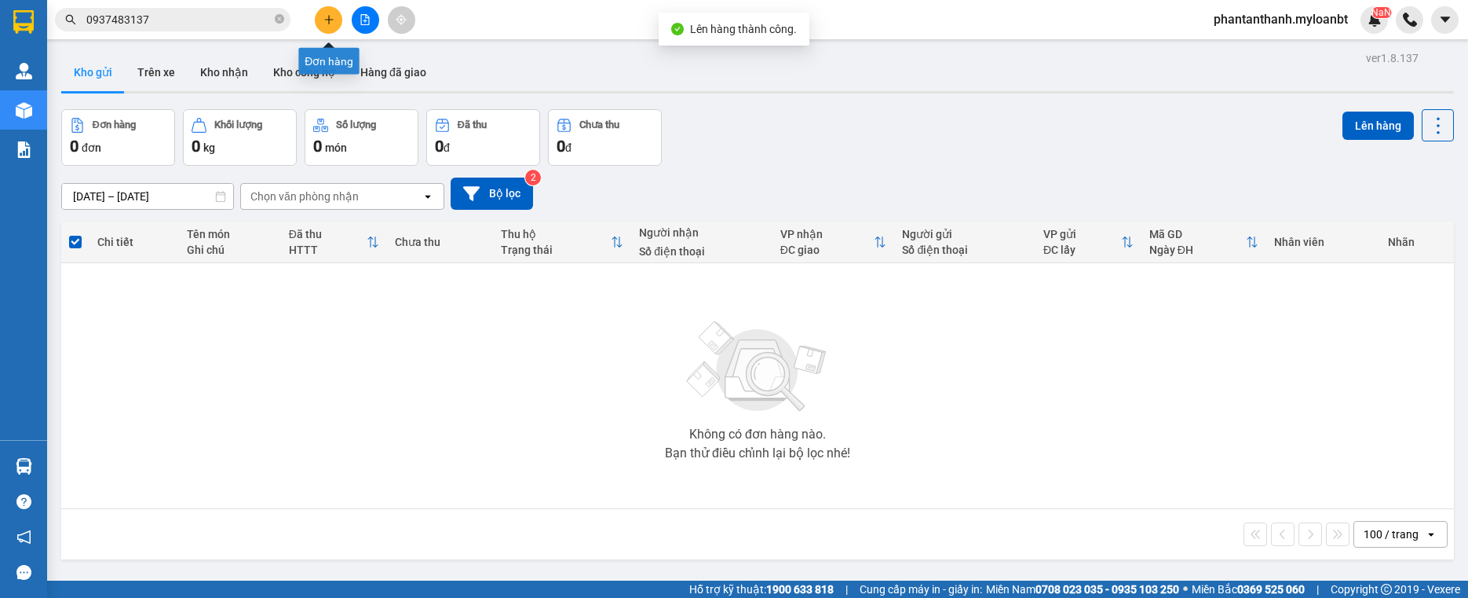
click at [357, 9] on button at bounding box center [365, 19] width 27 height 27
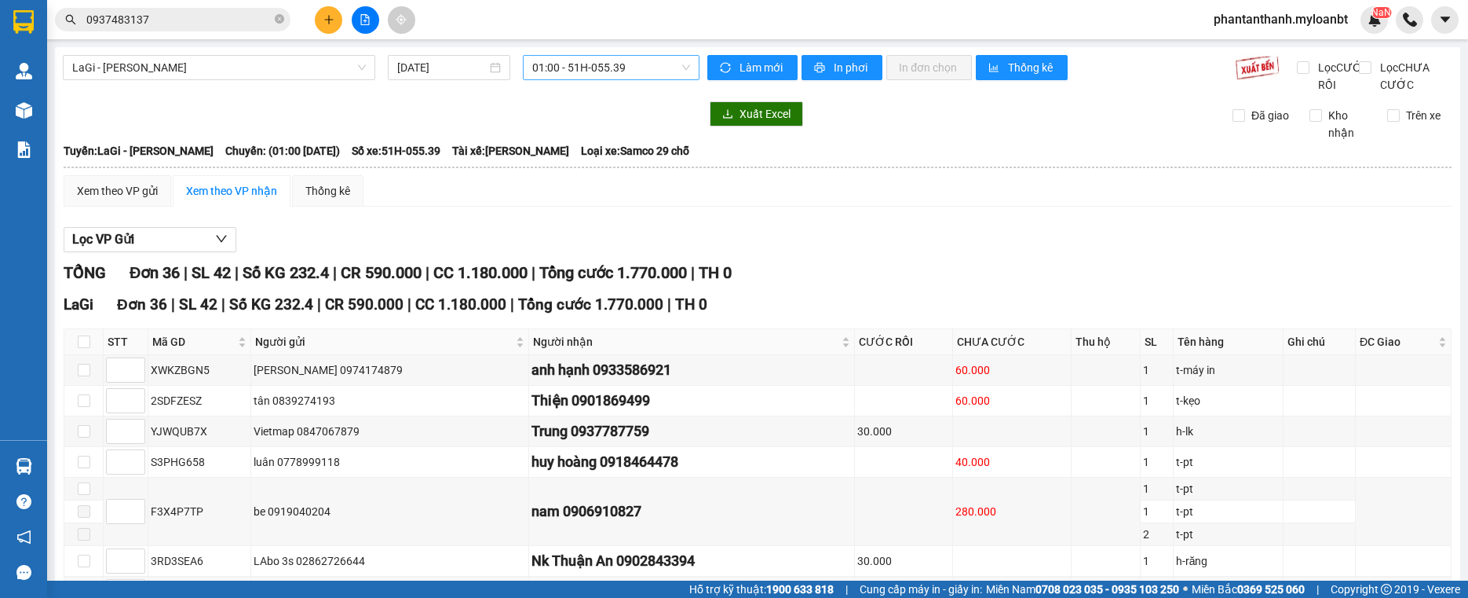
click at [559, 66] on span "01:00 - 51H-055.39" at bounding box center [611, 68] width 158 height 24
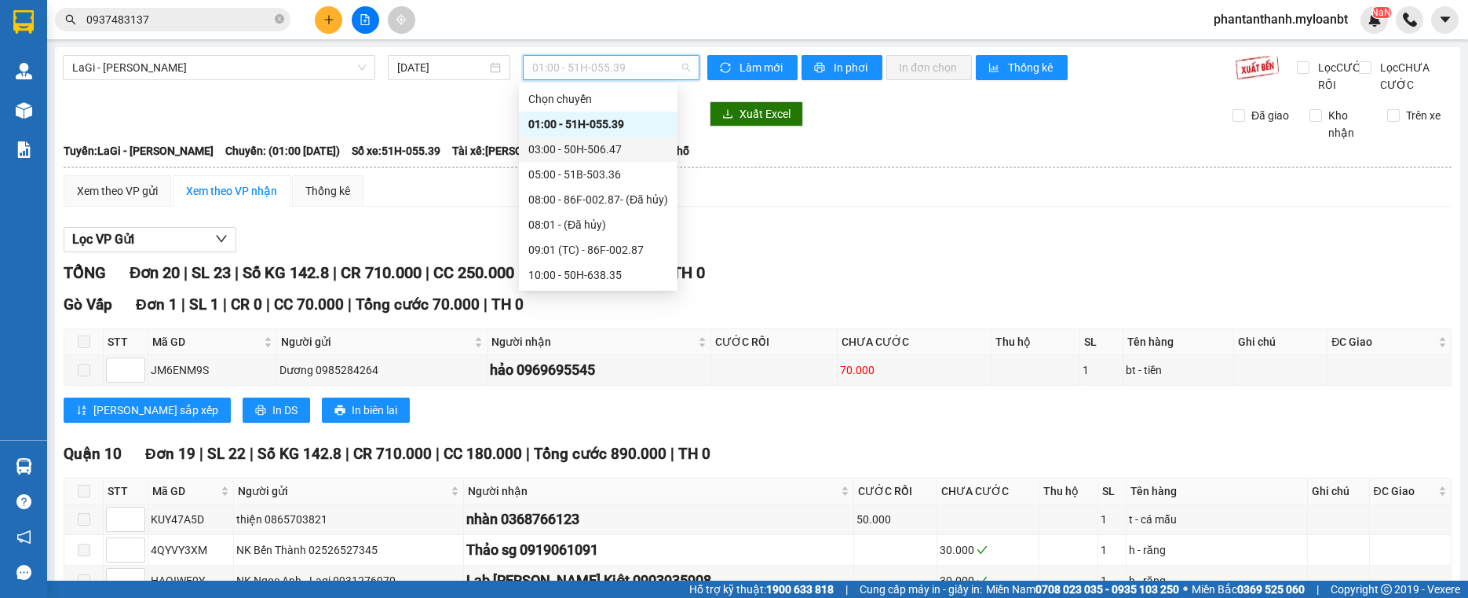
click at [582, 146] on div "03:00 - 50H-506.47" at bounding box center [598, 149] width 140 height 17
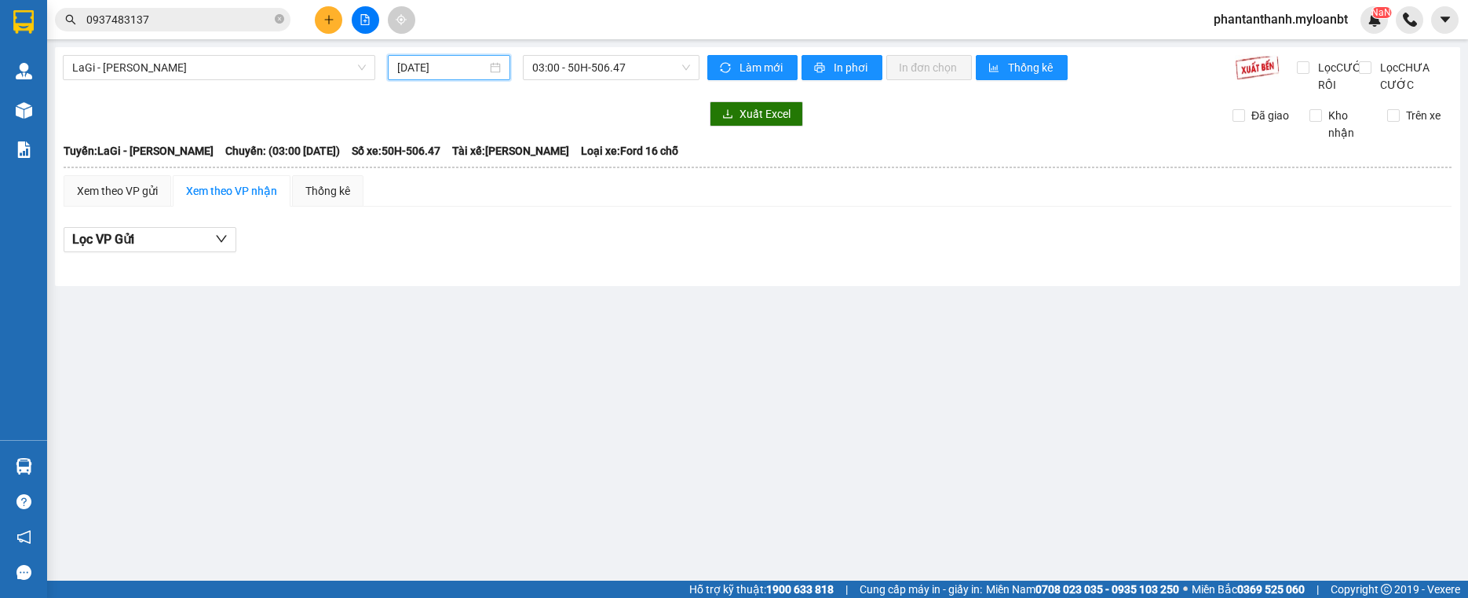
click at [424, 65] on input "[DATE]" at bounding box center [442, 67] width 90 height 17
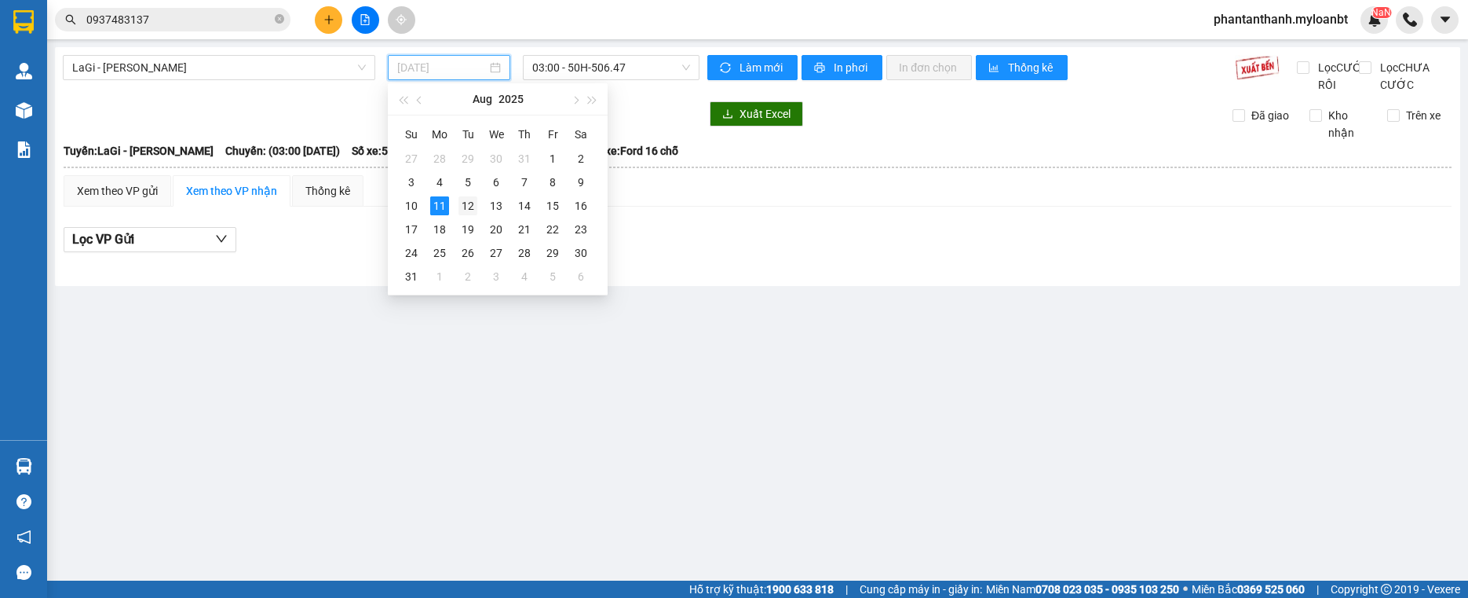
click at [463, 211] on div "12" at bounding box center [468, 205] width 19 height 19
type input "[DATE]"
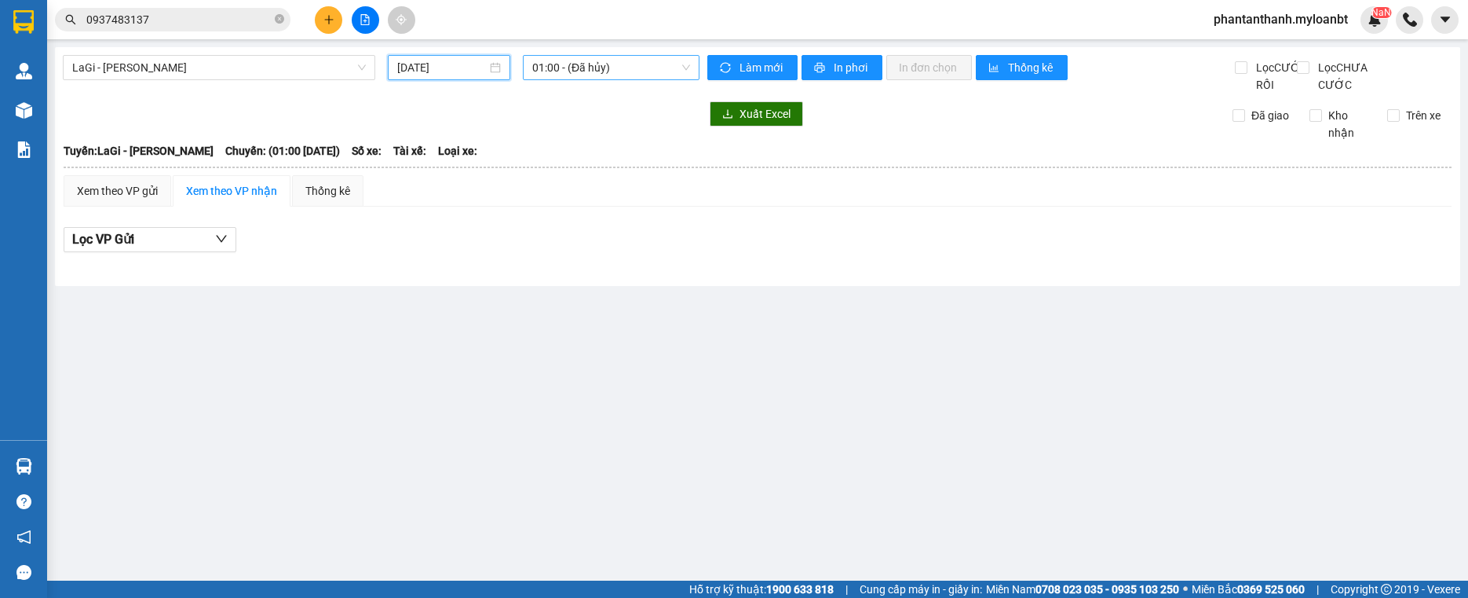
click at [608, 64] on span "01:00 - (Đã hủy)" at bounding box center [611, 68] width 158 height 24
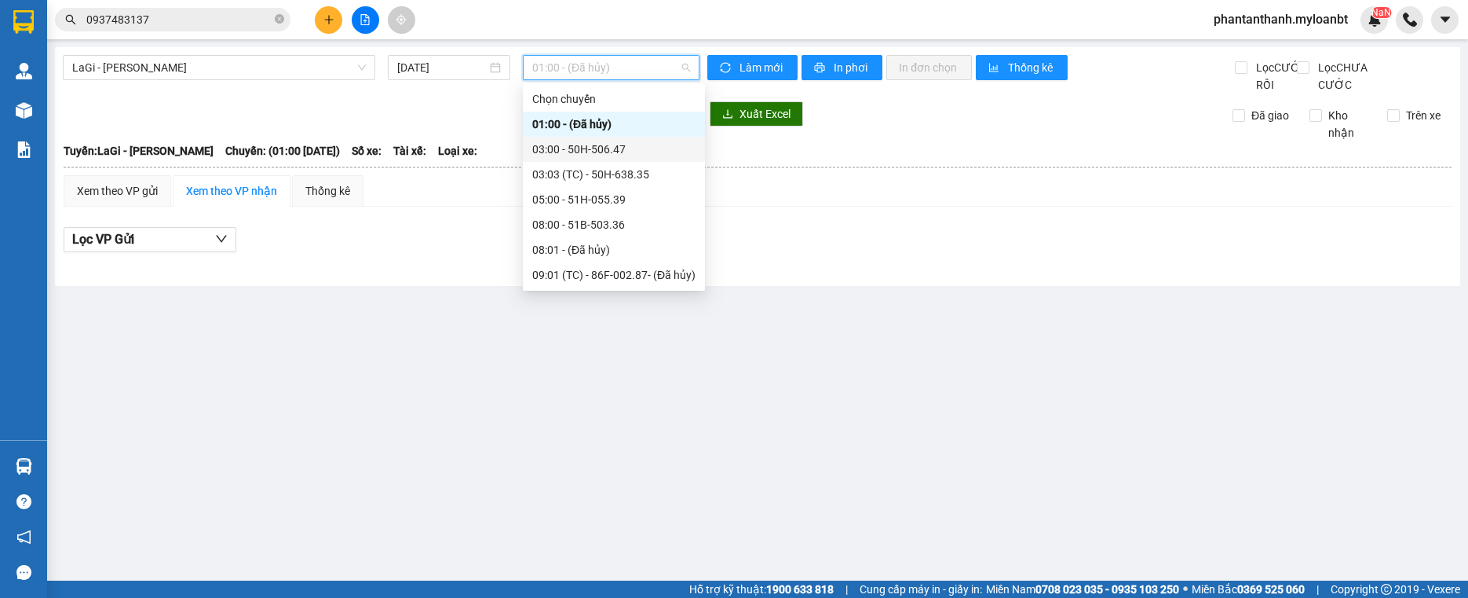
click at [588, 139] on div "03:00 - 50H-506.47" at bounding box center [614, 149] width 182 height 25
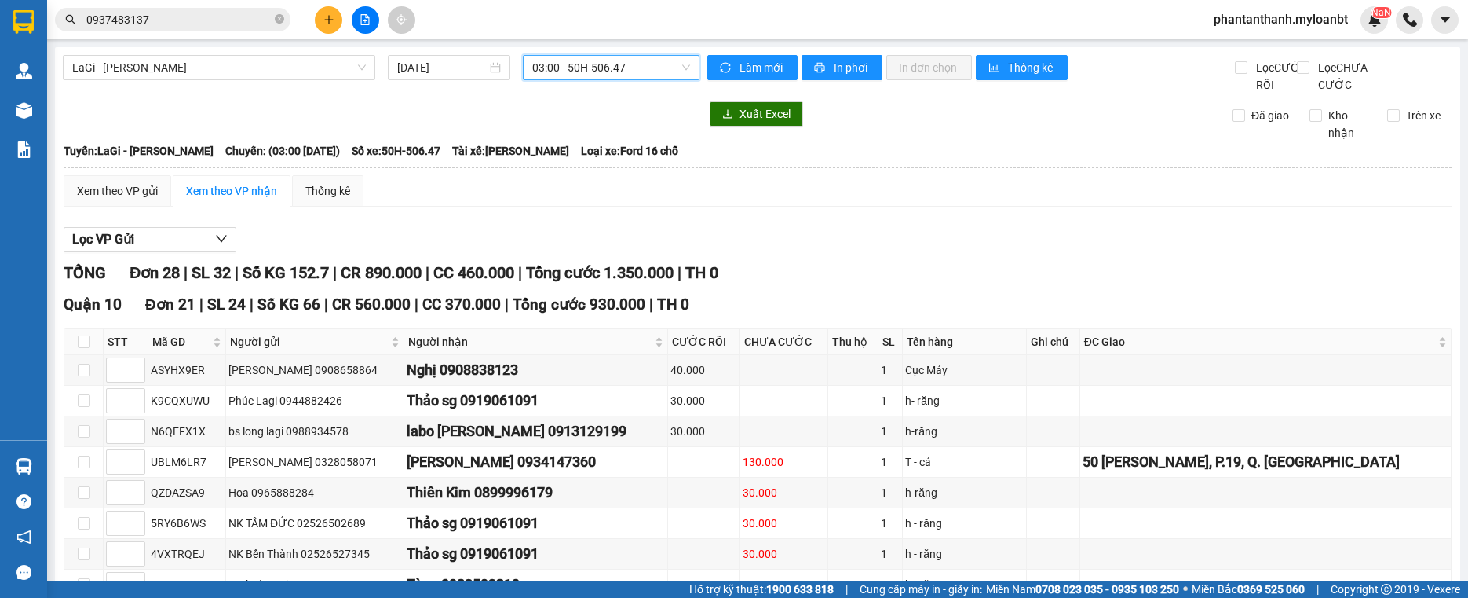
click at [199, 15] on input "0937483137" at bounding box center [178, 19] width 185 height 17
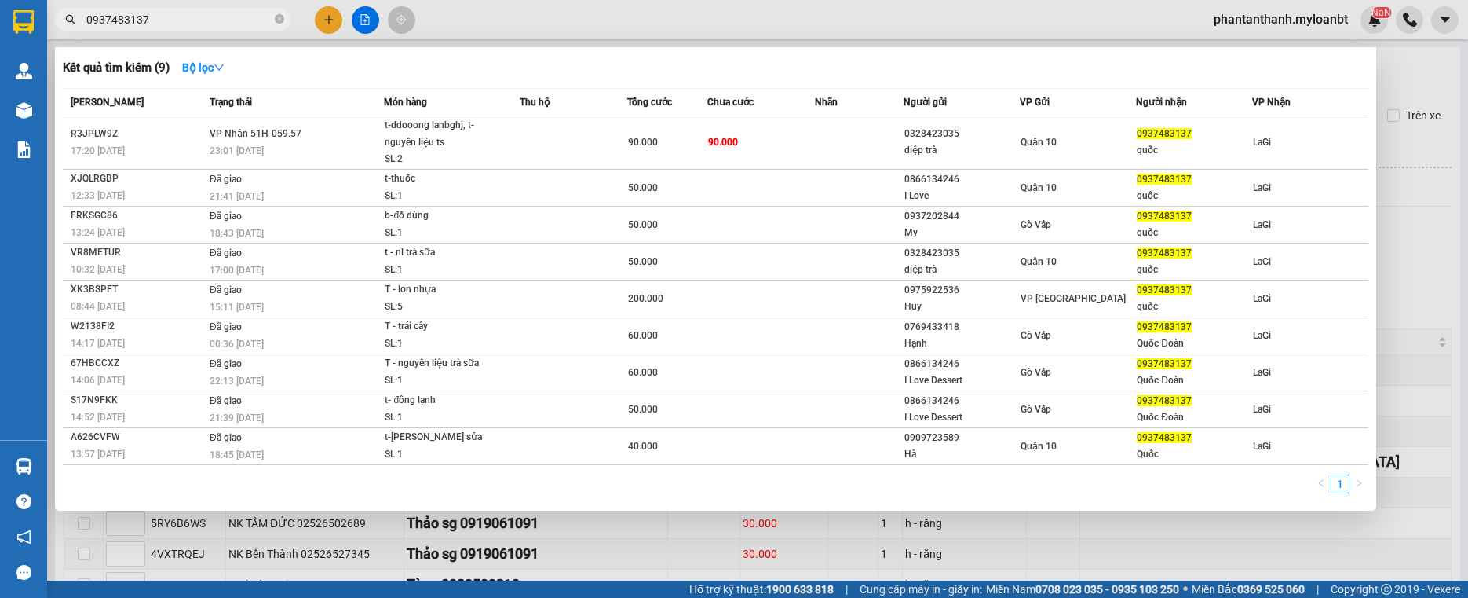
click at [199, 15] on input "0937483137" at bounding box center [178, 19] width 185 height 17
paste input "8MUK9HPP"
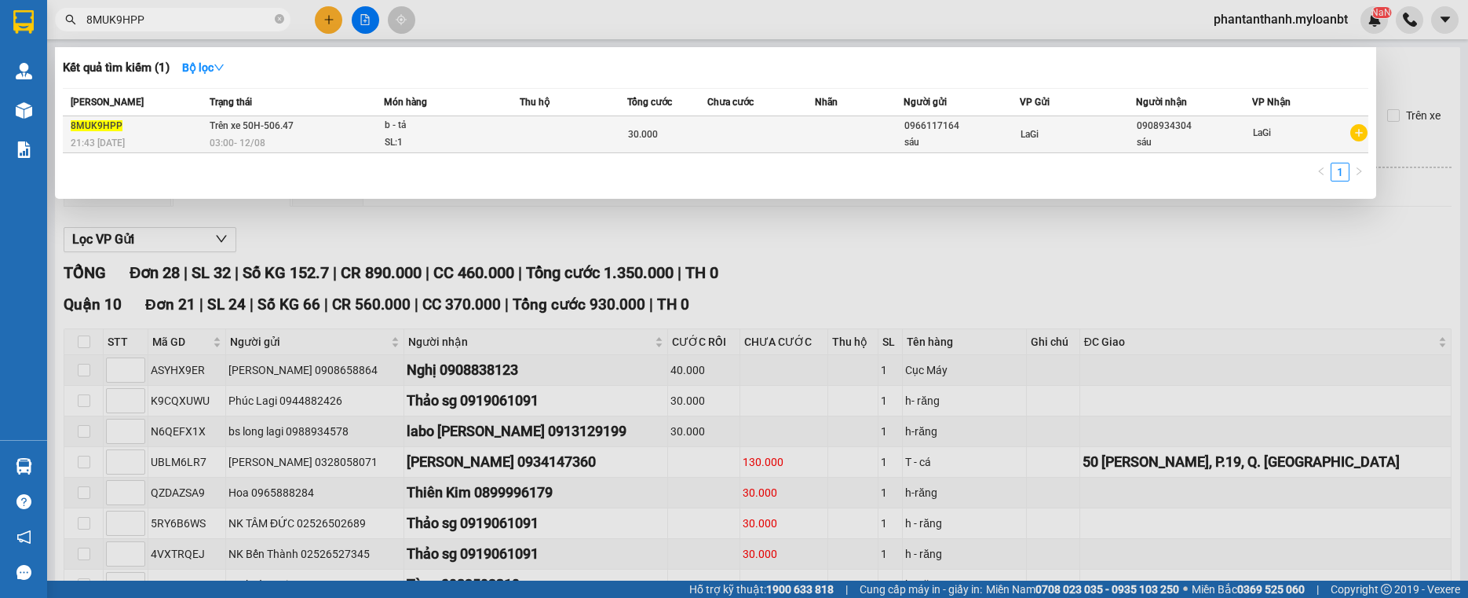
type input "8MUK9HPP"
click at [482, 126] on div "b - tả" at bounding box center [444, 125] width 118 height 17
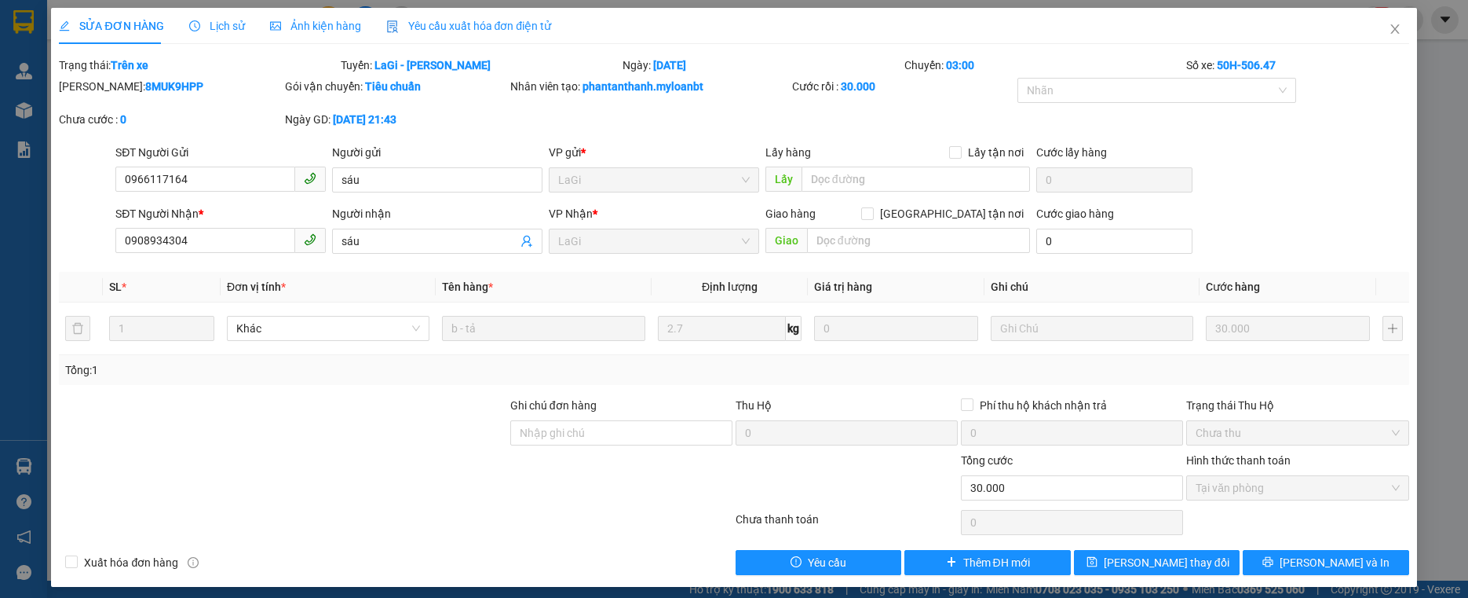
click at [229, 28] on span "Lịch sử" at bounding box center [217, 26] width 56 height 13
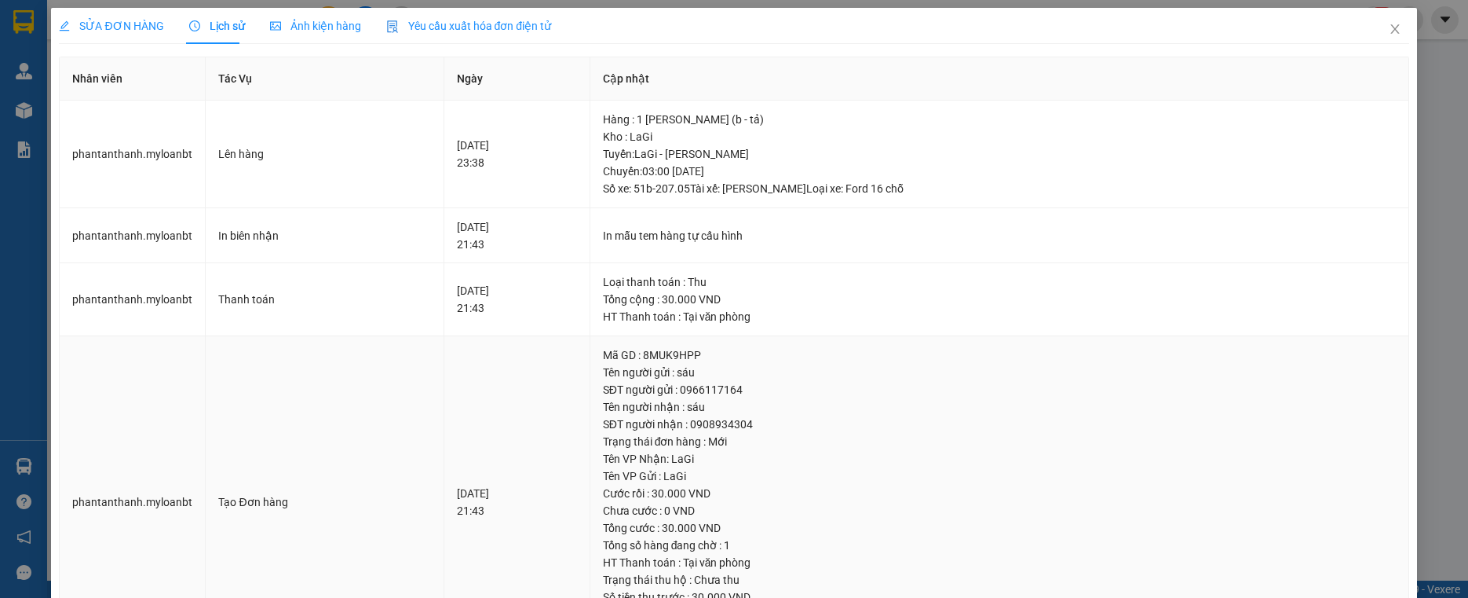
drag, startPoint x: 468, startPoint y: 408, endPoint x: 415, endPoint y: 399, distance: 53.5
click at [415, 399] on tr "phantanthanh.myloanbt Tạo Đơn hàng [DATE] 21:43 Mã GD : 8MUK9HPP Tên người gửi …" at bounding box center [734, 502] width 1349 height 332
click at [415, 399] on td "Tạo Đơn hàng" at bounding box center [325, 502] width 239 height 332
click at [412, 375] on td "Tạo Đơn hàng" at bounding box center [325, 502] width 239 height 332
click at [503, 363] on td "[DATE] 21:43" at bounding box center [517, 502] width 146 height 332
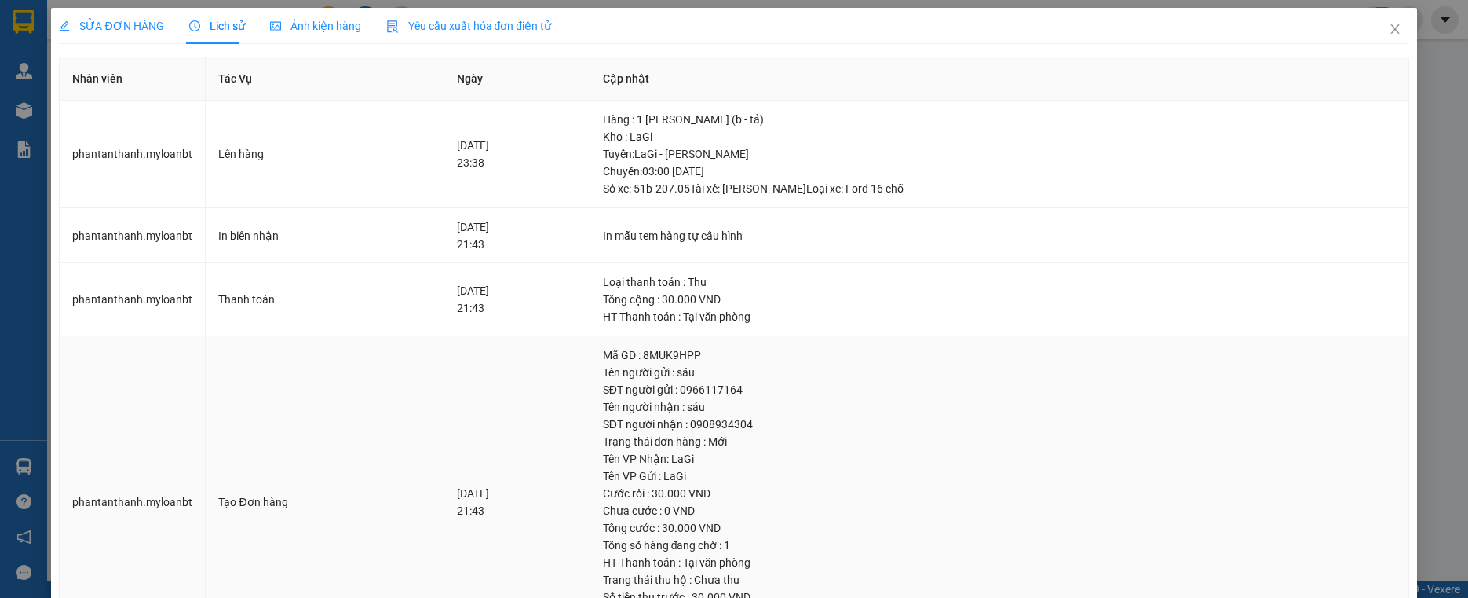
click at [499, 485] on div "[DATE] 21:43" at bounding box center [517, 502] width 120 height 35
click at [1389, 27] on icon "close" at bounding box center [1395, 29] width 13 height 13
